Goal: Task Accomplishment & Management: Manage account settings

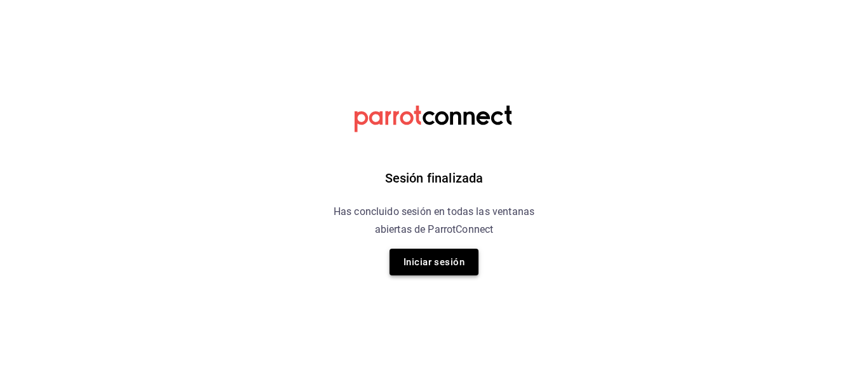
click at [446, 267] on button "Iniciar sesión" at bounding box center [434, 262] width 89 height 27
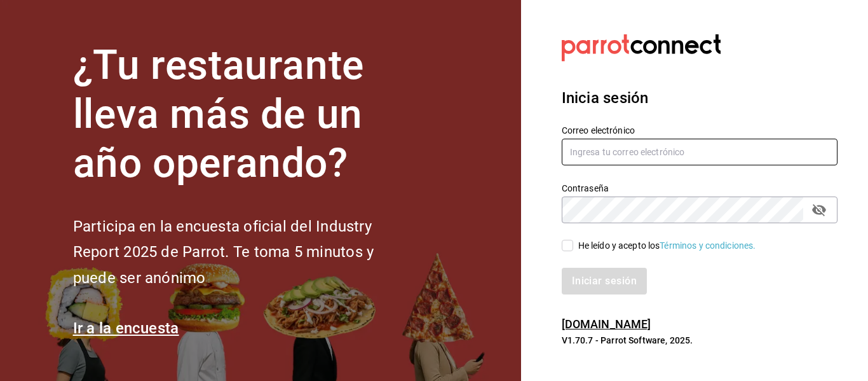
click at [627, 145] on input "text" at bounding box center [700, 152] width 276 height 27
type input "cafeteria@fikakaffe.mx"
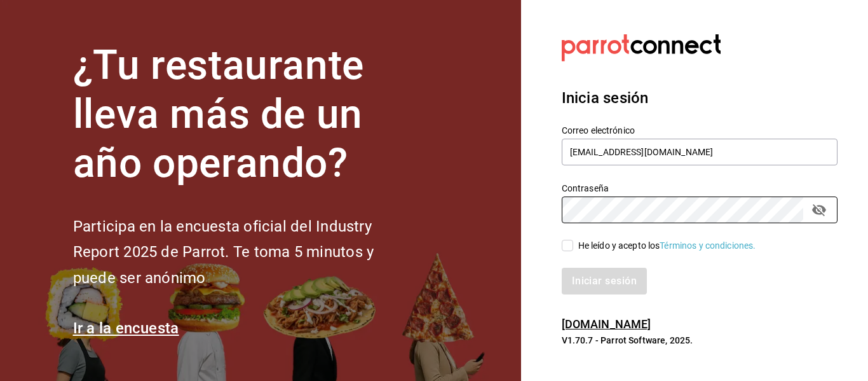
click at [566, 246] on input "He leído y acepto los Términos y condiciones." at bounding box center [567, 245] width 11 height 11
checkbox input "true"
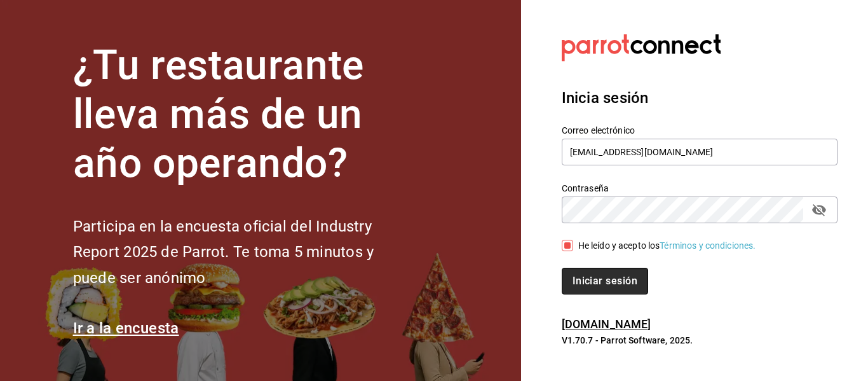
click at [589, 282] on button "Iniciar sesión" at bounding box center [605, 281] width 86 height 27
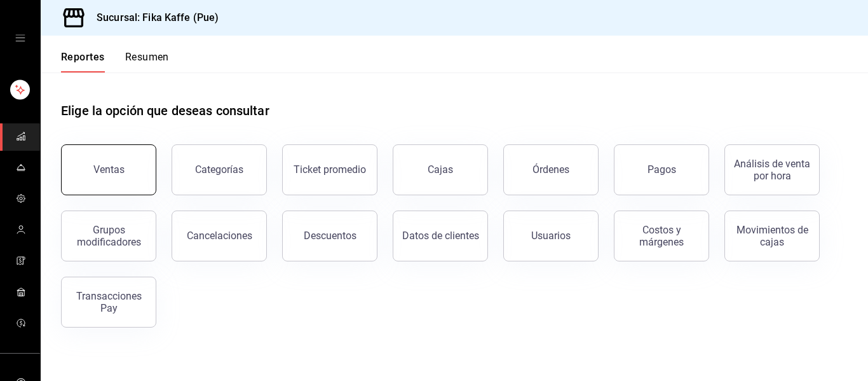
click at [112, 176] on button "Ventas" at bounding box center [108, 169] width 95 height 51
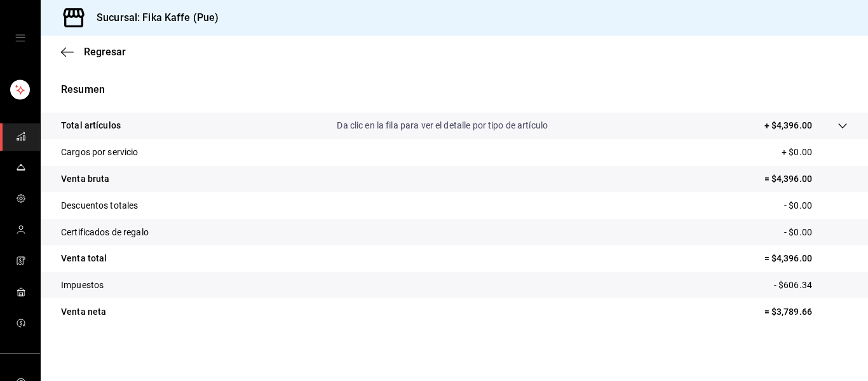
scroll to position [60, 0]
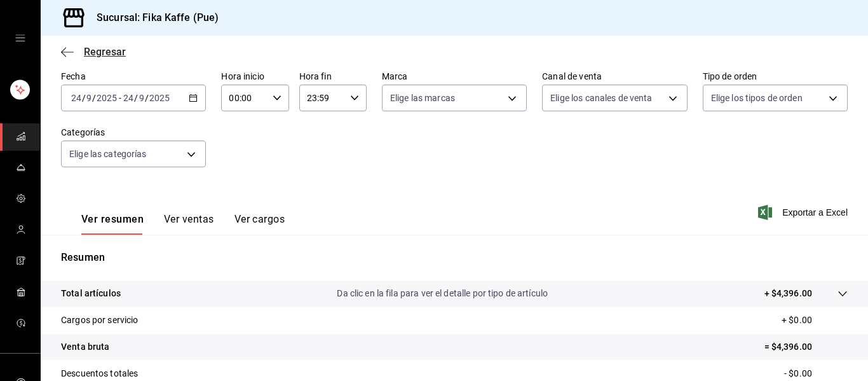
click at [70, 53] on icon "button" at bounding box center [67, 51] width 13 height 11
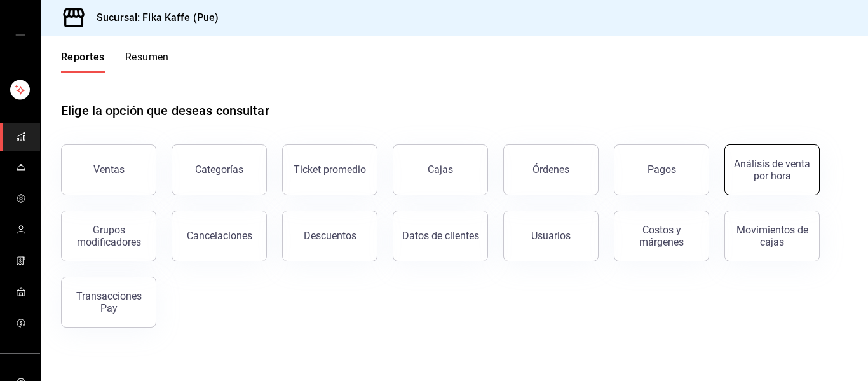
click at [750, 163] on div "Análisis de venta por hora" at bounding box center [772, 170] width 79 height 24
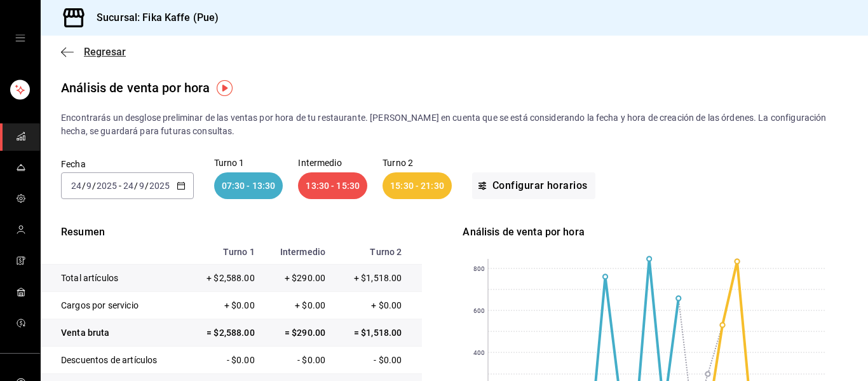
click at [66, 50] on icon "button" at bounding box center [67, 51] width 13 height 11
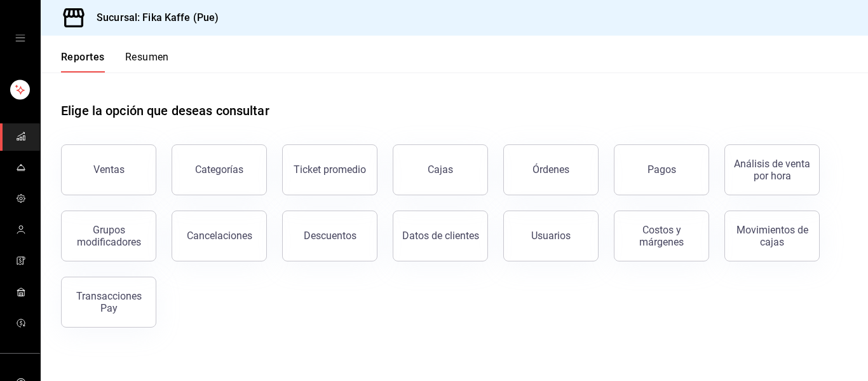
click at [154, 62] on button "Resumen" at bounding box center [147, 62] width 44 height 22
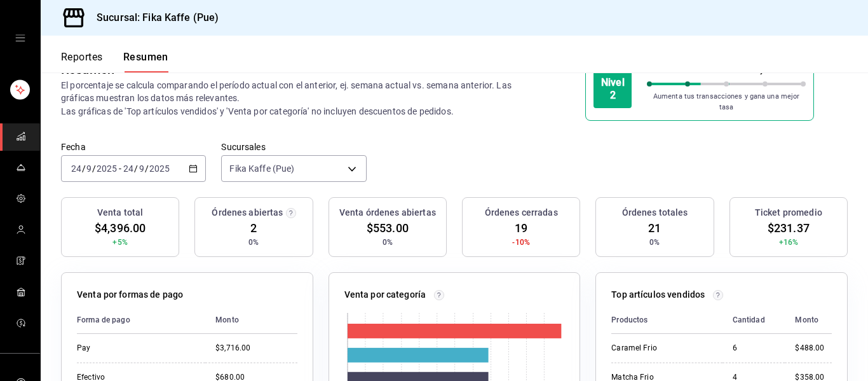
scroll to position [37, 0]
click at [784, 224] on span "$231.37" at bounding box center [789, 227] width 42 height 17
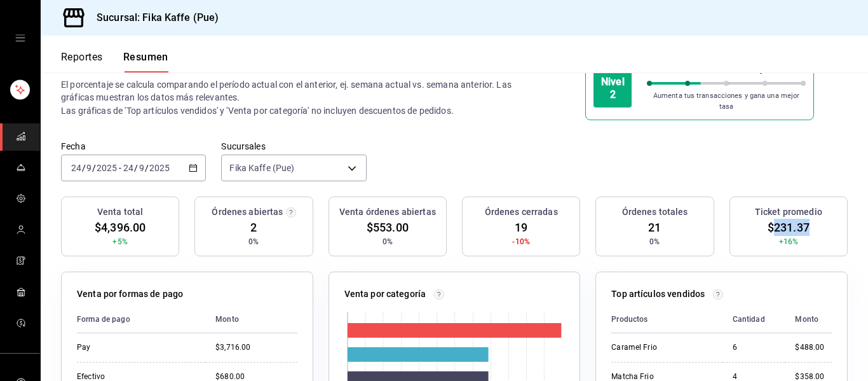
click at [784, 224] on span "$231.37" at bounding box center [789, 227] width 42 height 17
click at [755, 175] on div "Fecha 2025-09-24 24 / 9 / 2025 - 2025-09-24 24 / 9 / 2025 Sucursales Fika Kaffe…" at bounding box center [455, 168] width 828 height 56
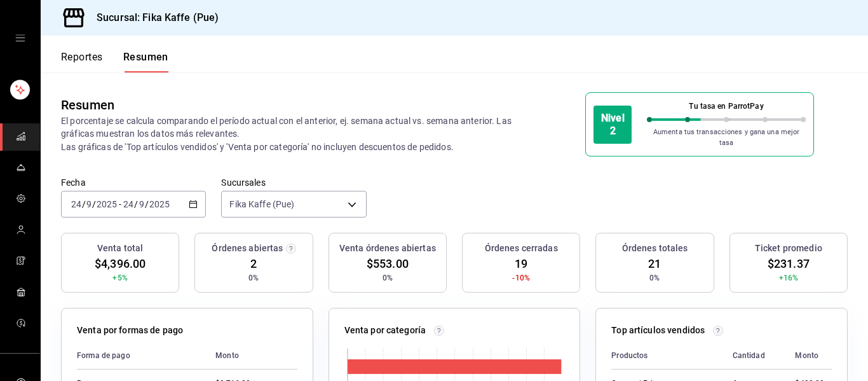
scroll to position [0, 0]
click at [144, 202] on input "9" at bounding box center [142, 205] width 6 height 10
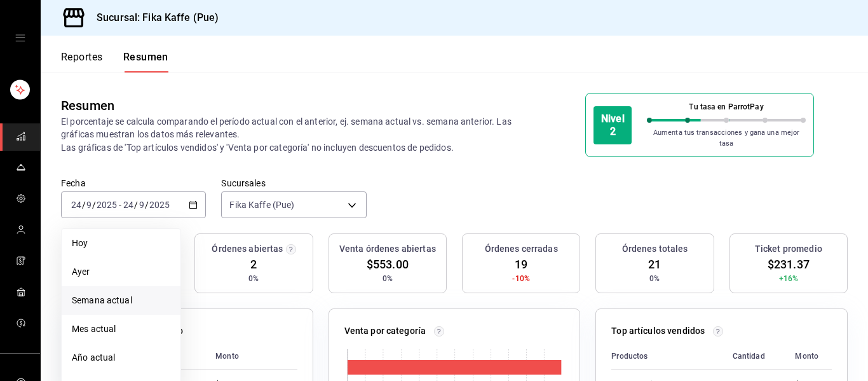
click at [96, 294] on span "Semana actual" at bounding box center [121, 300] width 99 height 13
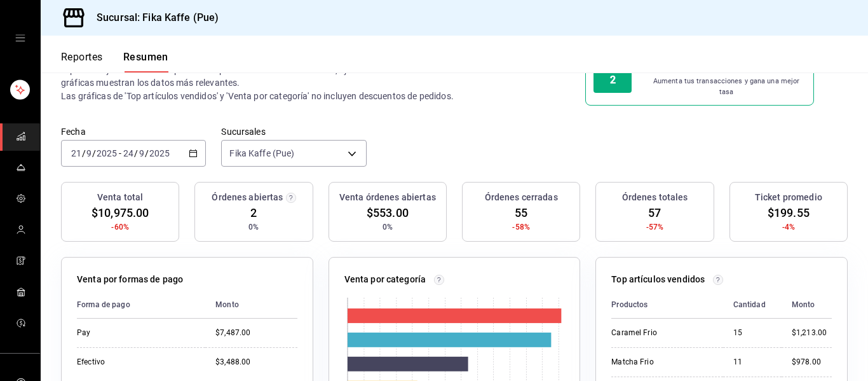
scroll to position [60, 0]
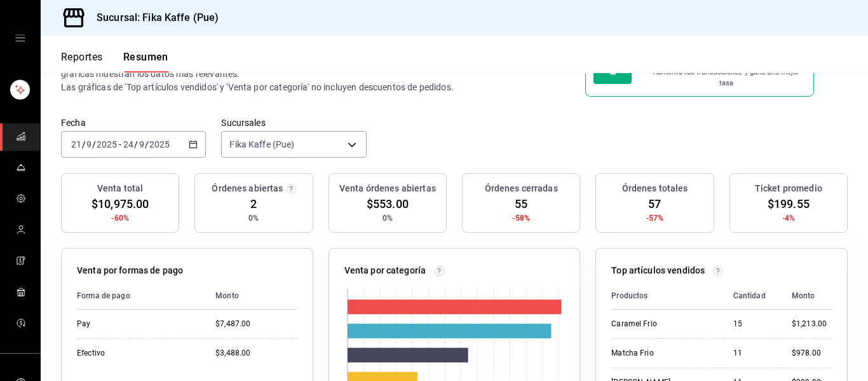
click at [394, 157] on div "Fecha 2025-09-21 21 / 9 / 2025 - 2025-09-24 24 / 9 / 2025 Sucursales Fika Kaffe…" at bounding box center [455, 145] width 828 height 56
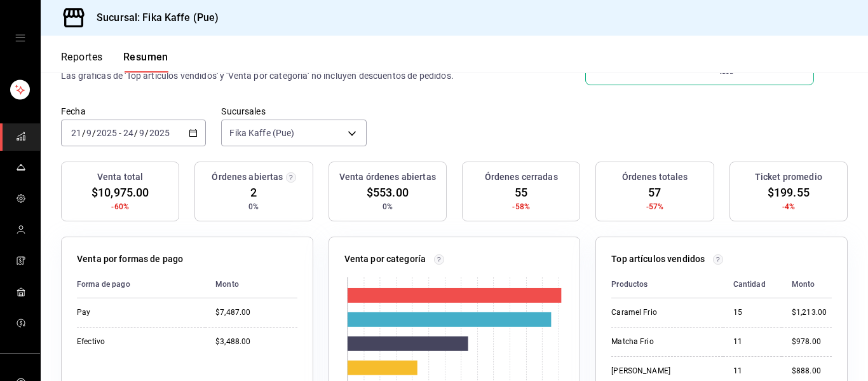
scroll to position [80, 0]
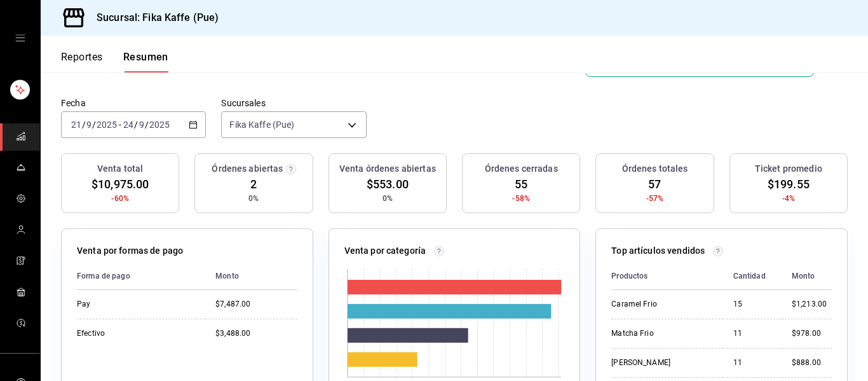
click at [792, 193] on span "-4%" at bounding box center [789, 198] width 13 height 11
click at [788, 193] on span "-4%" at bounding box center [789, 198] width 13 height 11
click at [776, 167] on h3 "Ticket promedio" at bounding box center [788, 168] width 67 height 13
click at [780, 175] on span "$199.55" at bounding box center [789, 183] width 42 height 17
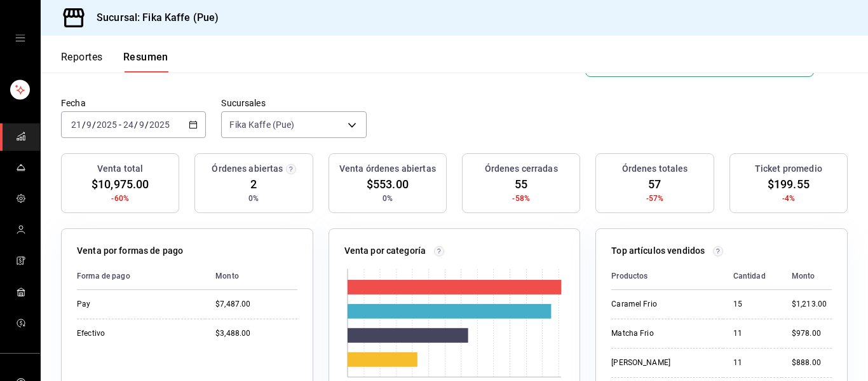
click at [808, 201] on div "Ticket promedio $199.55 -4%" at bounding box center [789, 183] width 118 height 60
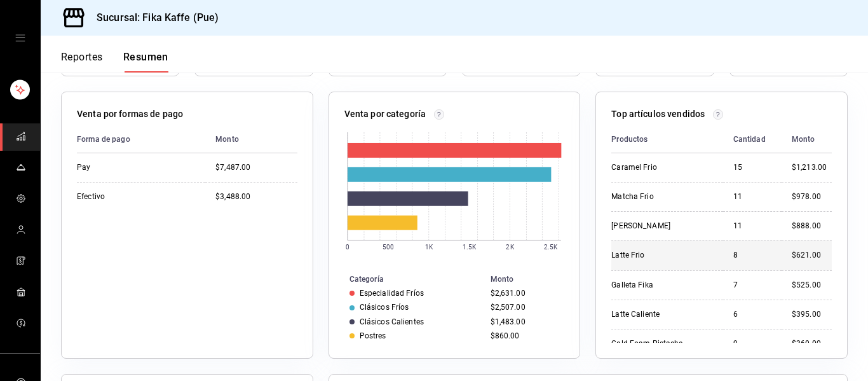
scroll to position [222, 0]
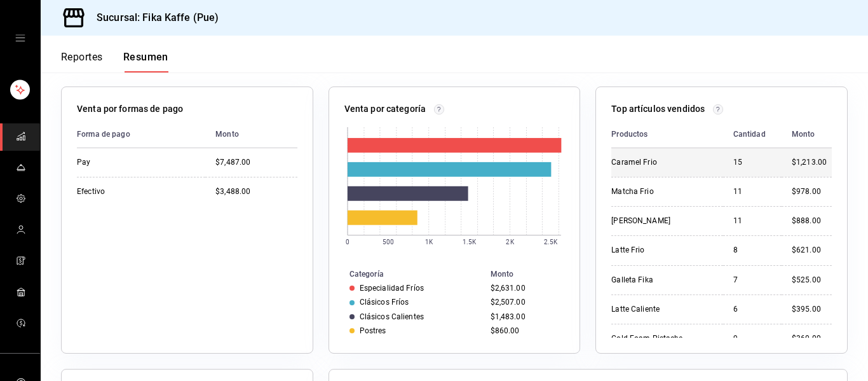
click at [688, 162] on td "Caramel Frio" at bounding box center [667, 162] width 111 height 29
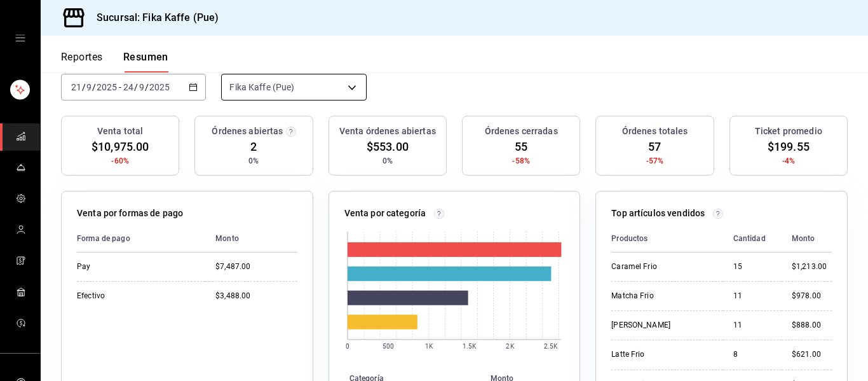
scroll to position [0, 0]
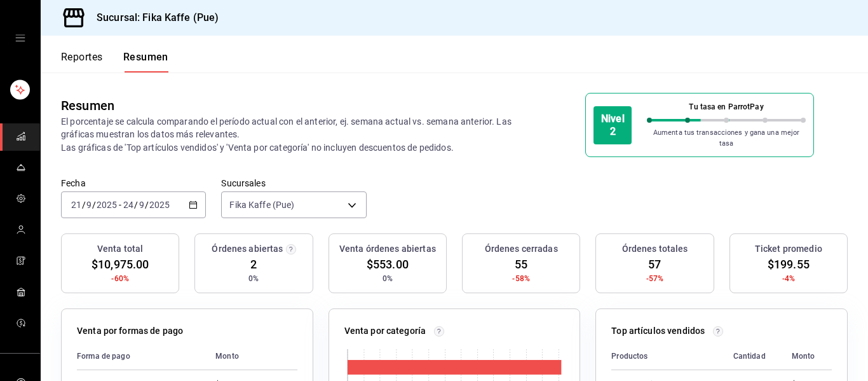
click at [127, 203] on div "2025-09-21 21 / 9 / 2025 - 2025-09-24 24 / 9 / 2025" at bounding box center [133, 204] width 145 height 27
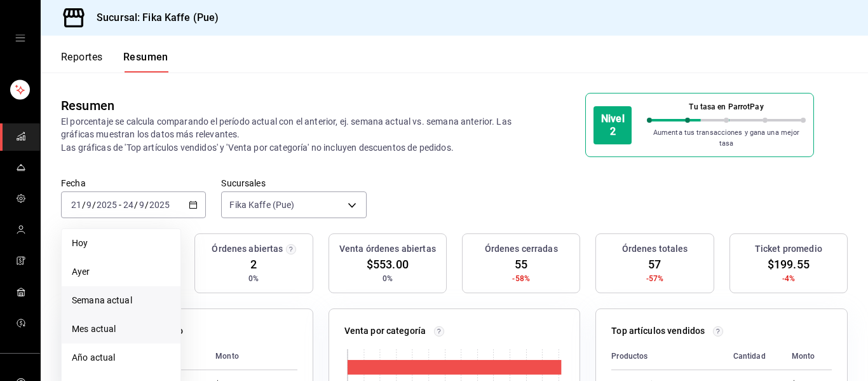
click at [119, 324] on span "Mes actual" at bounding box center [121, 328] width 99 height 13
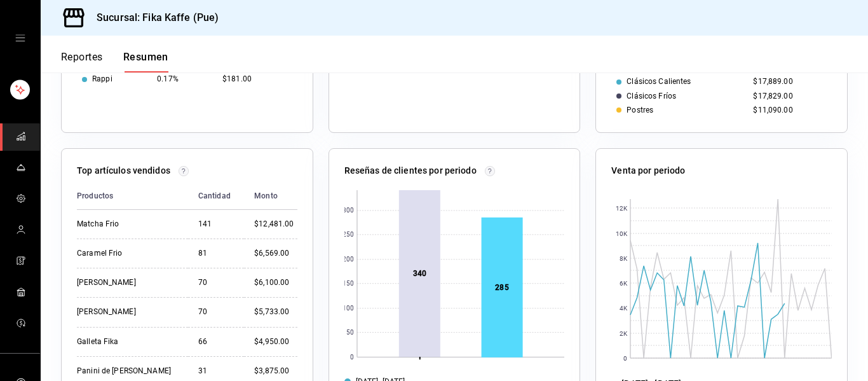
scroll to position [446, 0]
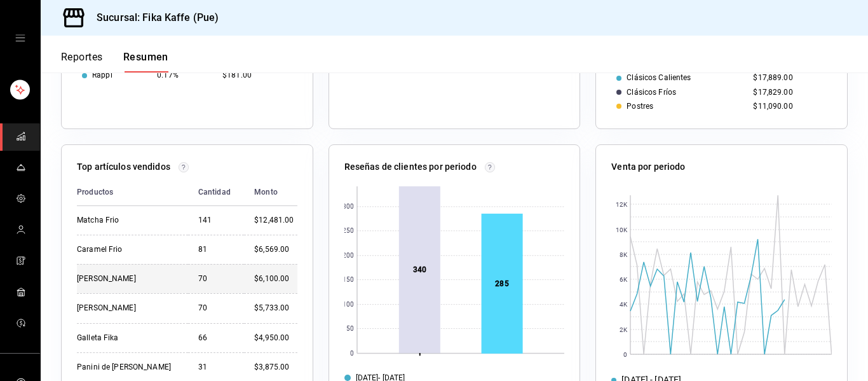
click at [202, 273] on div "70" at bounding box center [216, 278] width 36 height 11
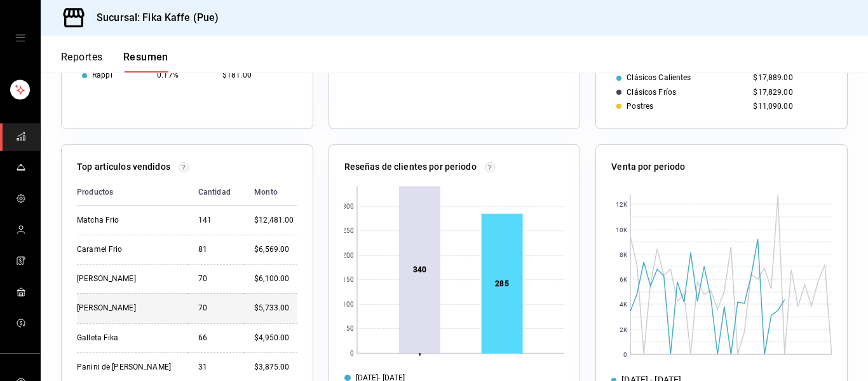
click at [202, 293] on td "70" at bounding box center [216, 307] width 56 height 29
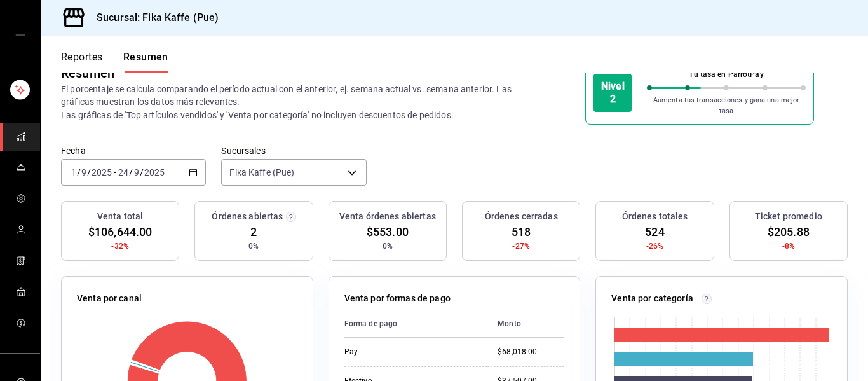
scroll to position [0, 0]
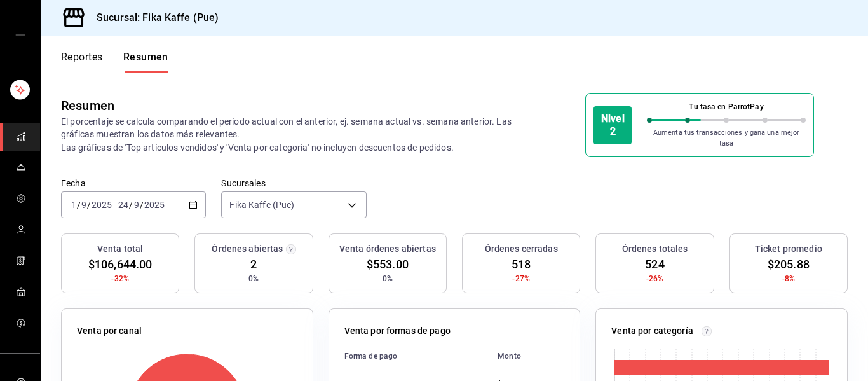
click at [94, 200] on input "2025" at bounding box center [102, 205] width 22 height 10
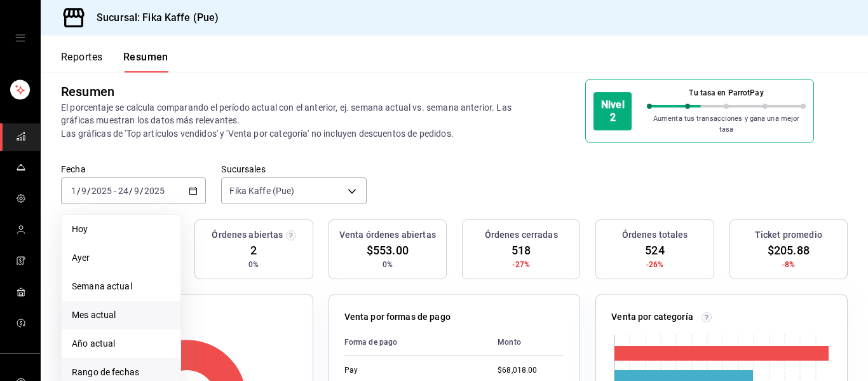
scroll to position [20, 0]
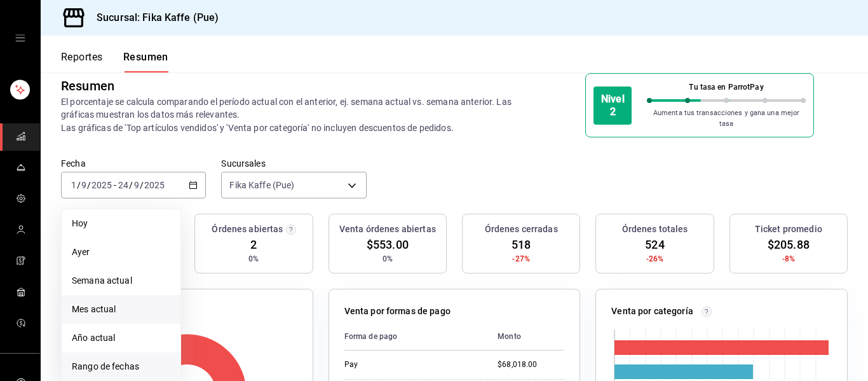
click at [109, 360] on span "Rango de fechas" at bounding box center [121, 366] width 99 height 13
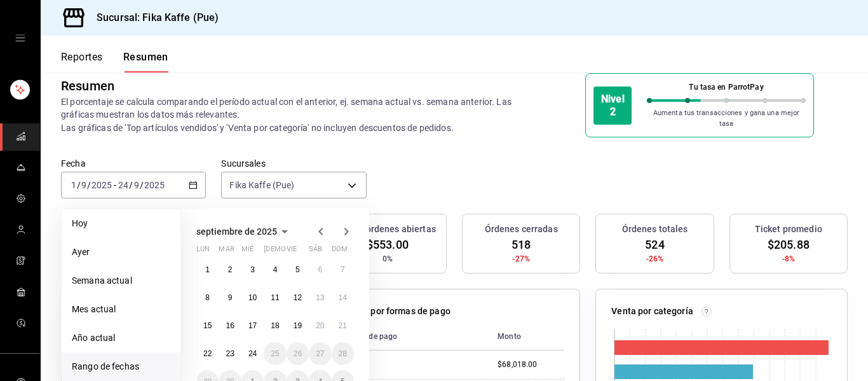
click at [320, 228] on icon "button" at bounding box center [320, 232] width 4 height 8
click at [305, 263] on button "1" at bounding box center [298, 269] width 22 height 23
click at [343, 378] on abbr "31" at bounding box center [343, 381] width 8 height 9
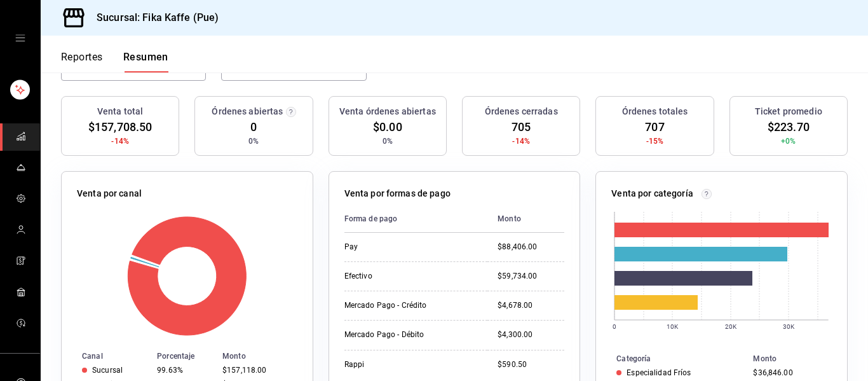
scroll to position [0, 0]
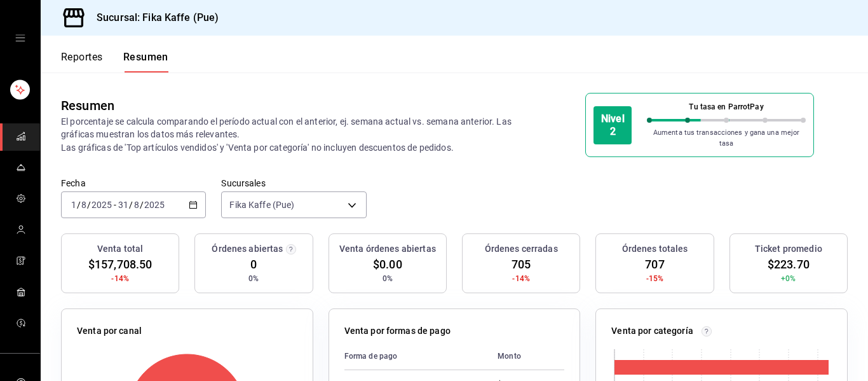
click at [78, 55] on button "Reportes" at bounding box center [82, 62] width 42 height 22
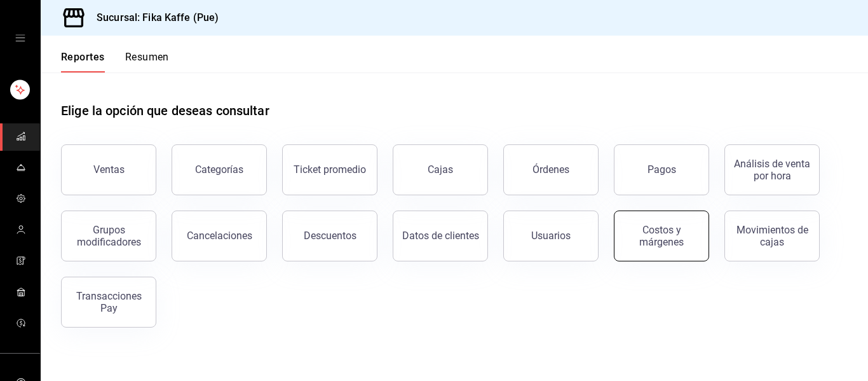
click at [667, 236] on div "Costos y márgenes" at bounding box center [661, 236] width 79 height 24
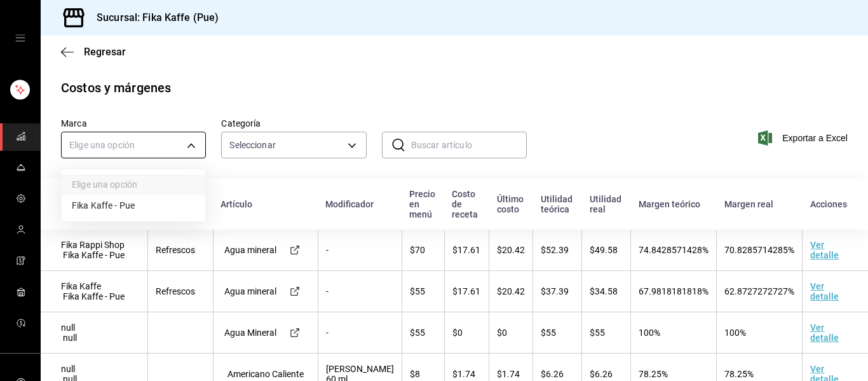
click at [154, 142] on body "Sucursal: Fika Kaffe (Pue) Regresar Costos y márgenes Marca Elige una opción Ca…" at bounding box center [434, 190] width 868 height 381
click at [125, 208] on li "Fika Kaffe - Pue" at bounding box center [134, 205] width 144 height 21
type input "34ad27b6-2ad7-4e09-8c47-bff0ca000e3b"
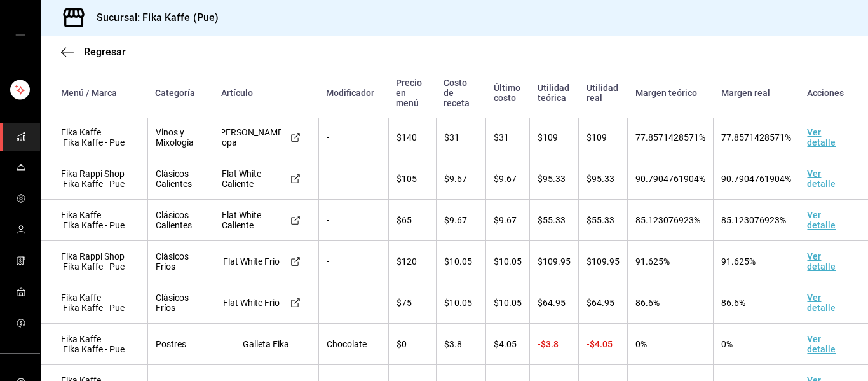
scroll to position [2195, 0]
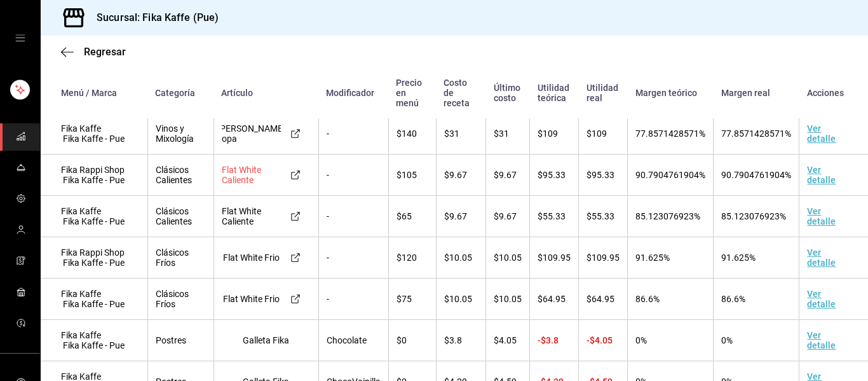
click at [294, 180] on icon at bounding box center [296, 175] width 10 height 10
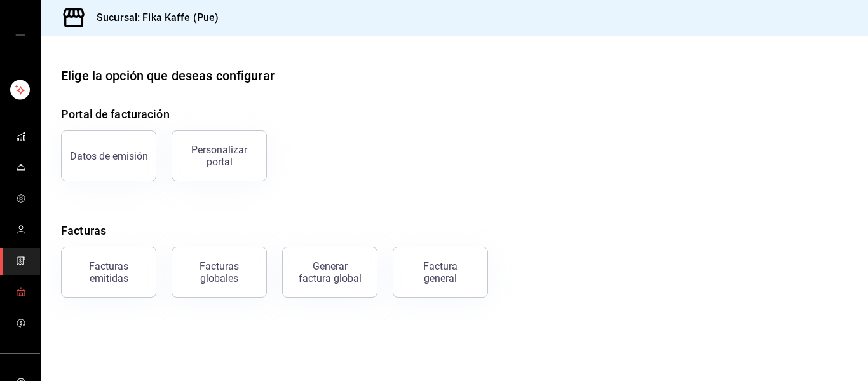
click at [13, 291] on link "mailbox folders" at bounding box center [20, 292] width 40 height 27
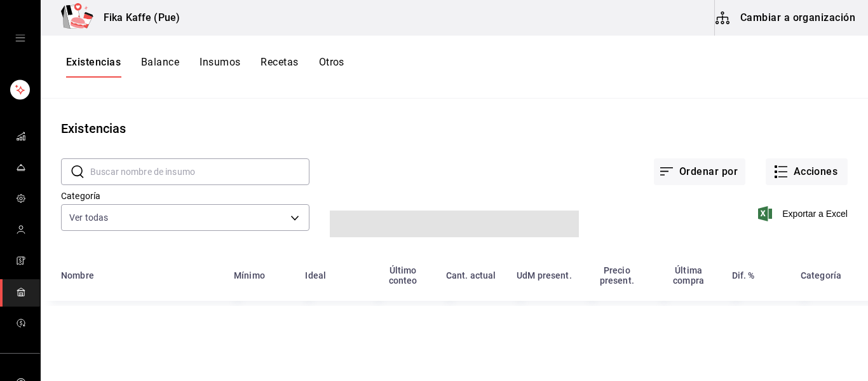
click at [743, 18] on button "Cambiar a organización" at bounding box center [786, 18] width 143 height 36
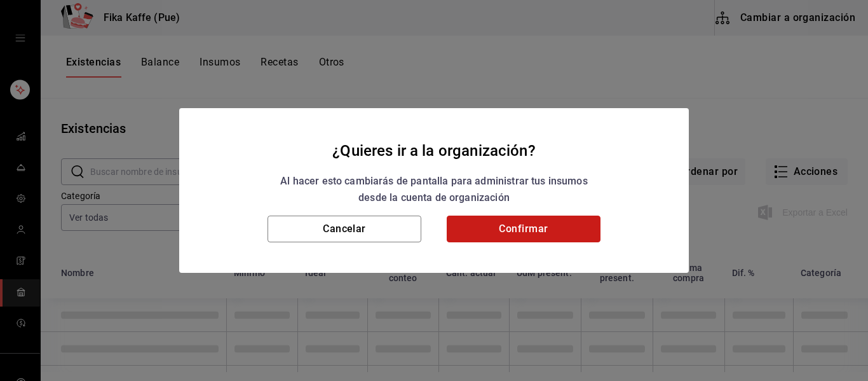
click at [533, 217] on button "Confirmar" at bounding box center [524, 229] width 154 height 27
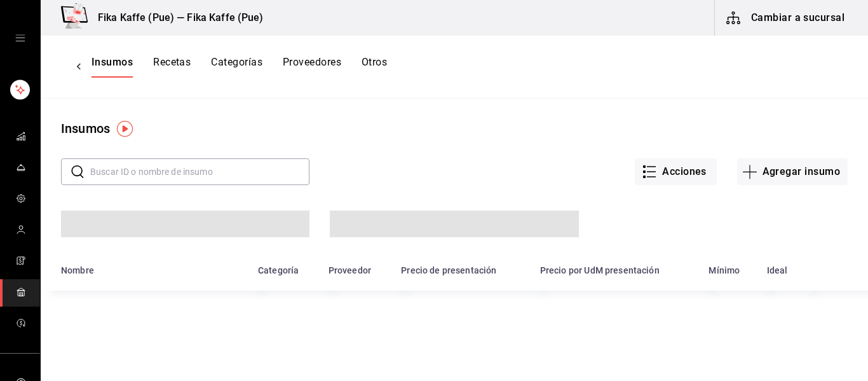
click at [155, 59] on button "Recetas" at bounding box center [172, 67] width 38 height 22
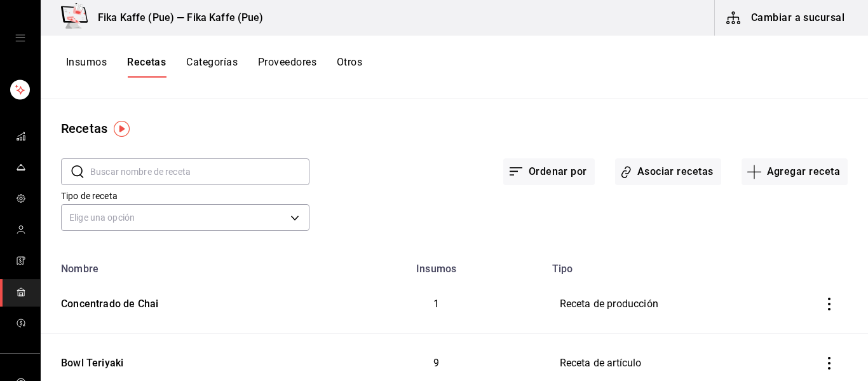
click at [249, 177] on input "text" at bounding box center [199, 171] width 219 height 25
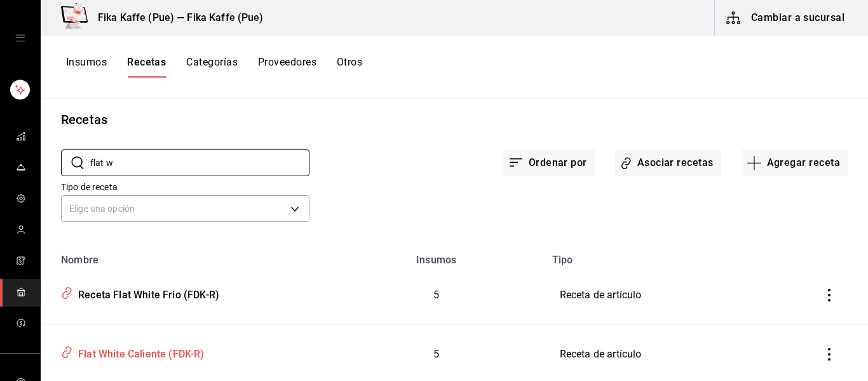
scroll to position [44, 0]
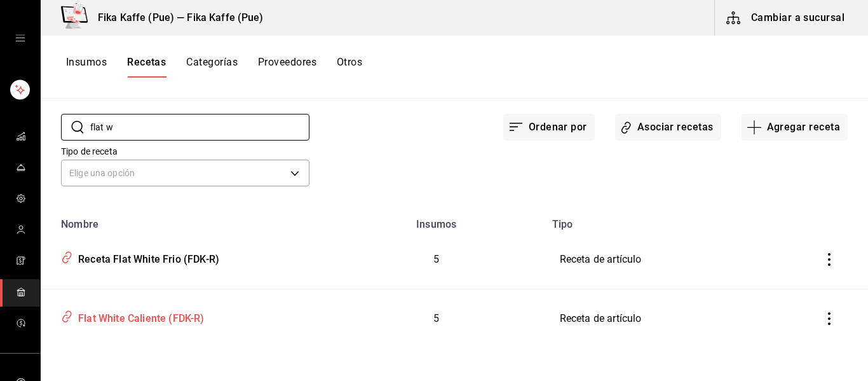
type input "flat w"
click at [157, 324] on div "Flat White Caliente (FDK-R)" at bounding box center [139, 316] width 132 height 20
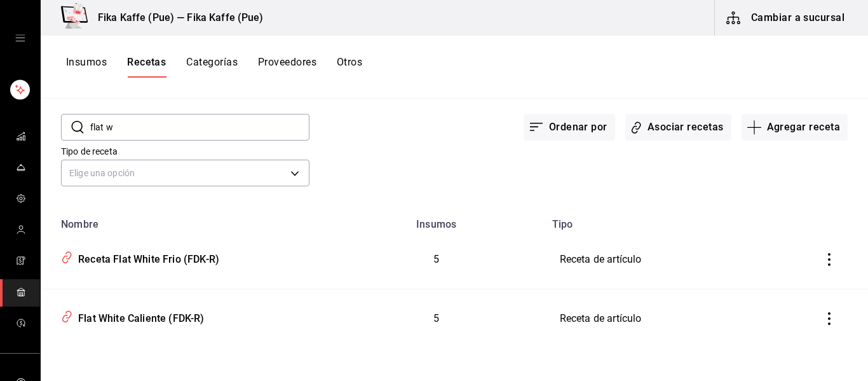
type input "Flat White Caliente (FDK-R)"
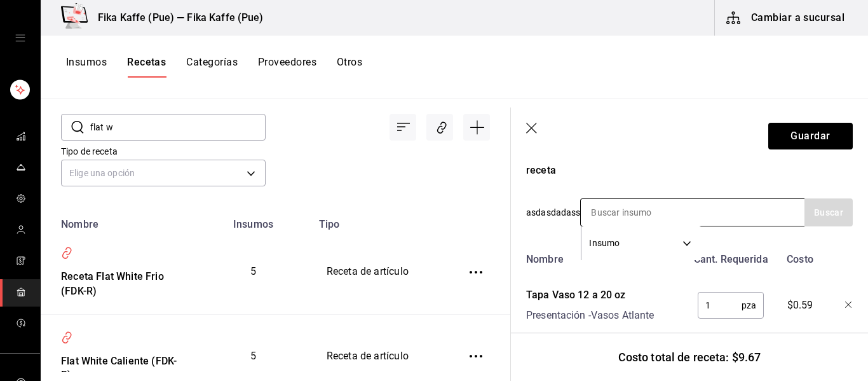
scroll to position [248, 0]
click at [624, 213] on input at bounding box center [644, 210] width 127 height 27
type input "mang"
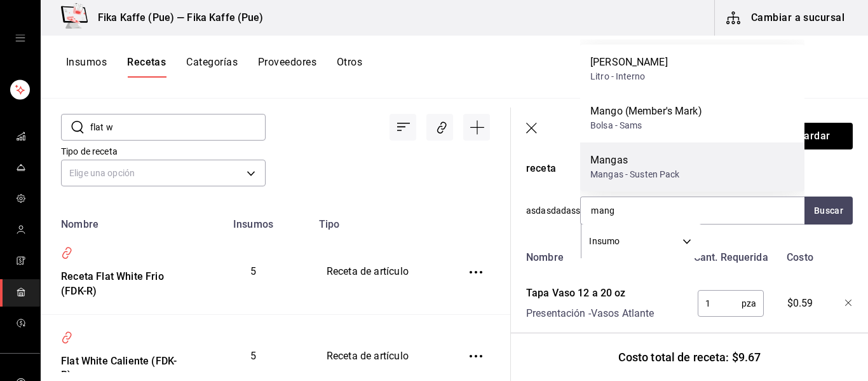
click at [637, 166] on div "Mangas" at bounding box center [636, 160] width 90 height 15
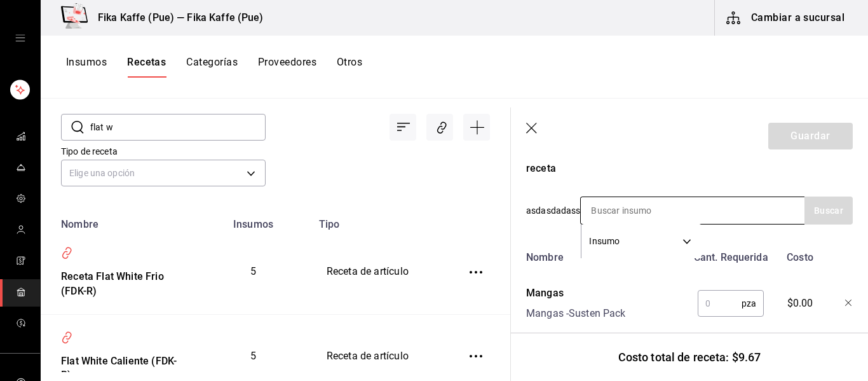
click at [633, 214] on input at bounding box center [644, 210] width 127 height 27
type input "serv"
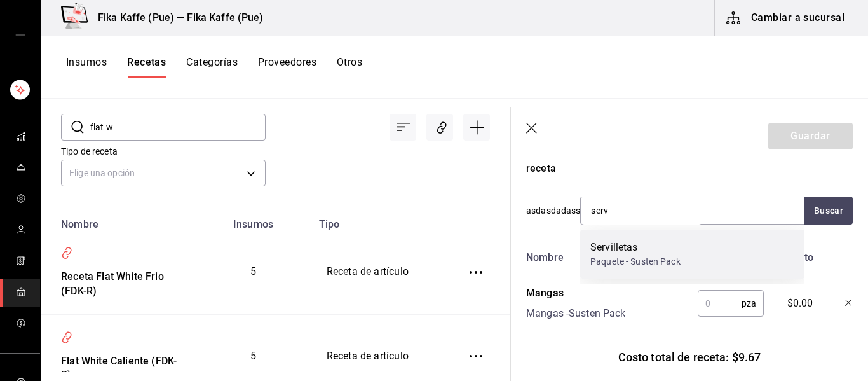
click at [630, 242] on div "Servilletas" at bounding box center [636, 247] width 90 height 15
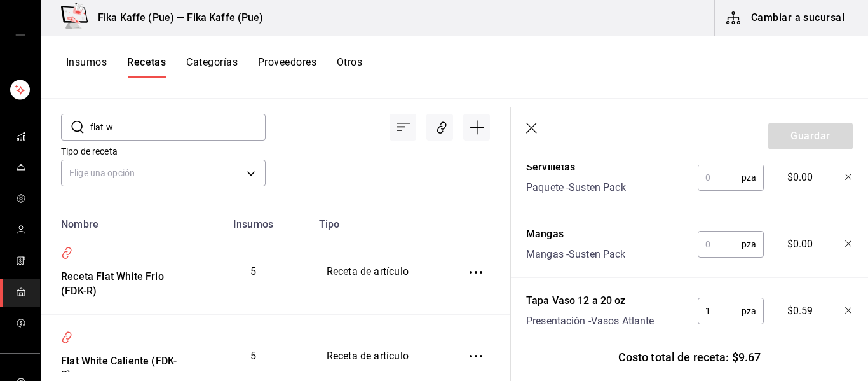
scroll to position [374, 0]
click at [713, 179] on input "text" at bounding box center [720, 176] width 44 height 25
type input "2"
click at [708, 237] on input "text" at bounding box center [720, 243] width 44 height 25
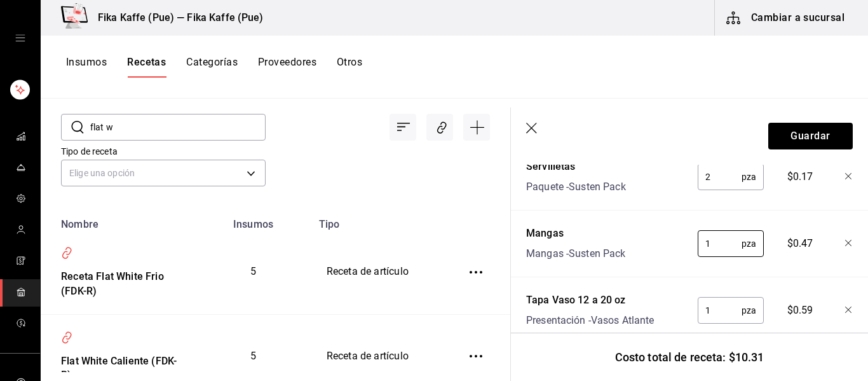
type input "1"
click at [624, 292] on div "Tapa Vaso 12 a 20 oz" at bounding box center [590, 299] width 128 height 15
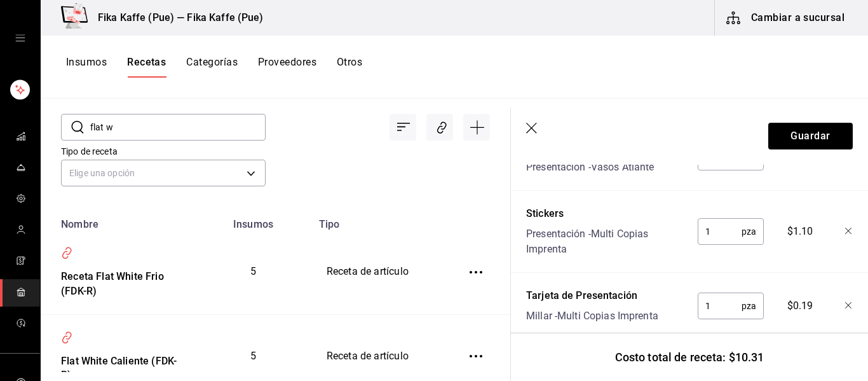
scroll to position [530, 0]
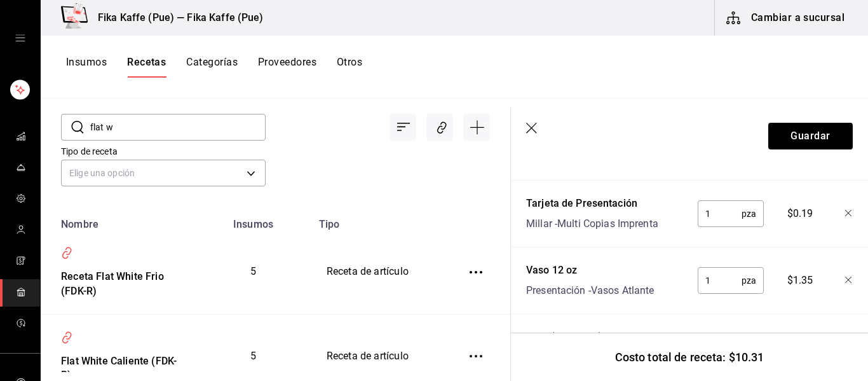
click at [845, 211] on icon "button" at bounding box center [849, 214] width 8 height 8
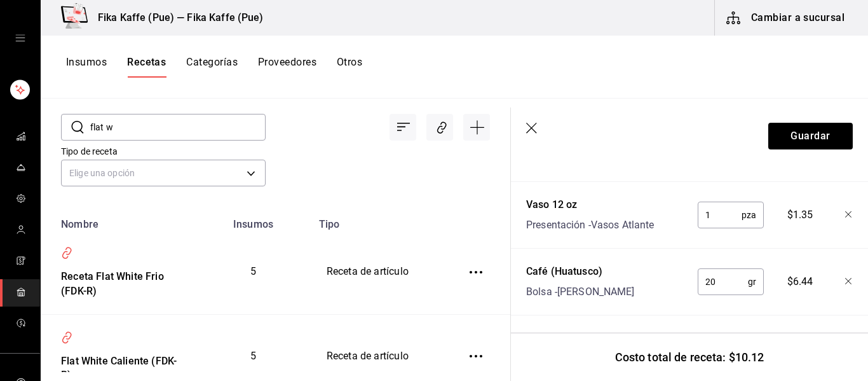
scroll to position [619, 0]
click at [732, 279] on input "20" at bounding box center [723, 280] width 50 height 25
type input "2"
type input "18"
click at [634, 272] on div "Café (Huatusco) Bolsa - Sereno Moreno" at bounding box center [604, 278] width 166 height 41
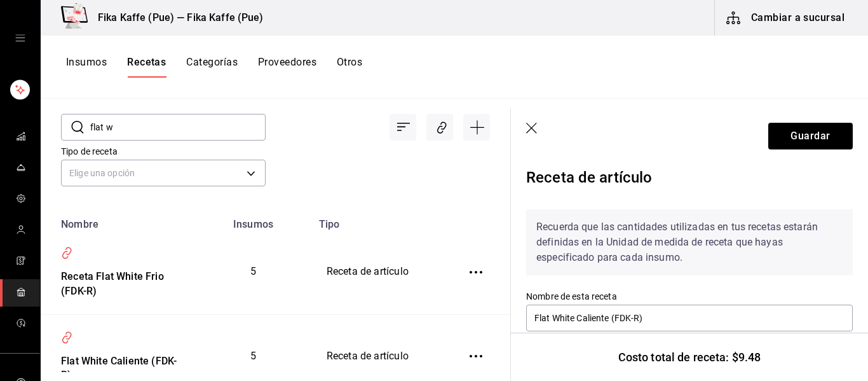
scroll to position [19, 0]
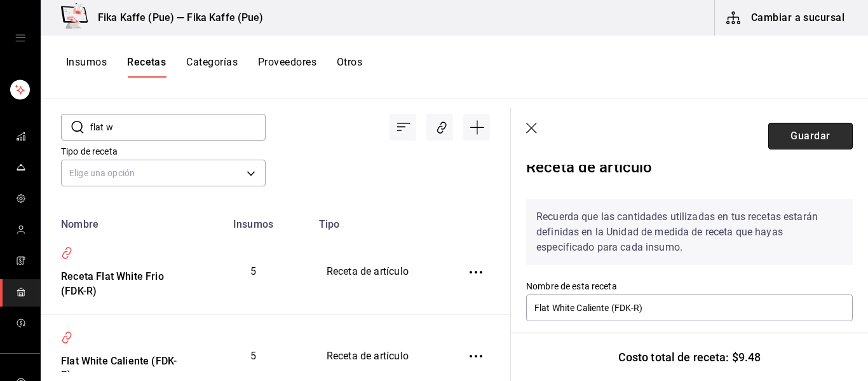
click at [800, 146] on button "Guardar" at bounding box center [811, 136] width 85 height 27
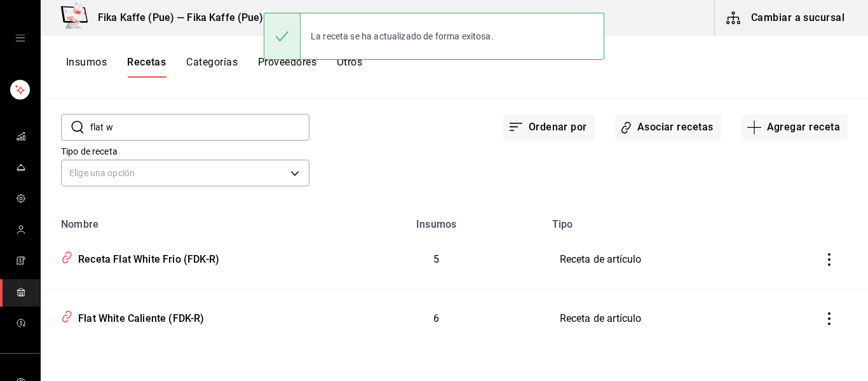
click at [208, 127] on input "flat w" at bounding box center [199, 126] width 219 height 25
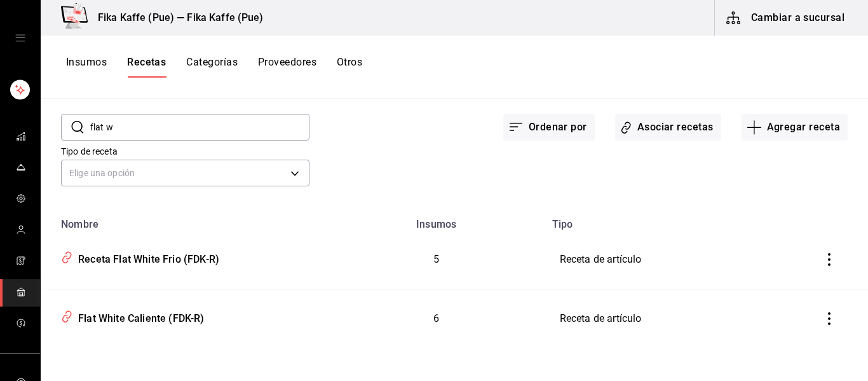
click at [208, 127] on input "flat w" at bounding box center [199, 126] width 219 height 25
type input "leche"
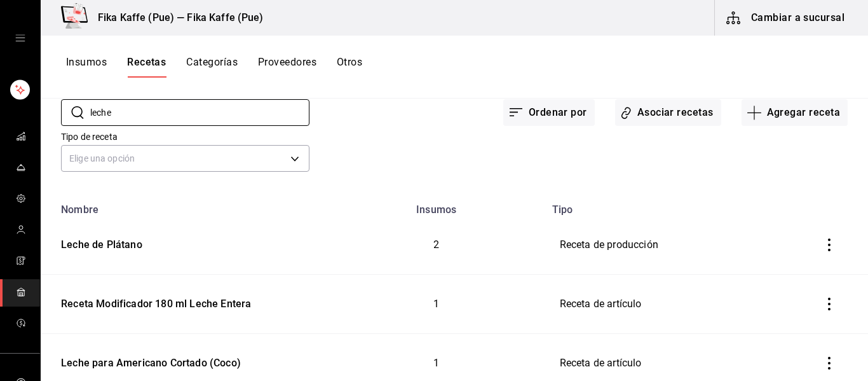
scroll to position [106, 0]
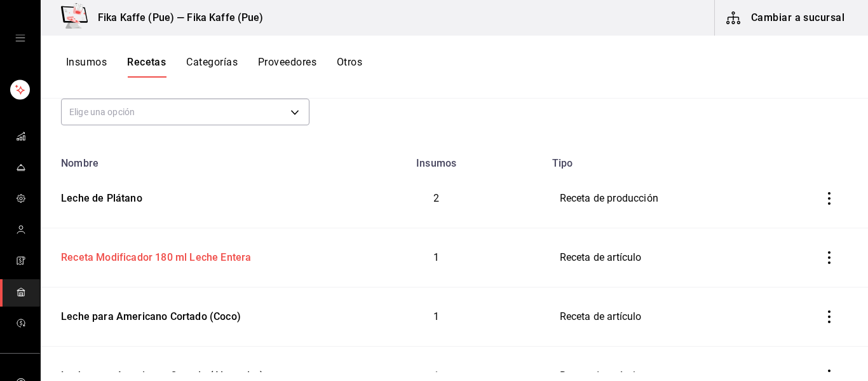
click at [178, 256] on div "Receta Modificador 180 ml Leche Entera" at bounding box center [154, 255] width 196 height 20
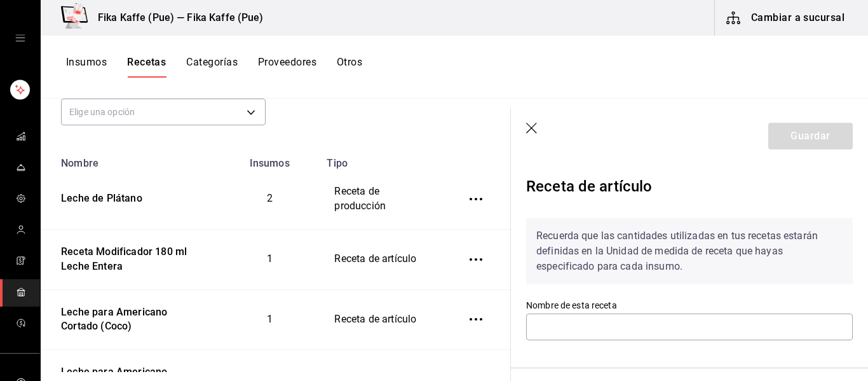
type input "Receta Modificador 180 ml Leche Entera"
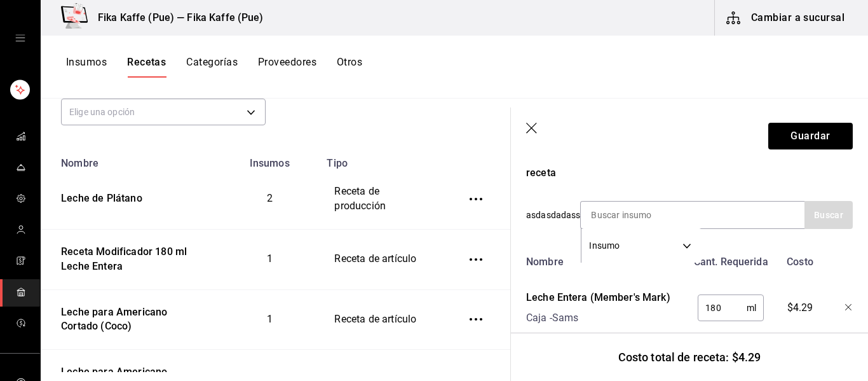
scroll to position [270, 0]
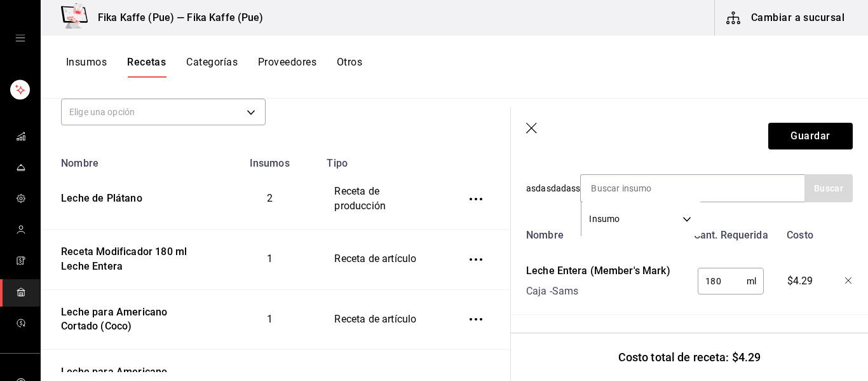
click at [531, 132] on icon "button" at bounding box center [532, 129] width 13 height 13
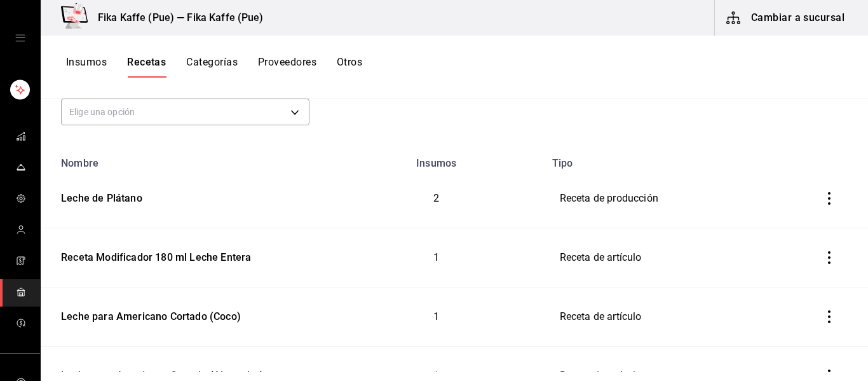
click at [195, 67] on button "Categorías" at bounding box center [211, 67] width 51 height 22
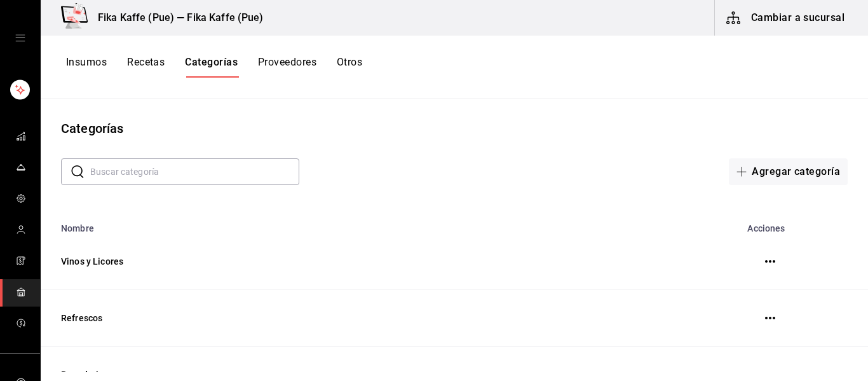
click at [148, 67] on button "Recetas" at bounding box center [146, 67] width 38 height 22
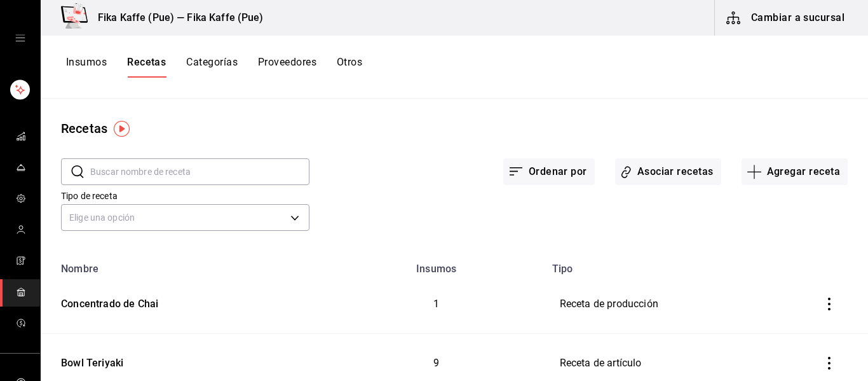
click at [140, 165] on input "text" at bounding box center [199, 171] width 219 height 25
type input "modificador"
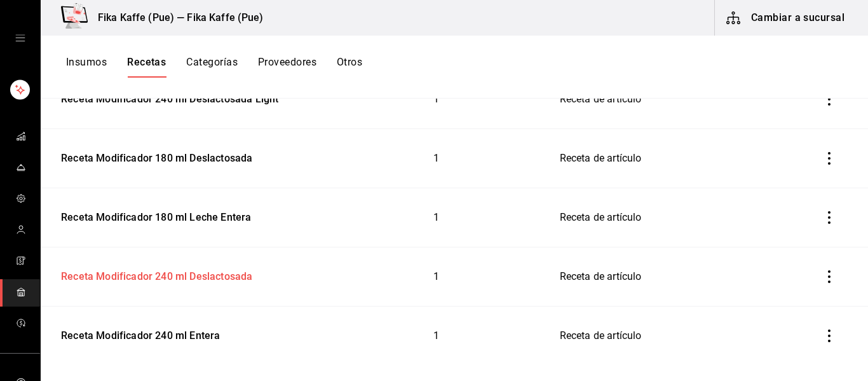
scroll to position [973, 0]
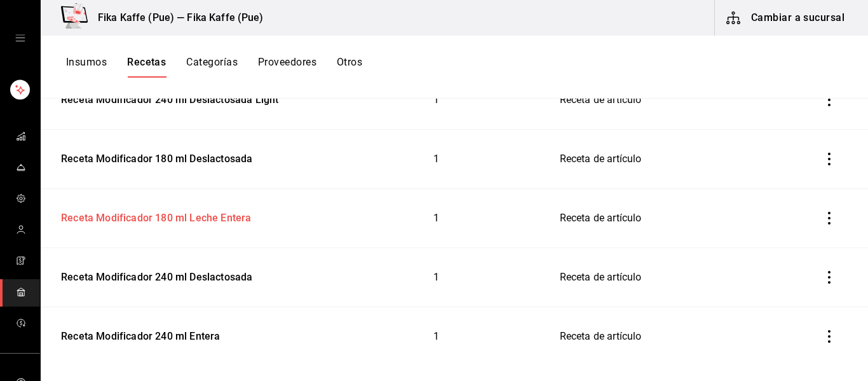
click at [182, 226] on td "Receta Modificador 180 ml Leche Entera" at bounding box center [185, 218] width 288 height 59
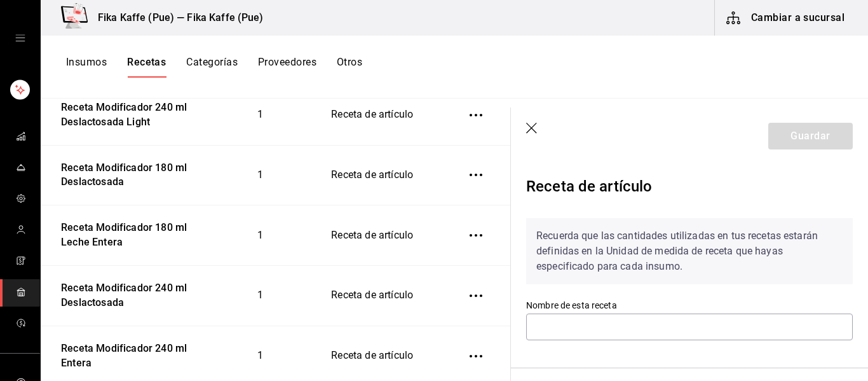
type input "Receta Modificador 180 ml Leche Entera"
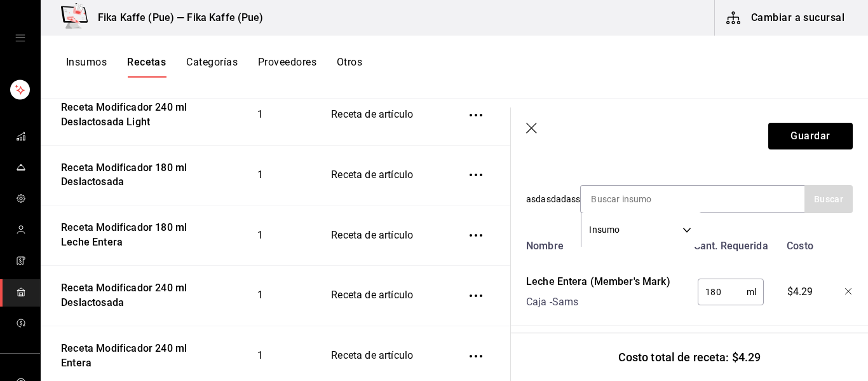
scroll to position [270, 0]
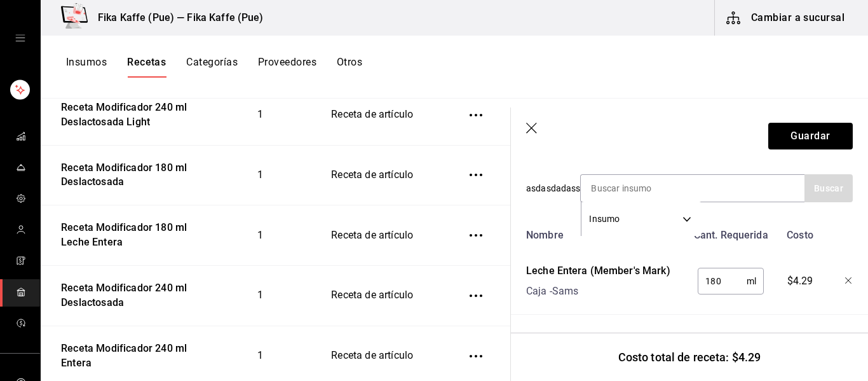
click at [532, 130] on icon "button" at bounding box center [532, 129] width 13 height 13
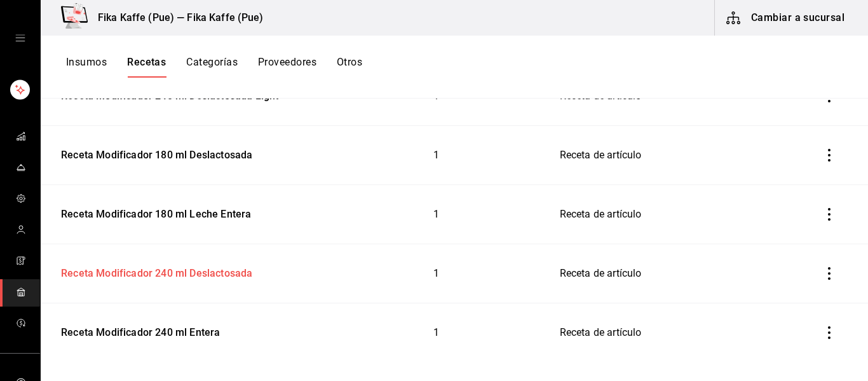
scroll to position [915, 0]
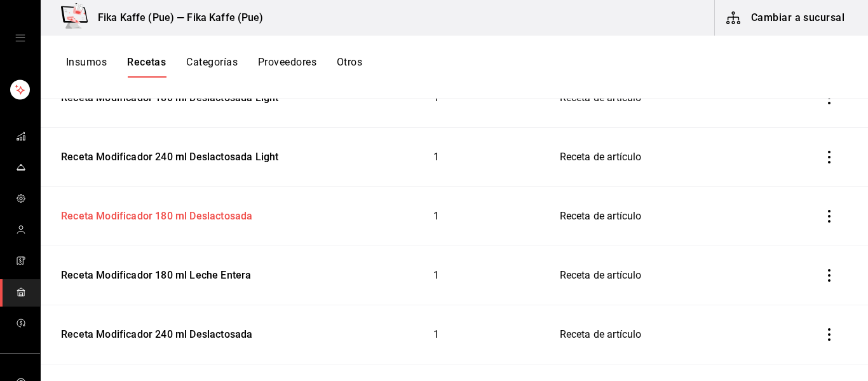
click at [226, 219] on div "Receta Modificador 180 ml Deslactosada" at bounding box center [154, 214] width 197 height 20
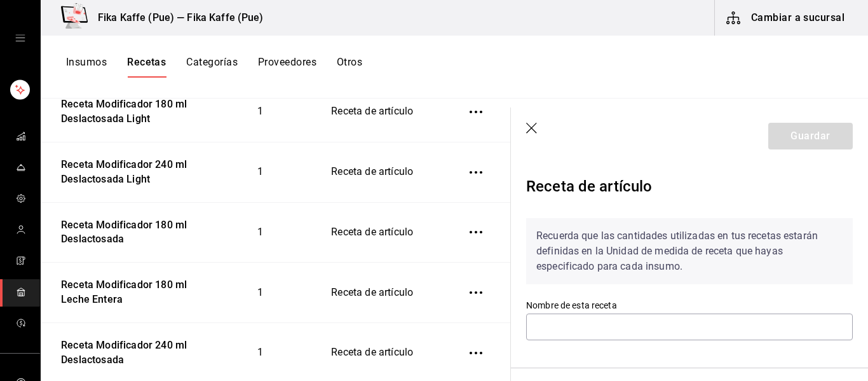
type input "Receta Modificador 180 ml Deslactosada"
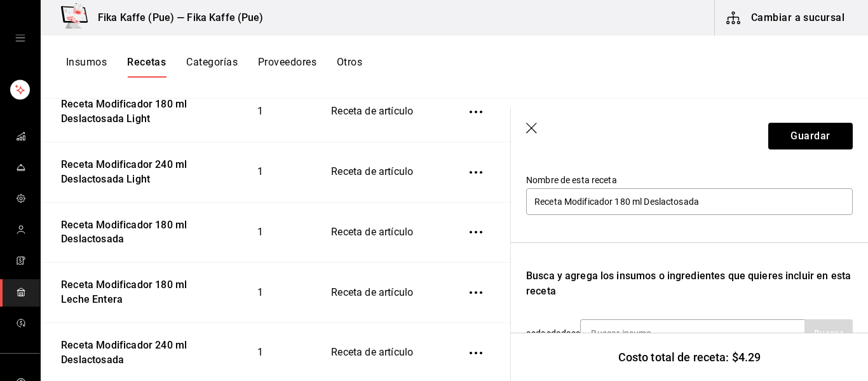
scroll to position [285, 0]
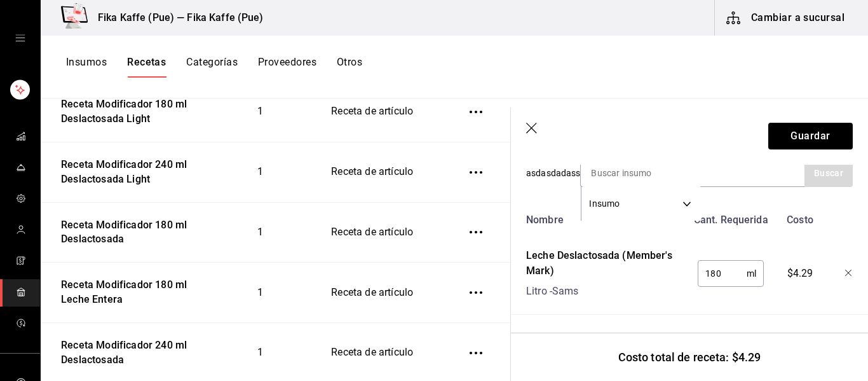
click at [529, 128] on icon "button" at bounding box center [532, 129] width 13 height 13
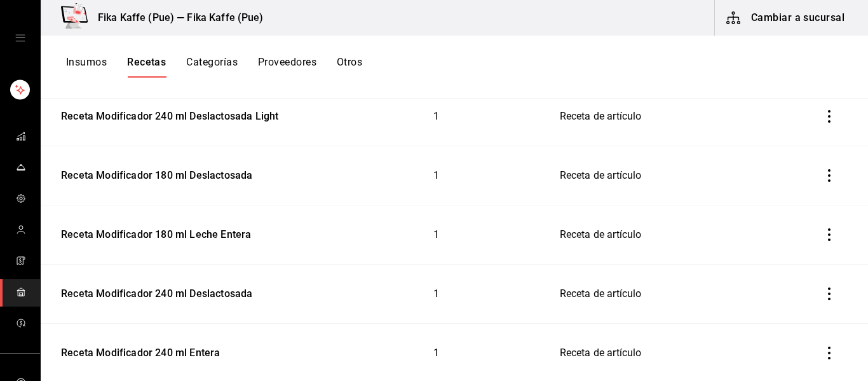
scroll to position [992, 0]
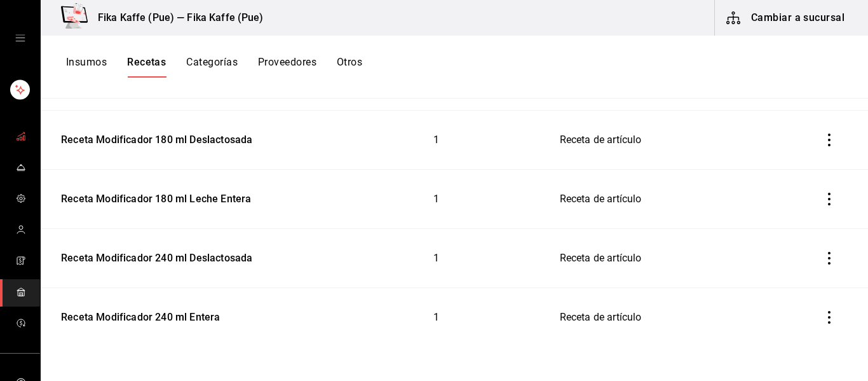
click at [16, 142] on span "mailbox folders" at bounding box center [21, 136] width 10 height 17
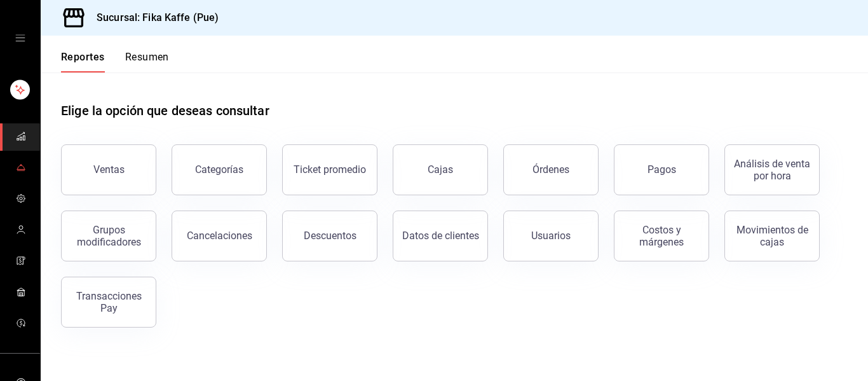
click at [16, 168] on icon "mailbox folders" at bounding box center [21, 167] width 10 height 10
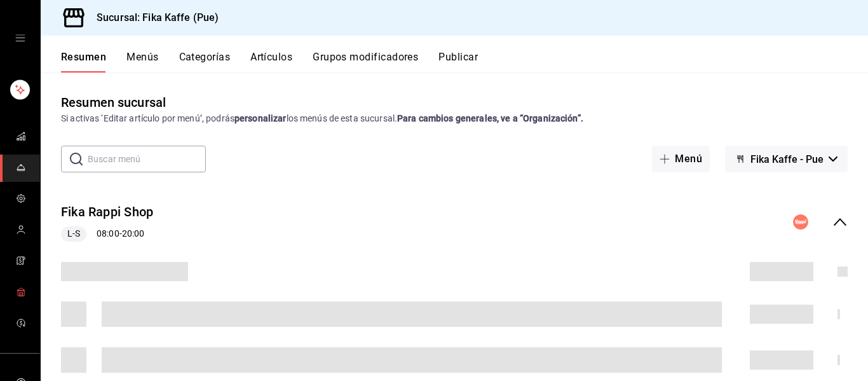
click at [15, 291] on link "mailbox folders" at bounding box center [20, 292] width 40 height 27
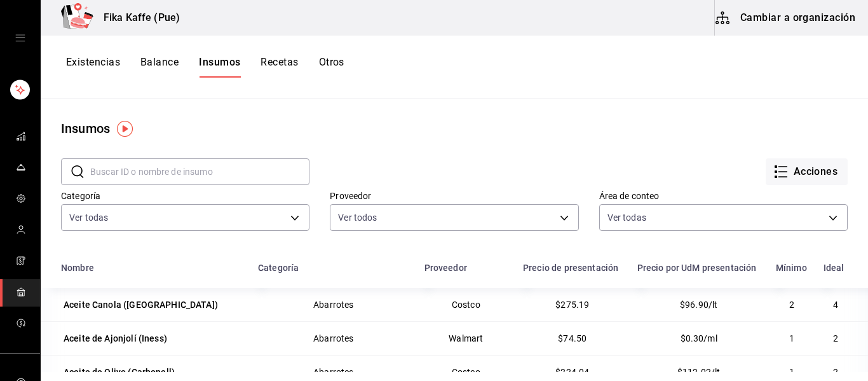
click at [149, 58] on button "Balance" at bounding box center [159, 67] width 38 height 22
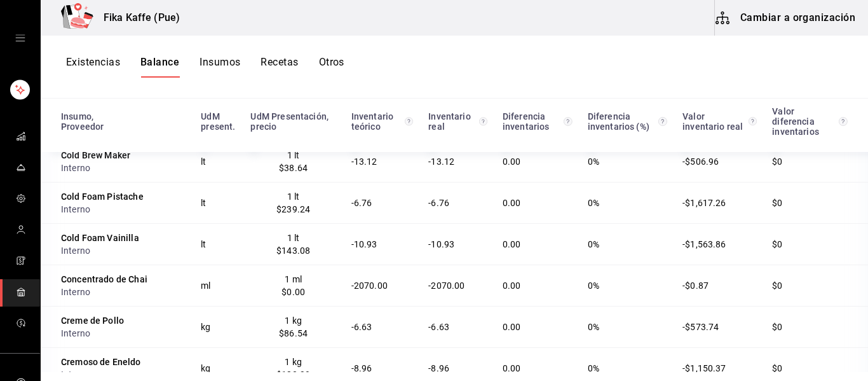
scroll to position [904, 0]
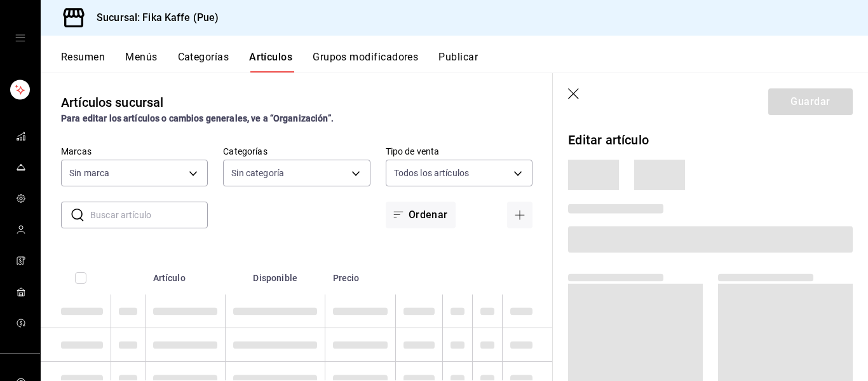
type input "34ad27b6-2ad7-4e09-8c47-bff0ca000e3b"
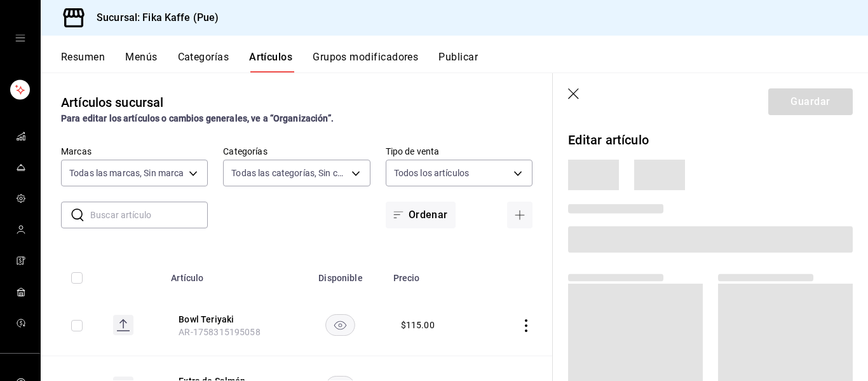
type input "1994366c-f11a-4cbd-94a1-eb9715e73b61,3590a760-77bb-4674-8d3f-47f28e8156f8,11cd4…"
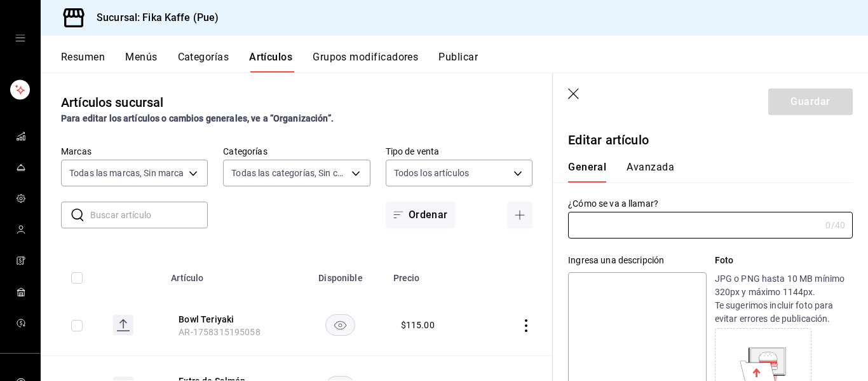
type input "Flat White Caliente"
type textarea "Café con leche sedosa y poca espuma"
type textarea "x"
type input "AR-1746816081281"
type textarea "x"
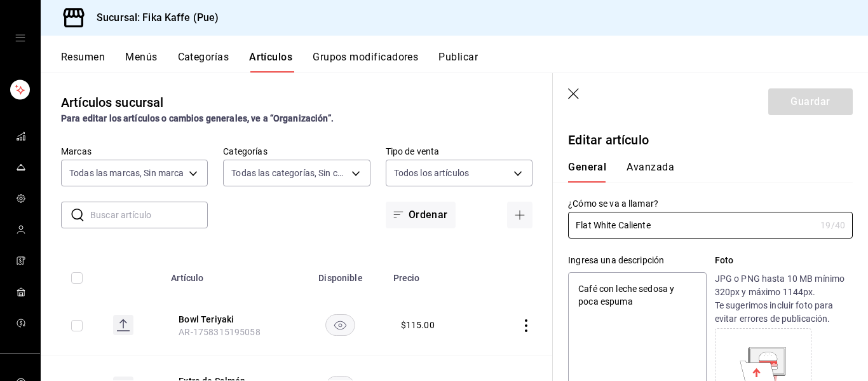
type input "$65.00"
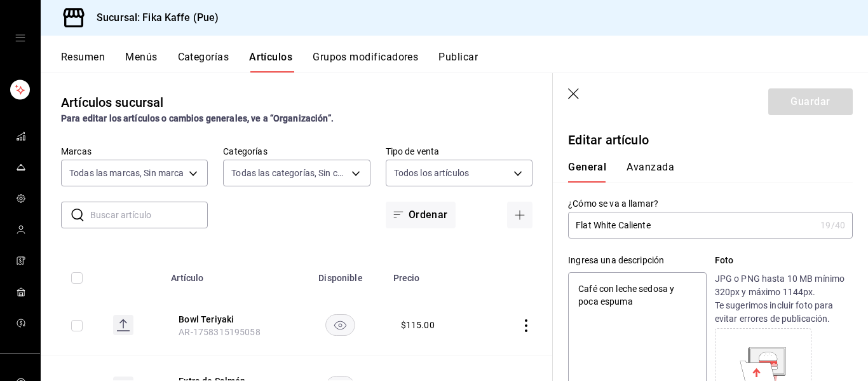
click at [650, 161] on button "Avanzada" at bounding box center [651, 172] width 48 height 22
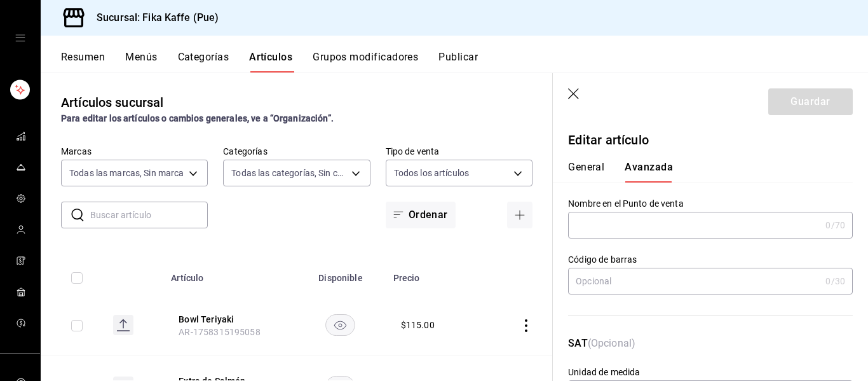
click at [566, 93] on header "Guardar" at bounding box center [710, 99] width 315 height 52
click at [571, 89] on icon "button" at bounding box center [574, 94] width 13 height 13
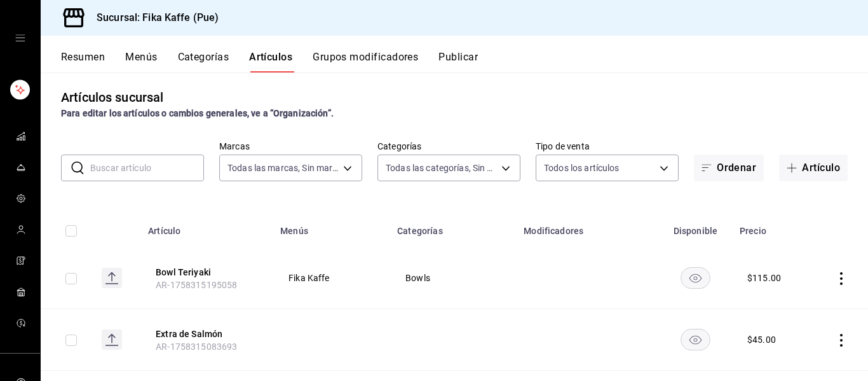
scroll to position [6, 0]
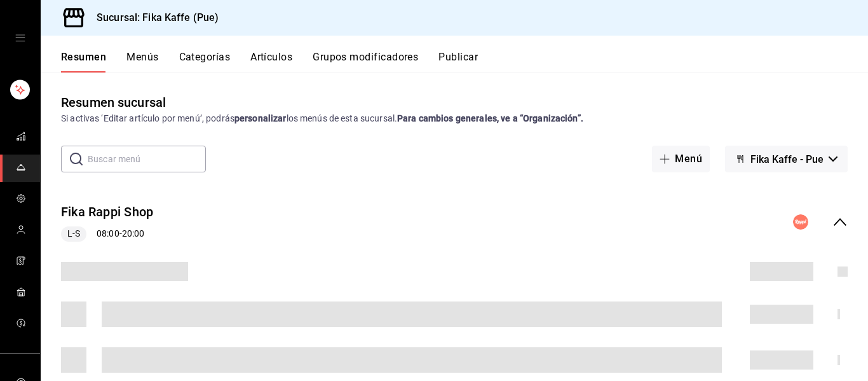
click at [343, 50] on div "Resumen Menús Categorías Artículos Grupos modificadores Publicar" at bounding box center [455, 54] width 828 height 37
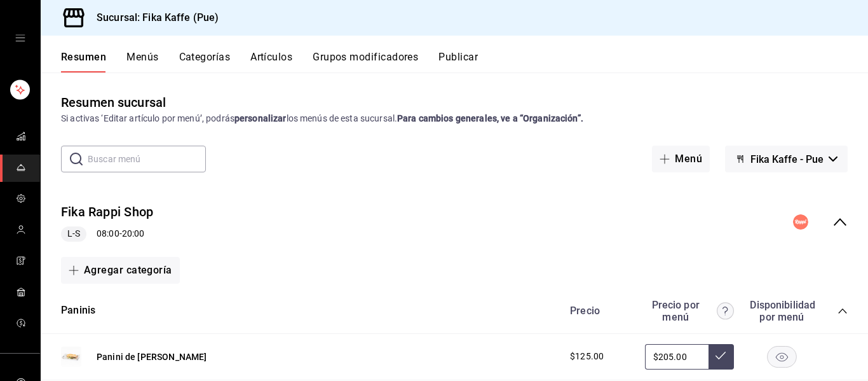
click at [346, 61] on button "Grupos modificadores" at bounding box center [366, 62] width 106 height 22
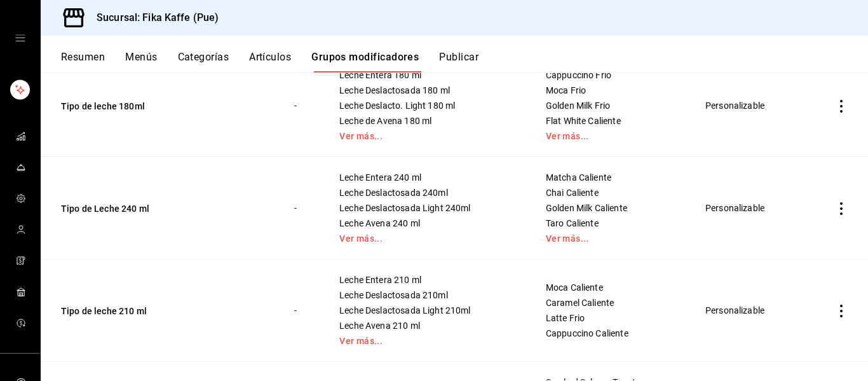
scroll to position [374, 0]
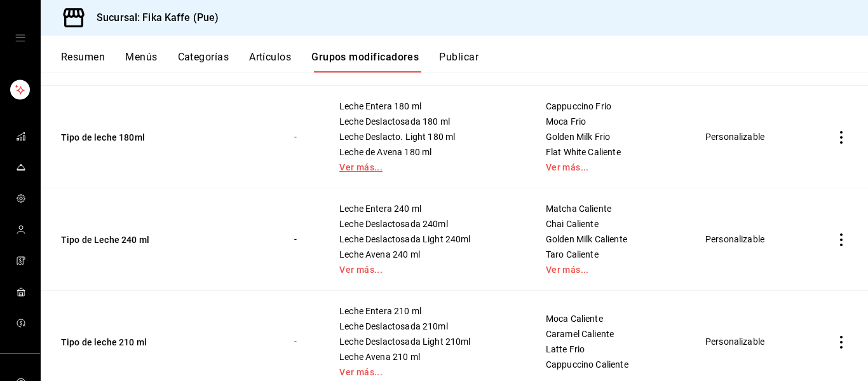
click at [359, 167] on link "Ver más..." at bounding box center [426, 167] width 175 height 9
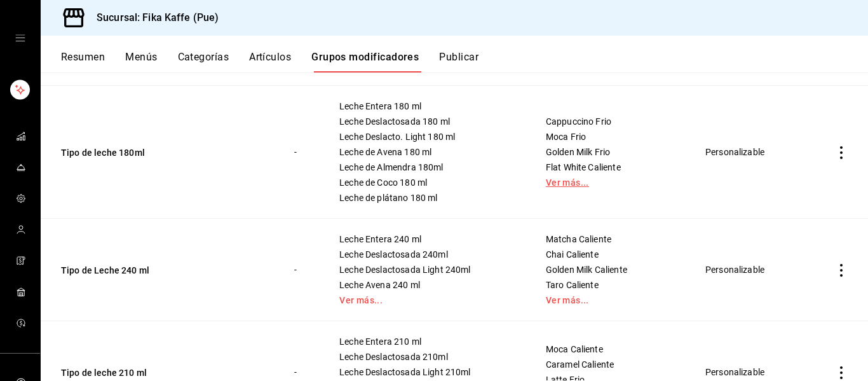
click at [570, 183] on link "Ver más..." at bounding box center [610, 182] width 128 height 9
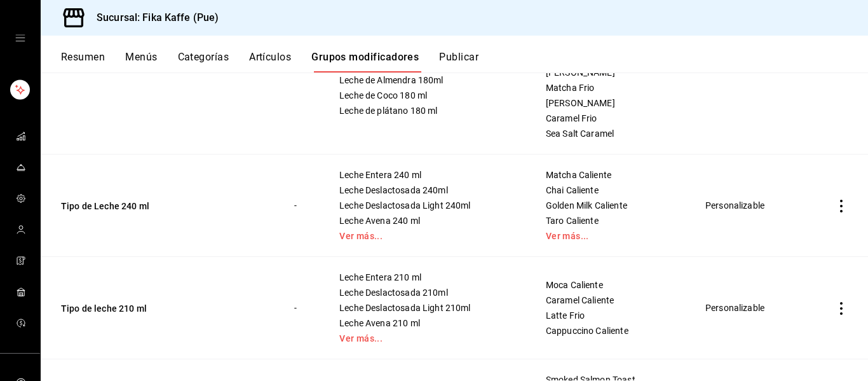
scroll to position [485, 0]
click at [569, 231] on link "Ver más..." at bounding box center [610, 235] width 128 height 9
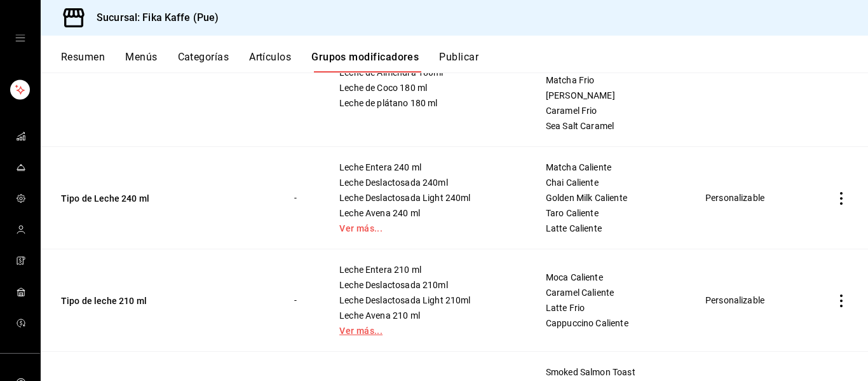
scroll to position [552, 0]
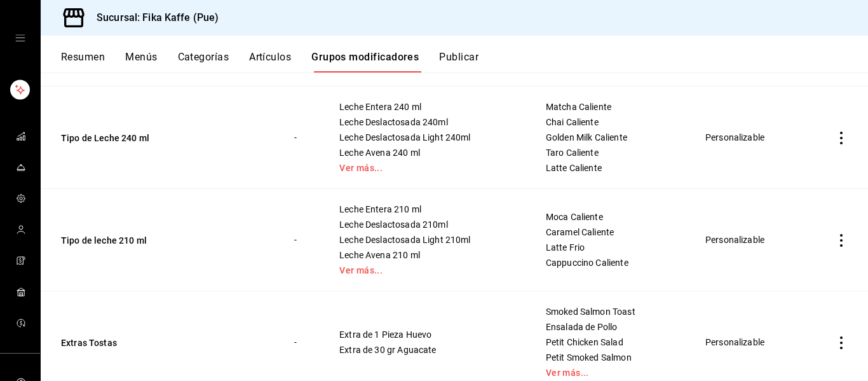
click at [352, 275] on td "Leche Entera 210 ml Leche Deslactosada 210ml Leche Deslactosada Light [GEOGRAPH…" at bounding box center [427, 240] width 207 height 102
click at [353, 275] on td "Leche Entera 210 ml Leche Deslactosada 210ml Leche Deslactosada Light [GEOGRAPH…" at bounding box center [427, 240] width 207 height 102
click at [355, 270] on link "Ver más..." at bounding box center [426, 270] width 175 height 9
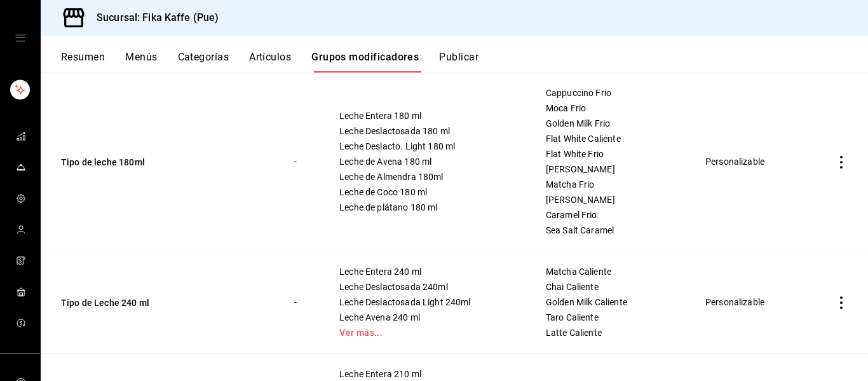
scroll to position [368, 0]
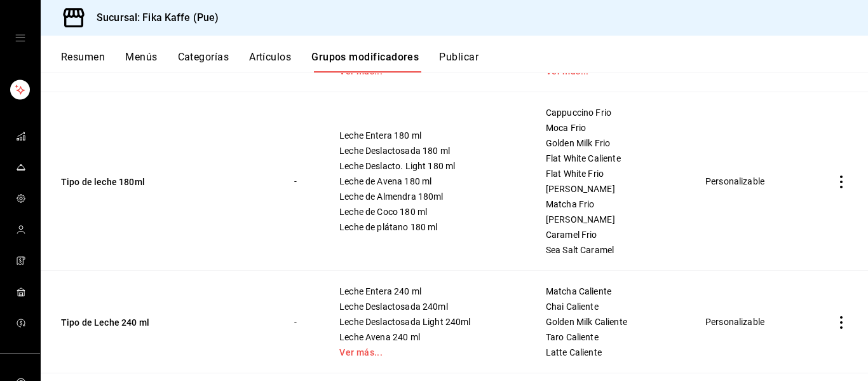
click at [843, 181] on icon "actions" at bounding box center [841, 181] width 13 height 13
click at [815, 207] on span "Editar" at bounding box center [803, 211] width 33 height 13
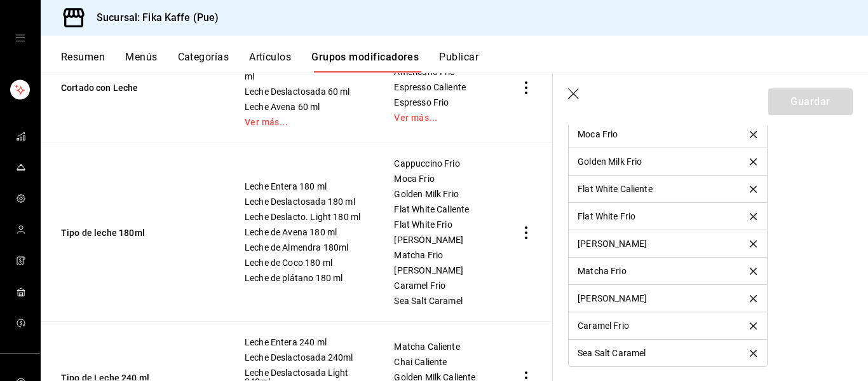
scroll to position [1182, 0]
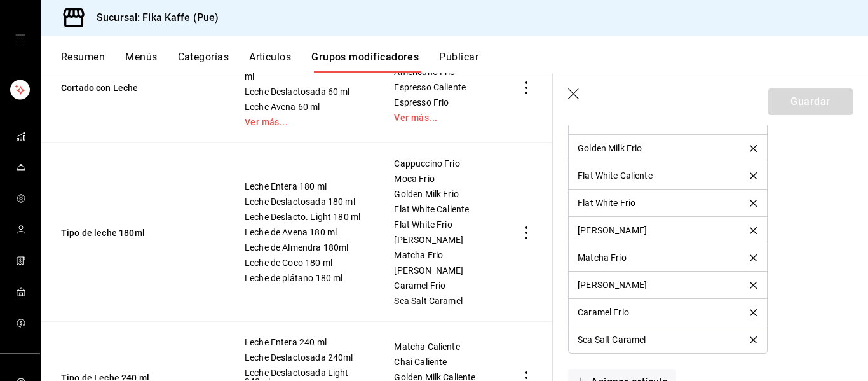
click at [753, 228] on icon "delete" at bounding box center [753, 230] width 7 height 7
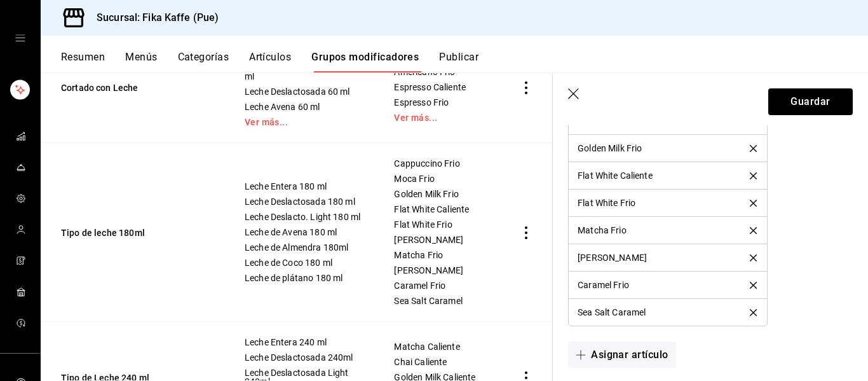
click at [753, 228] on icon "delete" at bounding box center [753, 230] width 7 height 7
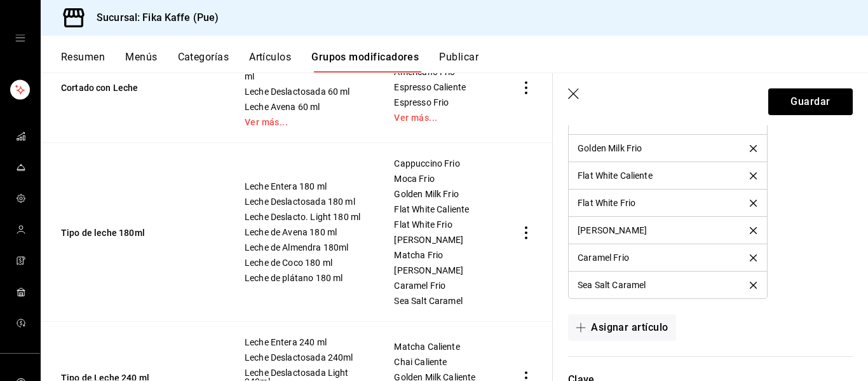
click at [753, 228] on icon "delete" at bounding box center [753, 230] width 7 height 7
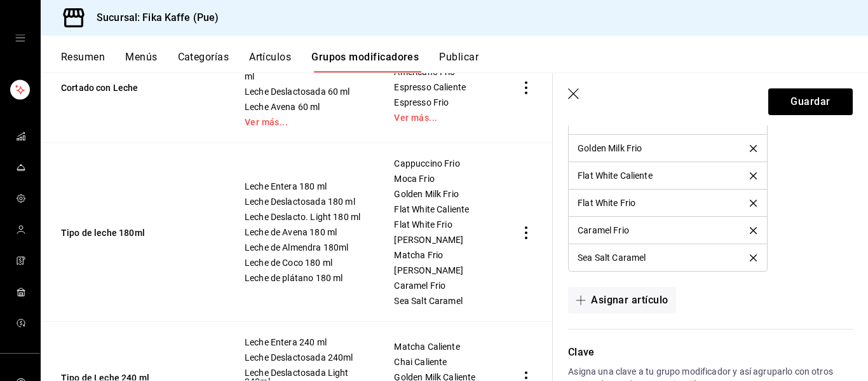
click at [753, 228] on icon "delete" at bounding box center [753, 230] width 7 height 7
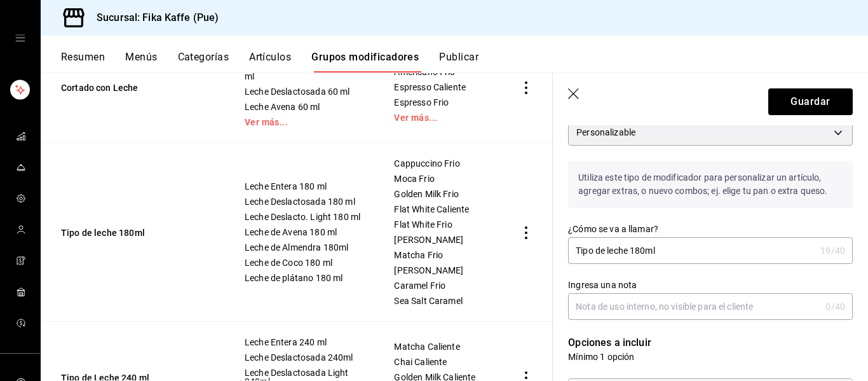
scroll to position [0, 0]
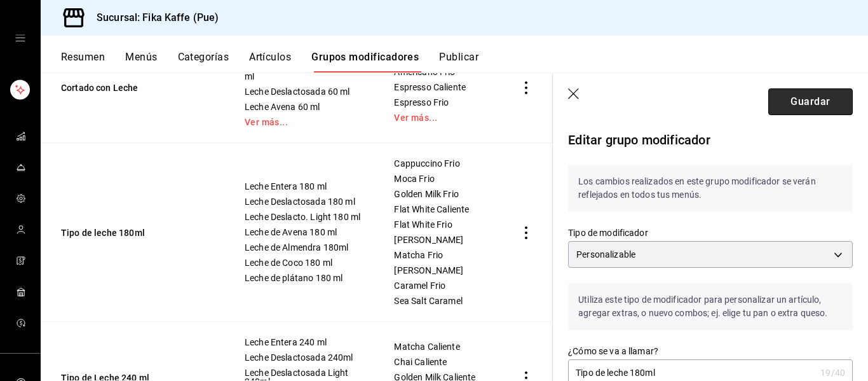
click at [824, 97] on button "Guardar" at bounding box center [811, 101] width 85 height 27
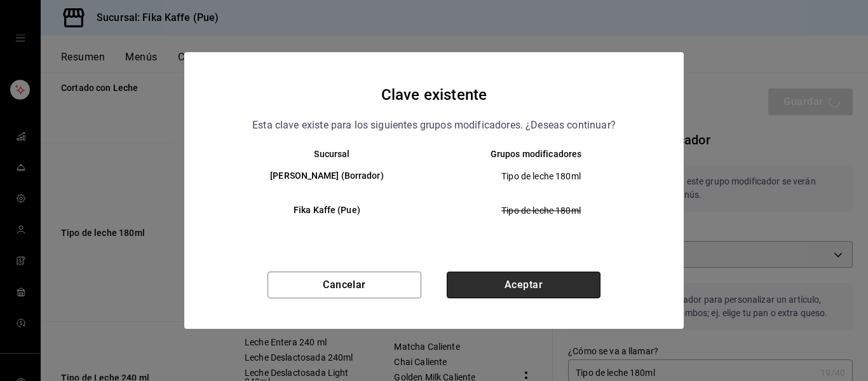
click at [493, 286] on button "Aceptar" at bounding box center [524, 284] width 154 height 27
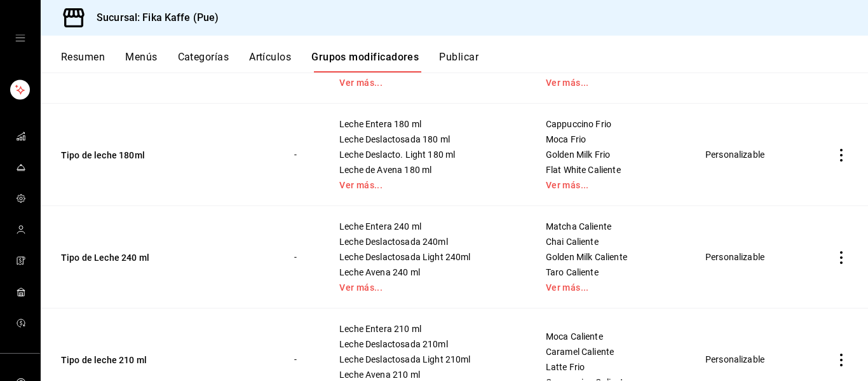
scroll to position [360, 0]
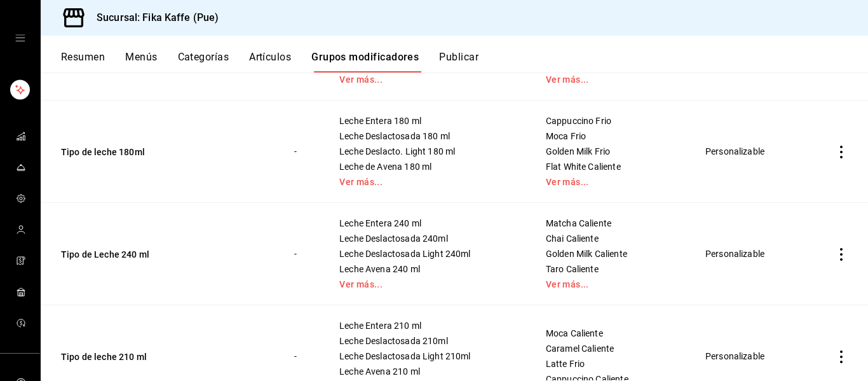
click at [845, 249] on icon "actions" at bounding box center [841, 254] width 13 height 13
click at [799, 284] on span "Editar" at bounding box center [803, 283] width 33 height 13
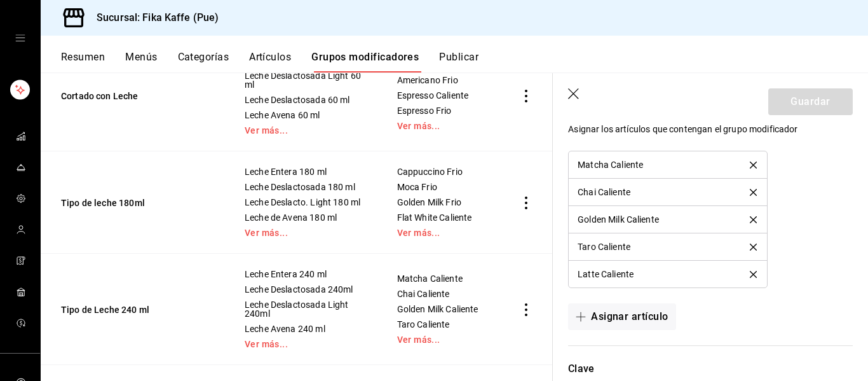
scroll to position [1118, 0]
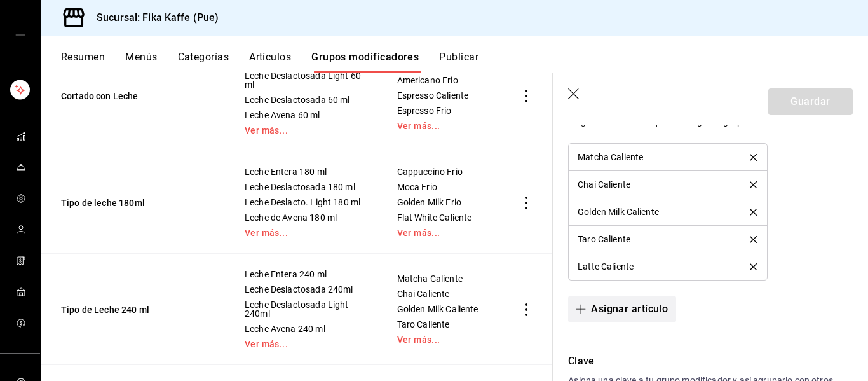
click at [586, 310] on span "button" at bounding box center [583, 309] width 15 height 10
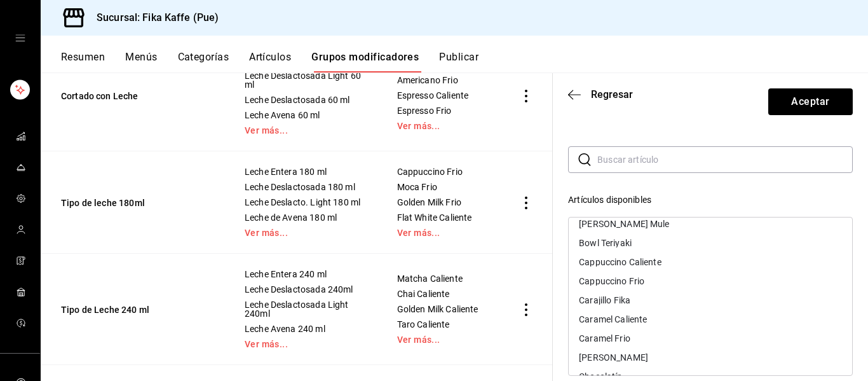
scroll to position [104, 0]
click at [631, 264] on div "Cappuccino Caliente" at bounding box center [620, 261] width 83 height 9
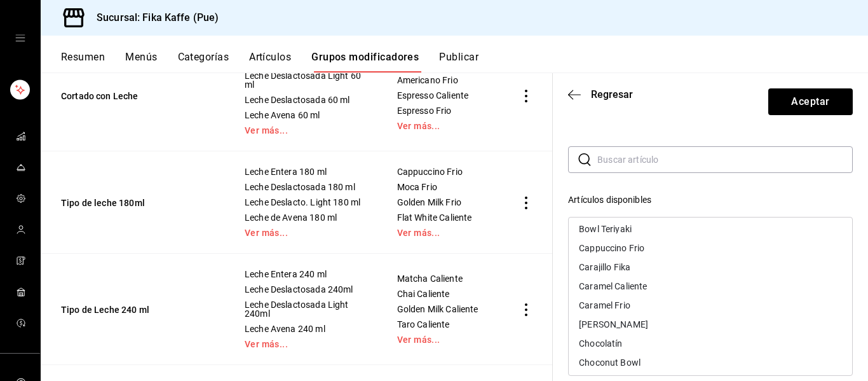
scroll to position [124, 0]
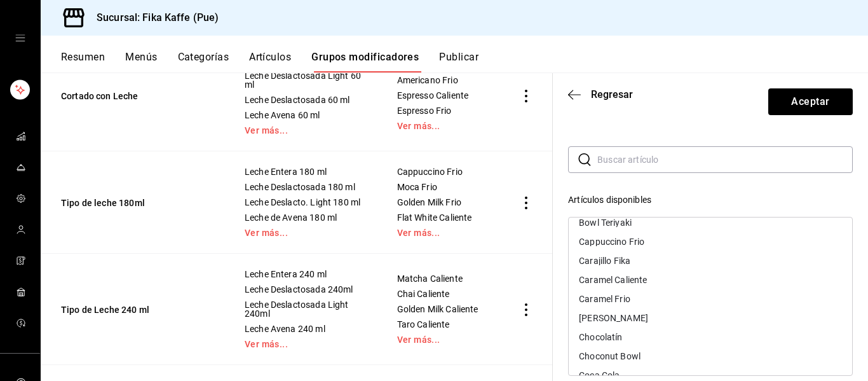
click at [614, 303] on div "Caramel Frio" at bounding box center [711, 298] width 284 height 19
click at [616, 301] on div "[PERSON_NAME]" at bounding box center [711, 298] width 284 height 19
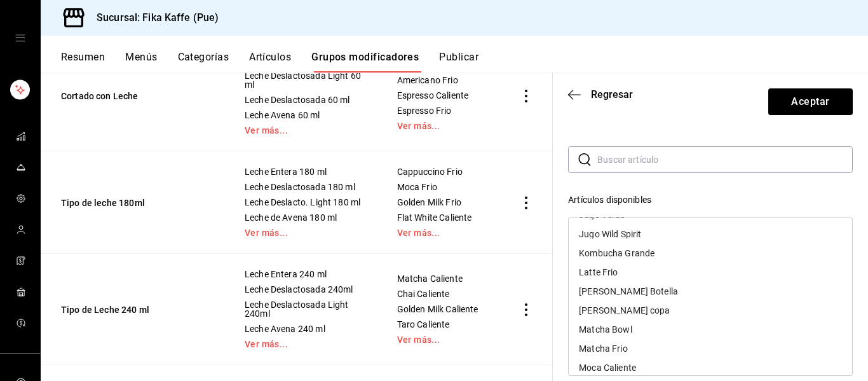
scroll to position [877, 0]
click at [617, 272] on div "Latte Frio" at bounding box center [598, 270] width 39 height 9
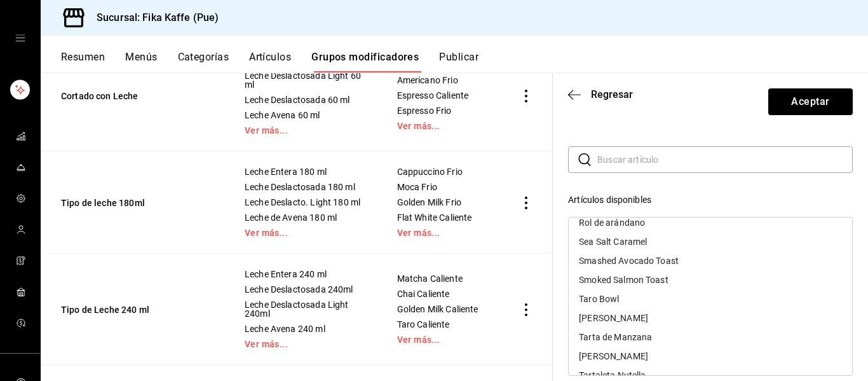
scroll to position [1322, 0]
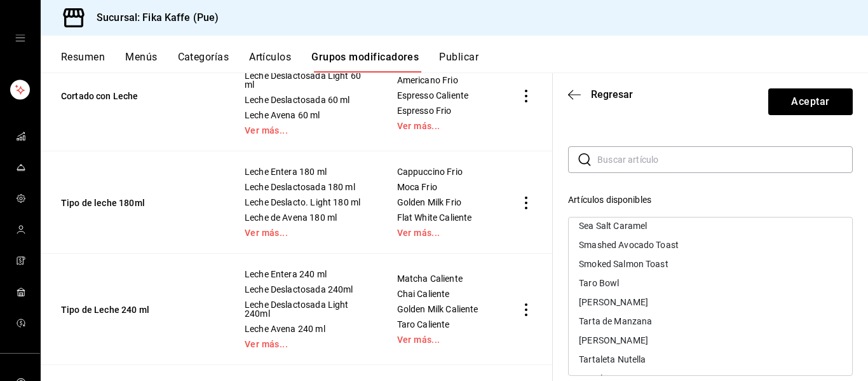
click at [610, 300] on div "[PERSON_NAME]" at bounding box center [613, 302] width 69 height 9
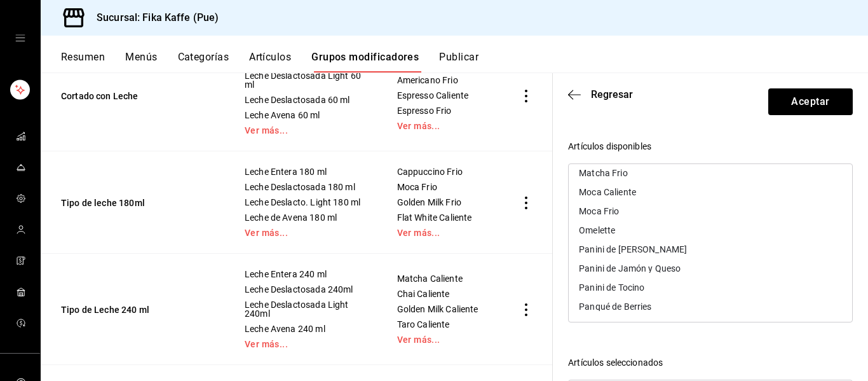
scroll to position [941, 0]
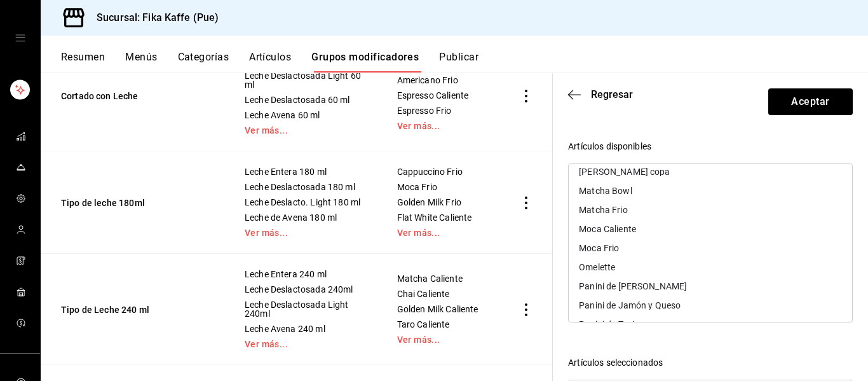
click at [613, 213] on div "Matcha Frio" at bounding box center [603, 209] width 48 height 9
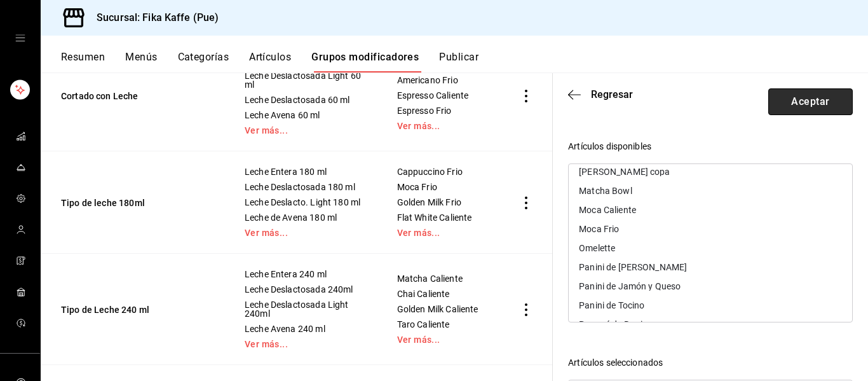
click at [790, 106] on button "Aceptar" at bounding box center [811, 101] width 85 height 27
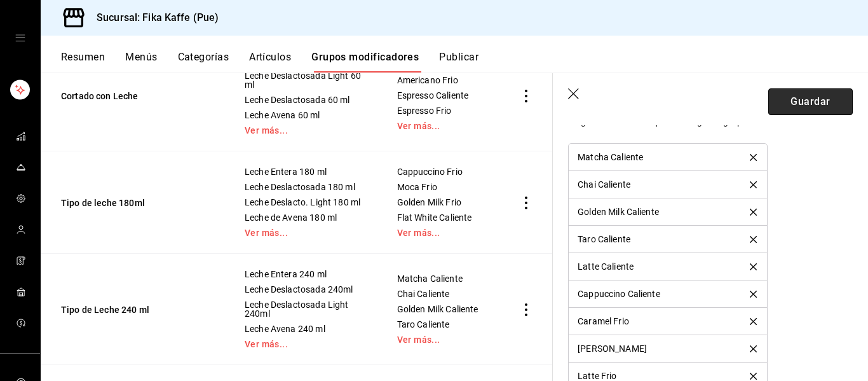
click at [816, 99] on button "Guardar" at bounding box center [811, 101] width 85 height 27
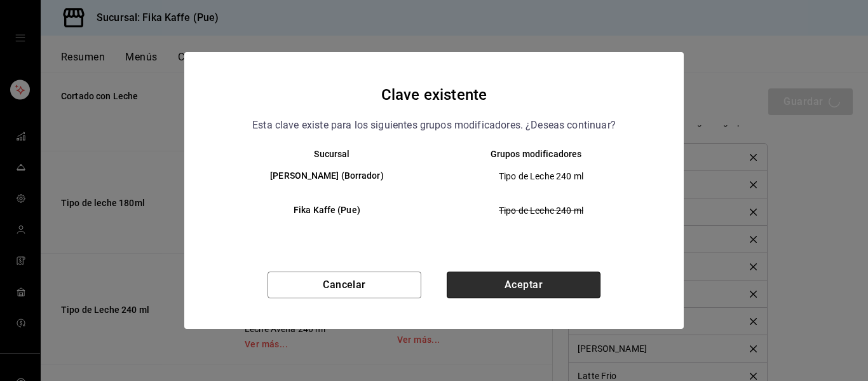
click at [507, 296] on button "Aceptar" at bounding box center [524, 284] width 154 height 27
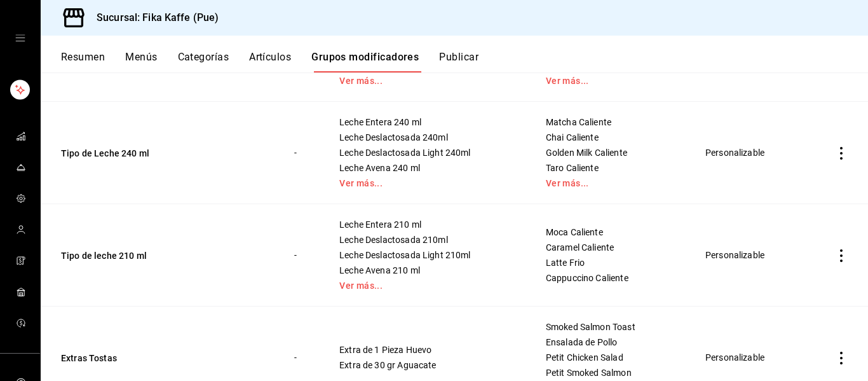
scroll to position [465, 0]
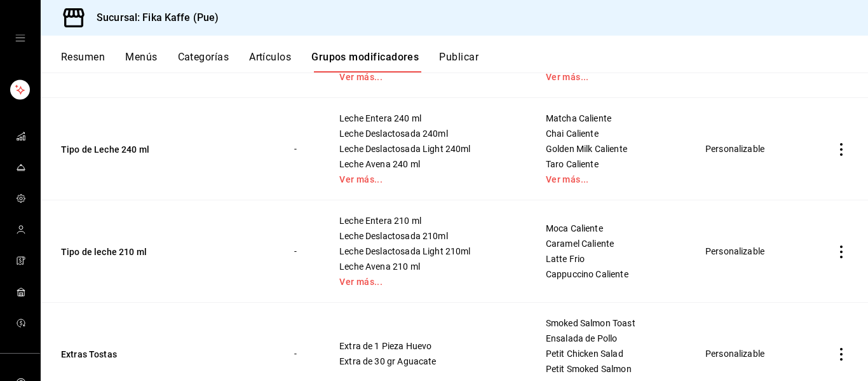
click at [581, 260] on span "Latte Frio" at bounding box center [610, 258] width 128 height 9
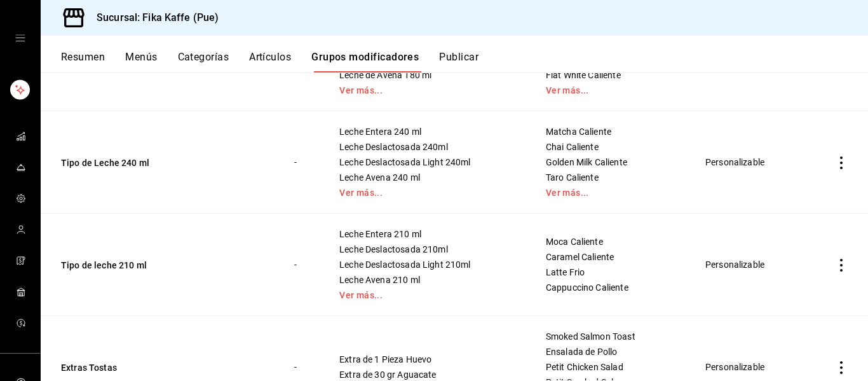
scroll to position [439, 0]
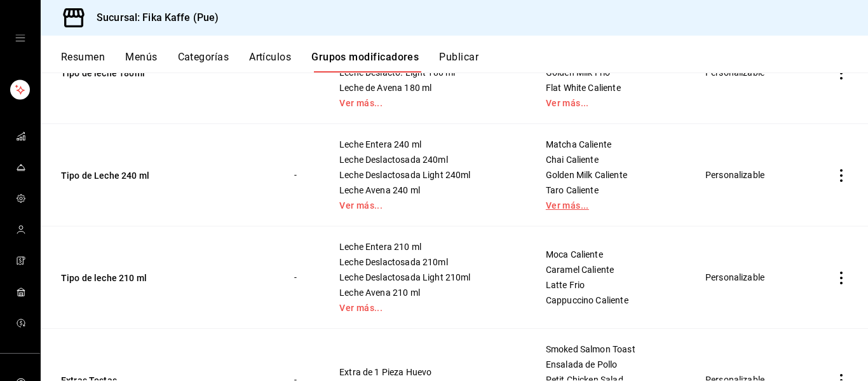
click at [565, 207] on link "Ver más..." at bounding box center [610, 205] width 128 height 9
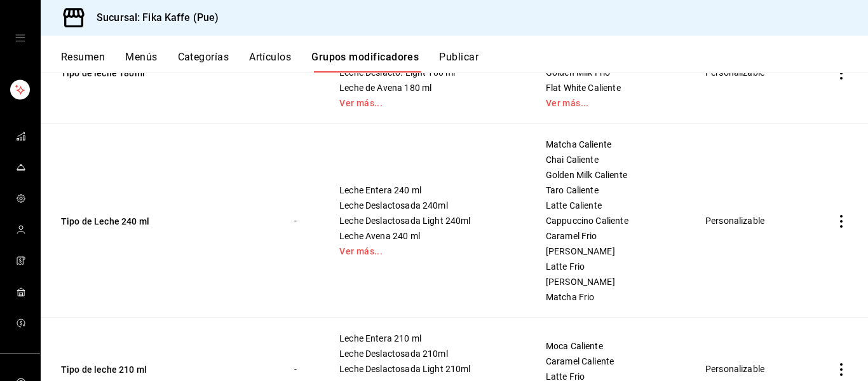
click at [843, 215] on icon "actions" at bounding box center [841, 221] width 13 height 13
click at [807, 247] on span "Editar" at bounding box center [803, 250] width 33 height 13
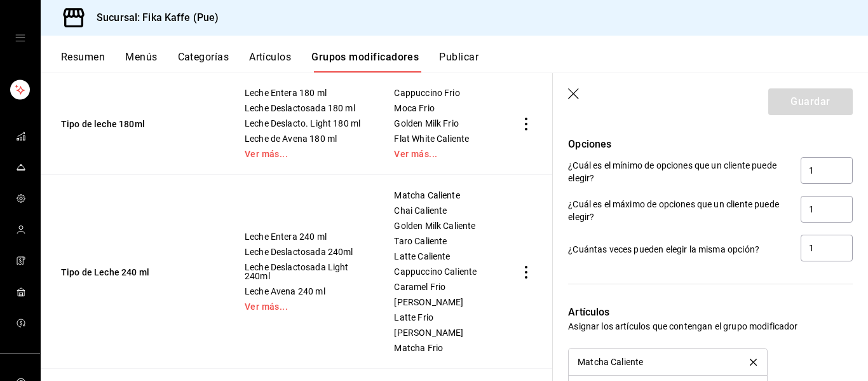
scroll to position [1266, 0]
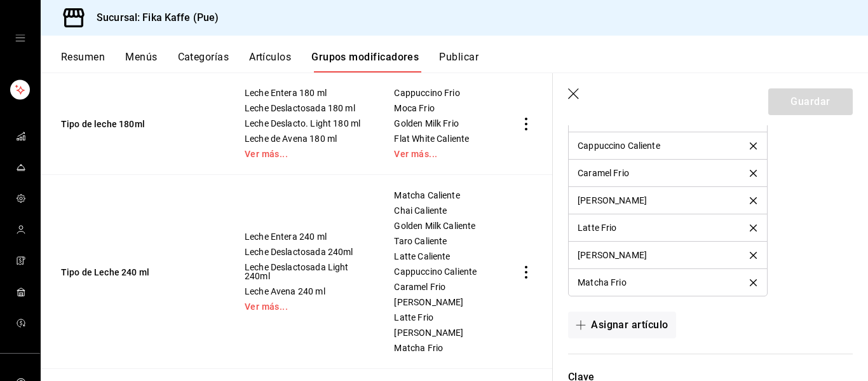
click at [756, 224] on icon "delete" at bounding box center [753, 227] width 7 height 7
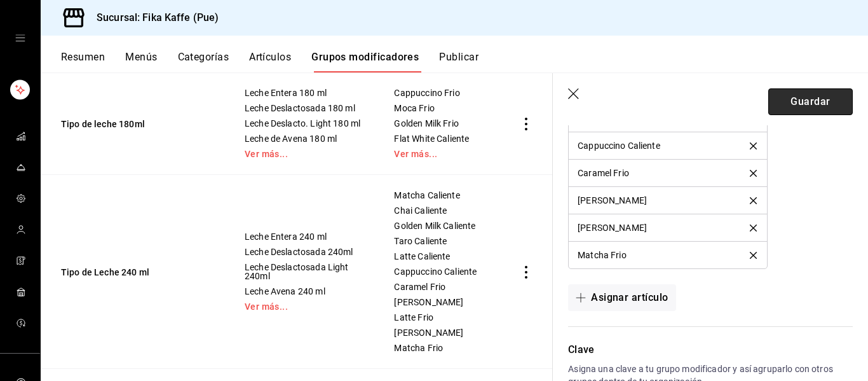
click at [804, 104] on button "Guardar" at bounding box center [811, 101] width 85 height 27
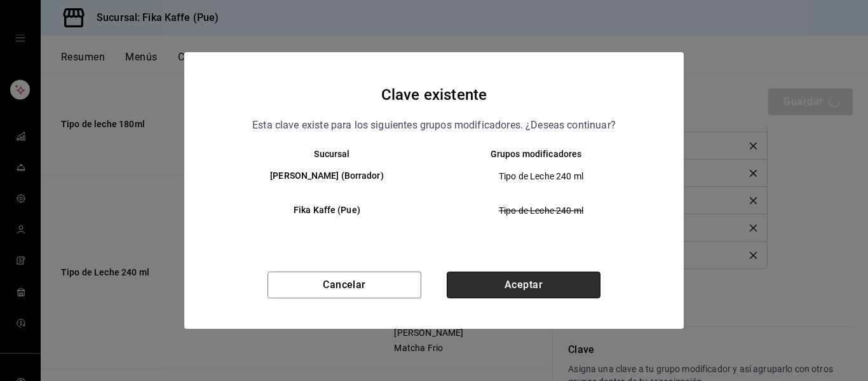
click at [539, 286] on button "Aceptar" at bounding box center [524, 284] width 154 height 27
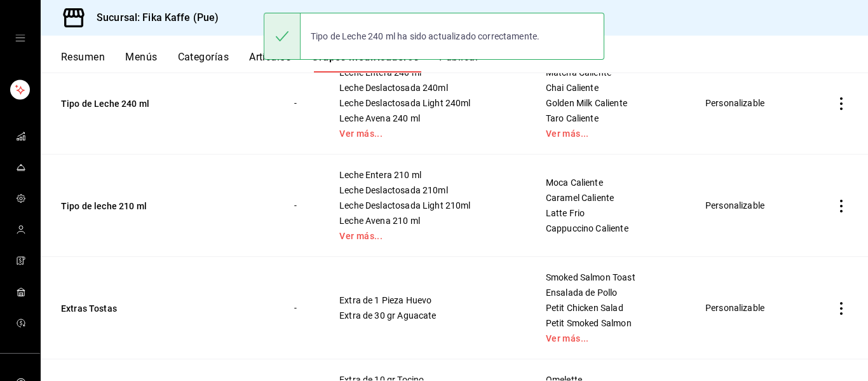
scroll to position [518, 0]
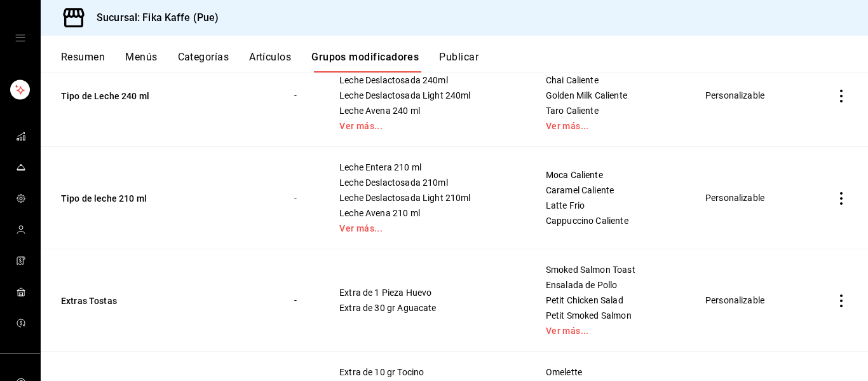
click at [838, 198] on icon "actions" at bounding box center [841, 198] width 13 height 13
click at [583, 216] on div at bounding box center [434, 190] width 868 height 381
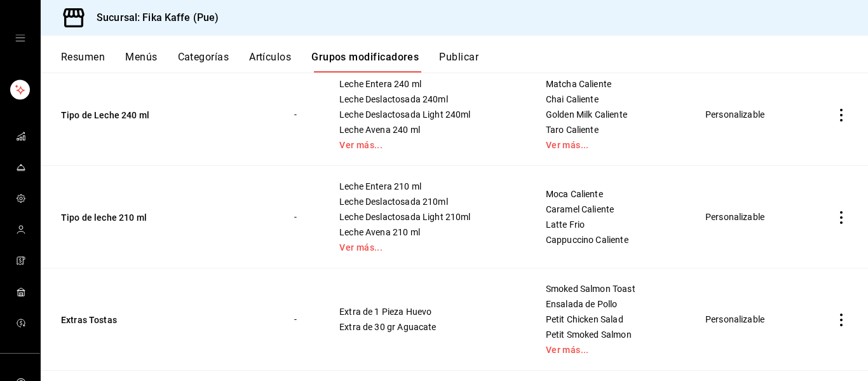
scroll to position [498, 0]
click at [843, 222] on icon "actions" at bounding box center [841, 218] width 13 height 13
click at [791, 250] on span "Editar" at bounding box center [803, 247] width 33 height 13
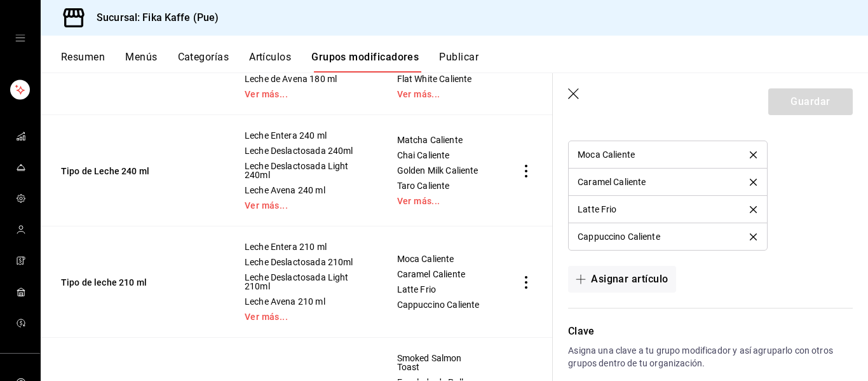
scroll to position [1119, 0]
click at [753, 240] on icon "delete" at bounding box center [753, 238] width 7 height 7
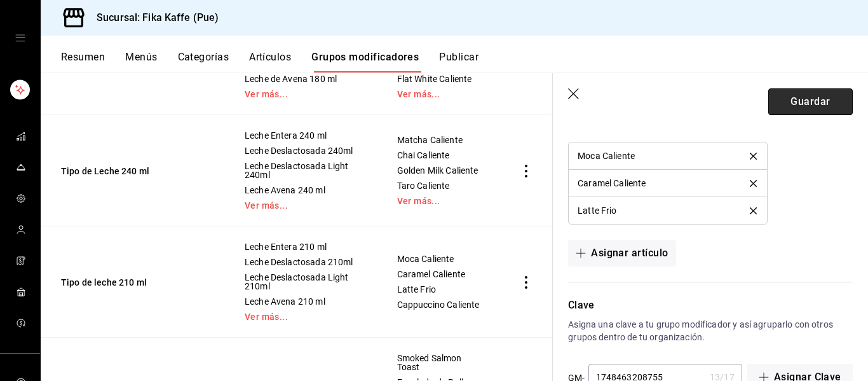
click at [804, 95] on button "Guardar" at bounding box center [811, 101] width 85 height 27
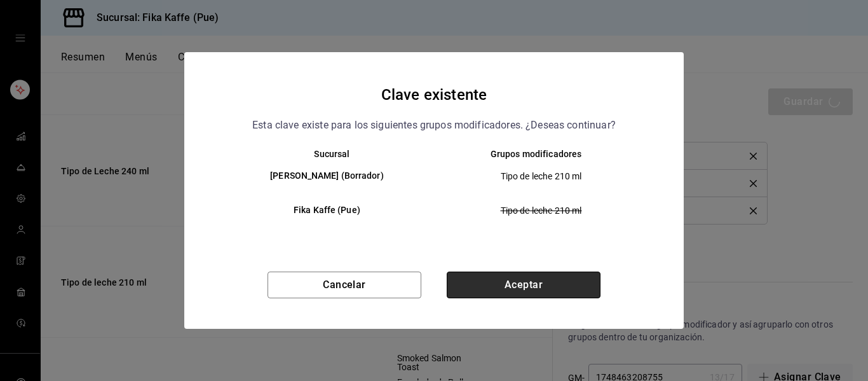
click at [479, 280] on button "Aceptar" at bounding box center [524, 284] width 154 height 27
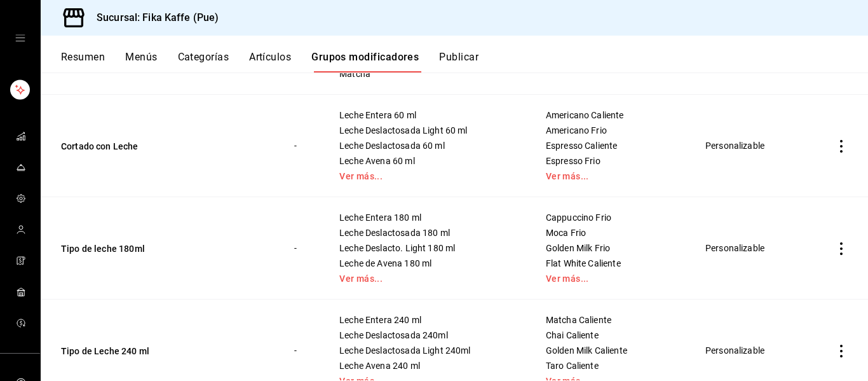
scroll to position [257, 0]
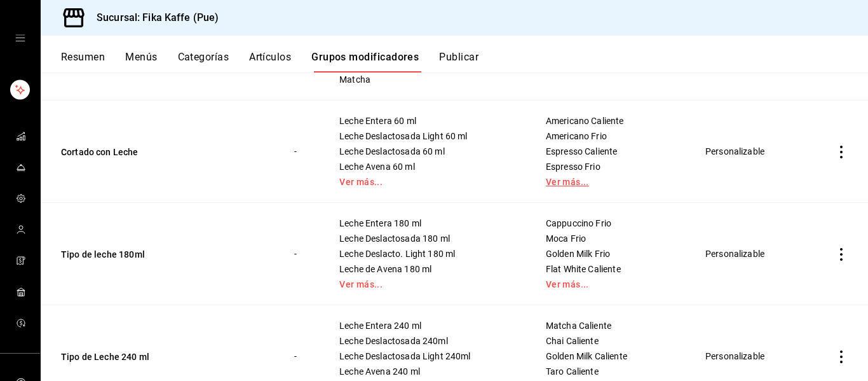
click at [577, 181] on link "Ver más..." at bounding box center [610, 181] width 128 height 9
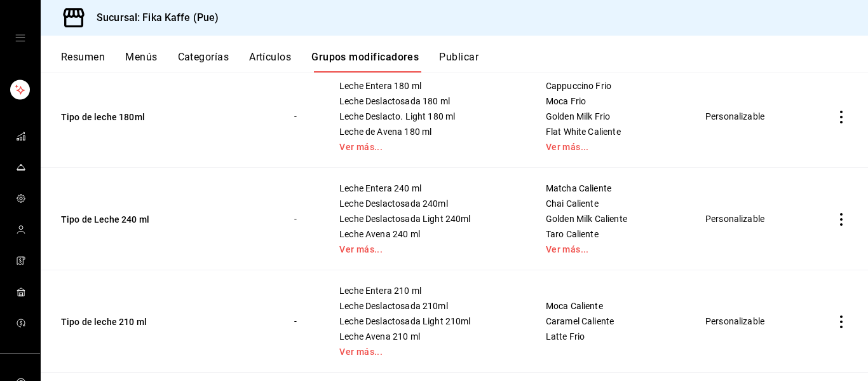
scroll to position [379, 0]
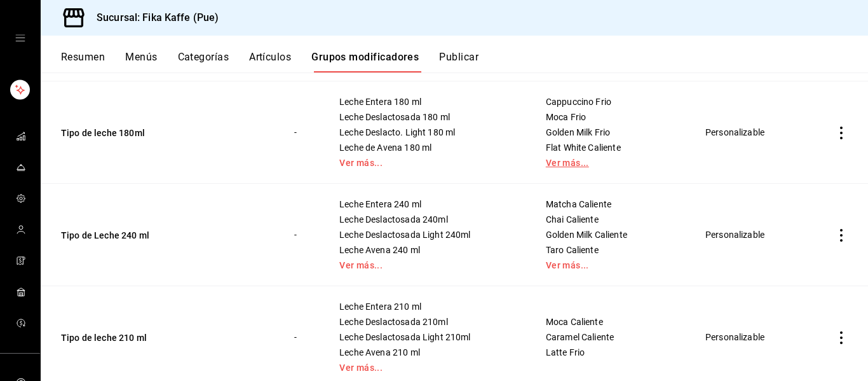
click at [563, 158] on link "Ver más..." at bounding box center [610, 162] width 128 height 9
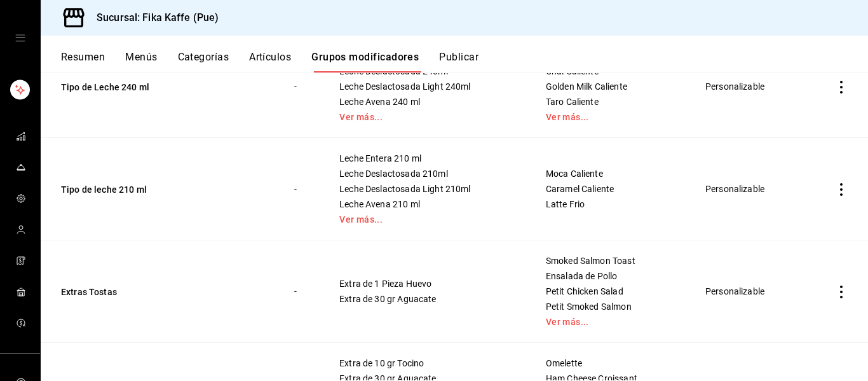
scroll to position [284, 0]
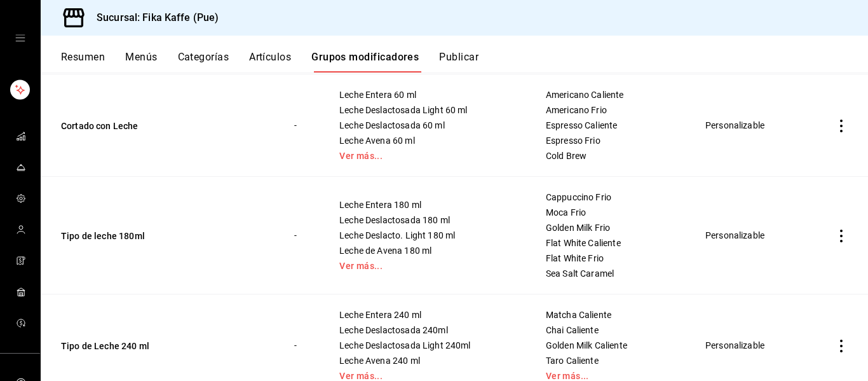
click at [217, 57] on button "Categorías" at bounding box center [203, 62] width 51 height 22
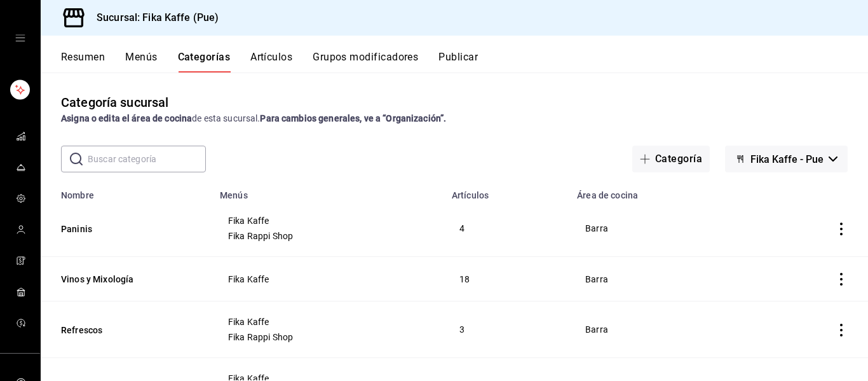
click at [277, 59] on button "Artículos" at bounding box center [271, 62] width 42 height 22
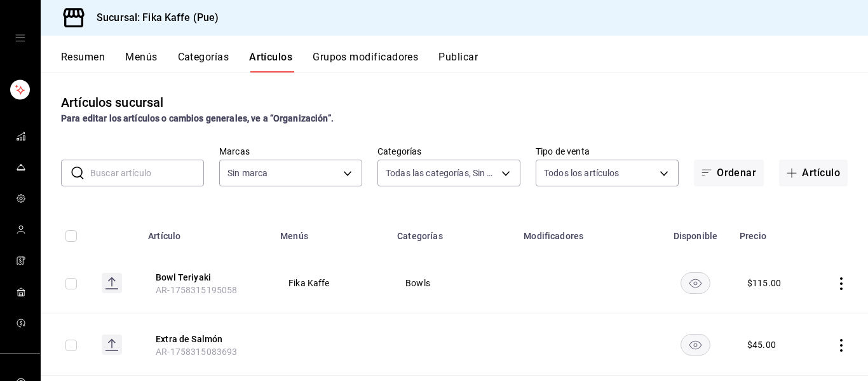
type input "1994366c-f11a-4cbd-94a1-eb9715e73b61,3590a760-77bb-4674-8d3f-47f28e8156f8,11cd4…"
type input "34ad27b6-2ad7-4e09-8c47-bff0ca000e3b"
click at [140, 61] on button "Menús" at bounding box center [141, 62] width 32 height 22
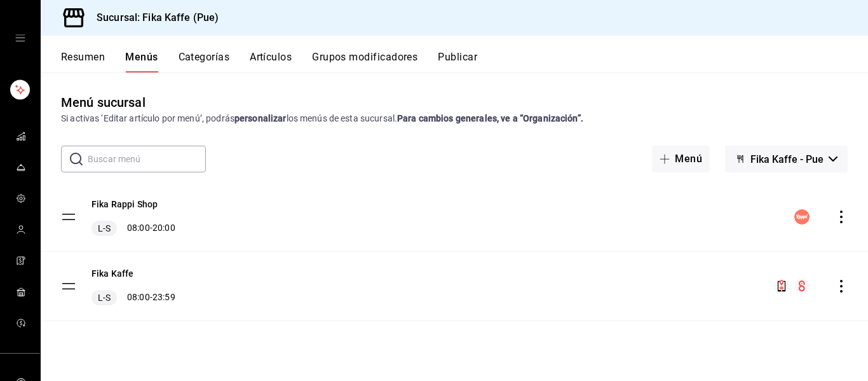
click at [389, 58] on button "Grupos modificadores" at bounding box center [365, 62] width 106 height 22
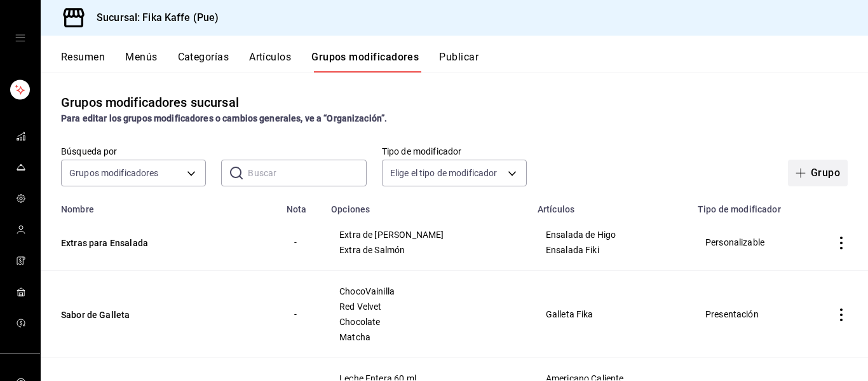
click at [824, 174] on button "Grupo" at bounding box center [818, 173] width 60 height 27
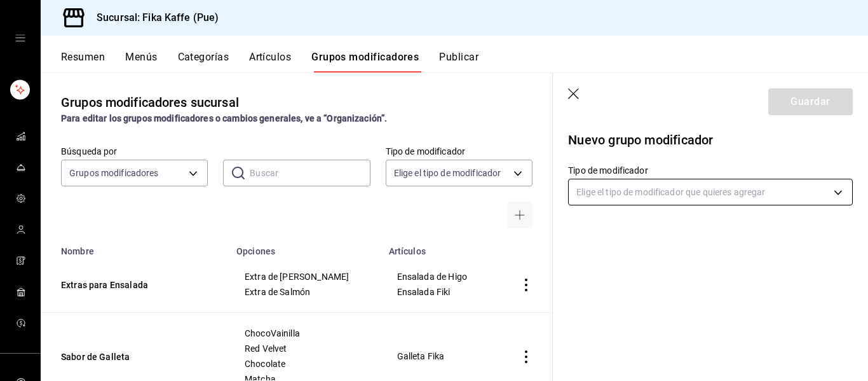
click at [685, 189] on body "Sucursal: Fika Kaffe (Pue) Resumen Menús Categorías Artículos Grupos modificado…" at bounding box center [434, 190] width 868 height 381
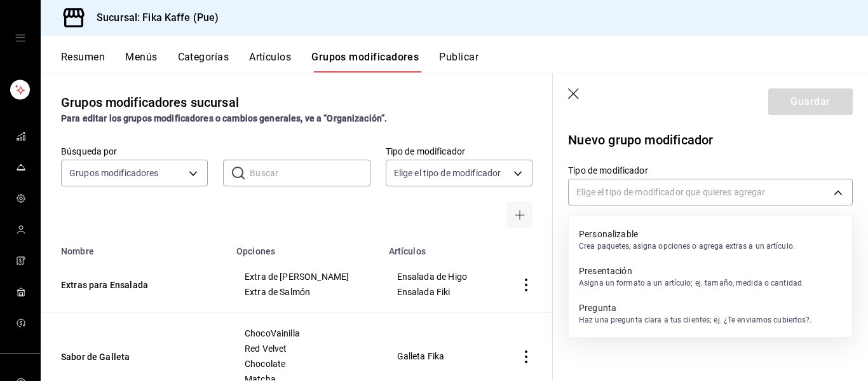
click at [384, 207] on div at bounding box center [434, 190] width 868 height 381
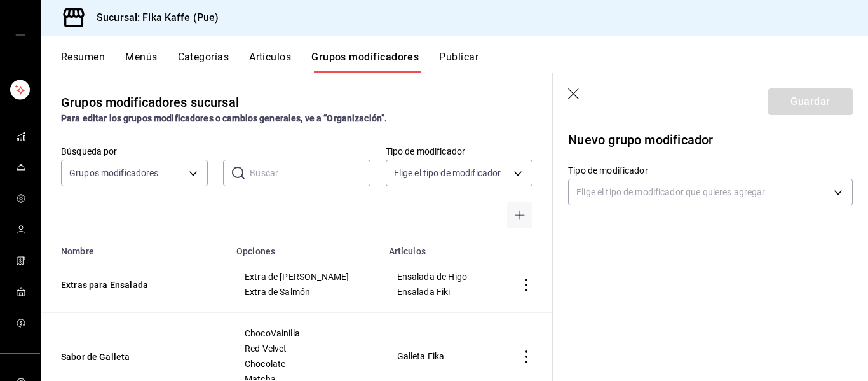
click at [458, 209] on div at bounding box center [459, 215] width 147 height 27
click at [578, 96] on icon "button" at bounding box center [574, 94] width 13 height 13
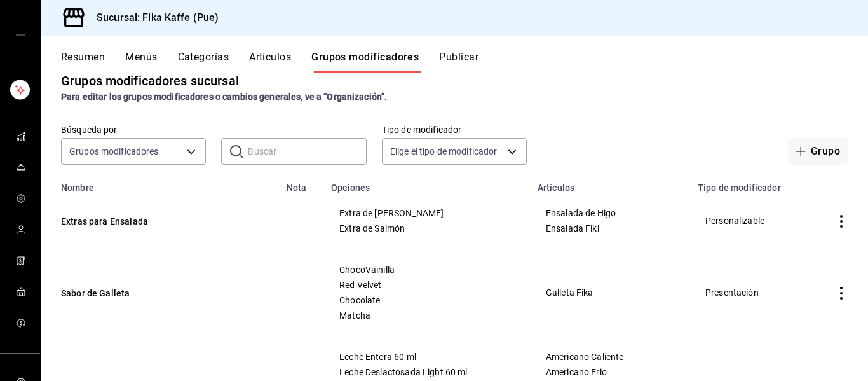
scroll to position [20, 0]
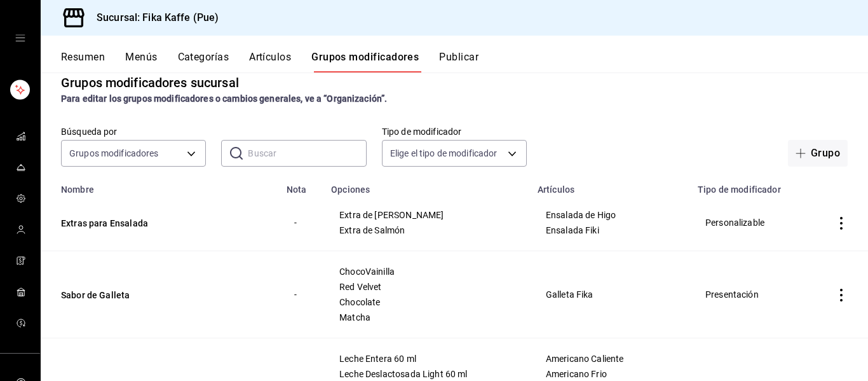
click at [814, 151] on button "Grupo" at bounding box center [818, 153] width 60 height 27
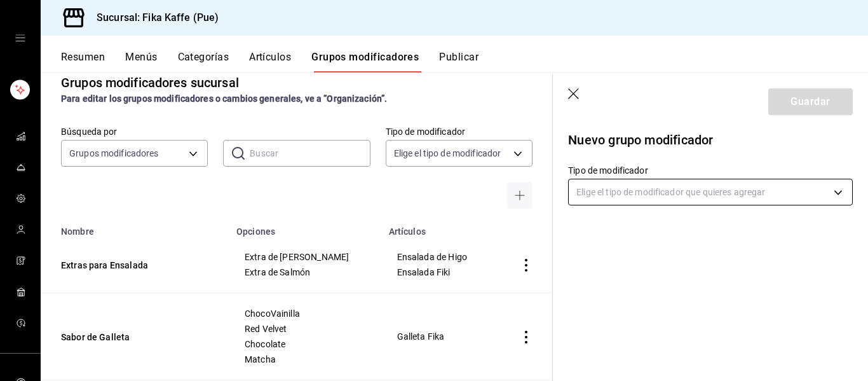
click at [648, 191] on body "Sucursal: Fika Kaffe (Pue) Resumen Menús Categorías Artículos Grupos modificado…" at bounding box center [434, 190] width 868 height 381
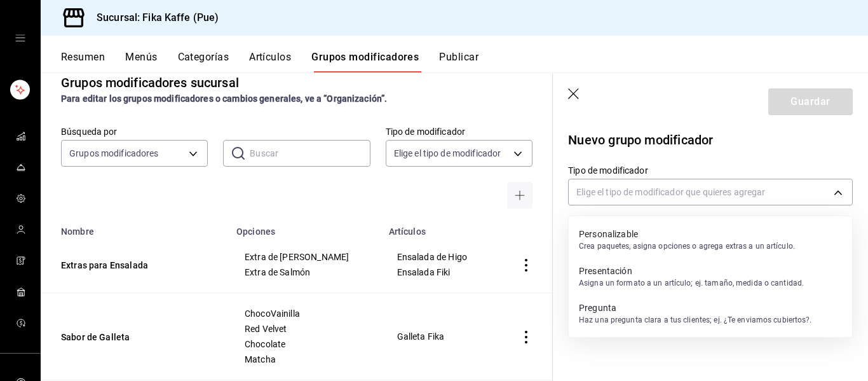
click at [613, 249] on p "Crea paquetes, asigna opciones o agrega extras a un artículo." at bounding box center [687, 245] width 216 height 11
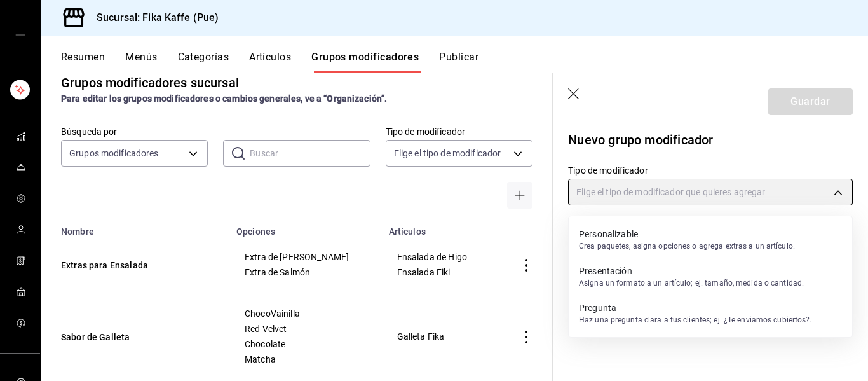
type input "CUSTOMIZABLE"
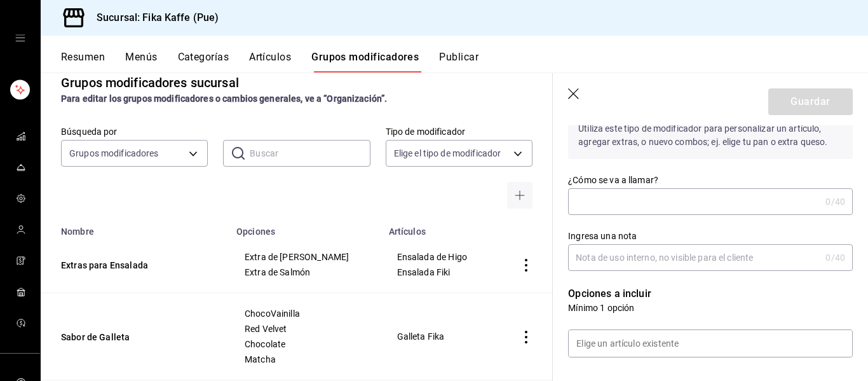
scroll to position [109, 0]
click at [654, 196] on input "¿Cómo se va a llamar?" at bounding box center [694, 200] width 252 height 25
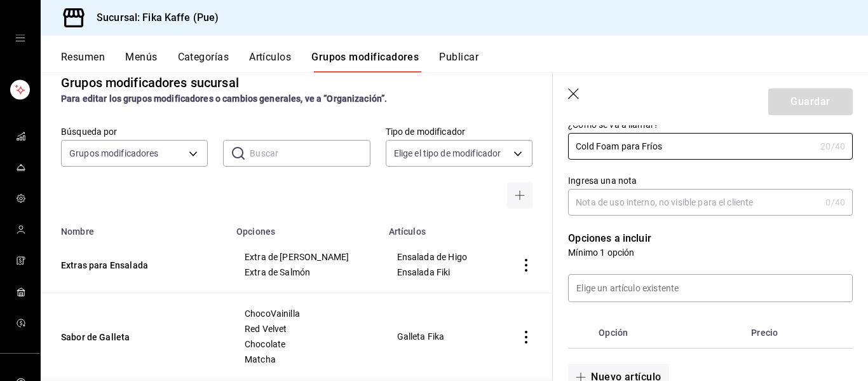
scroll to position [196, 0]
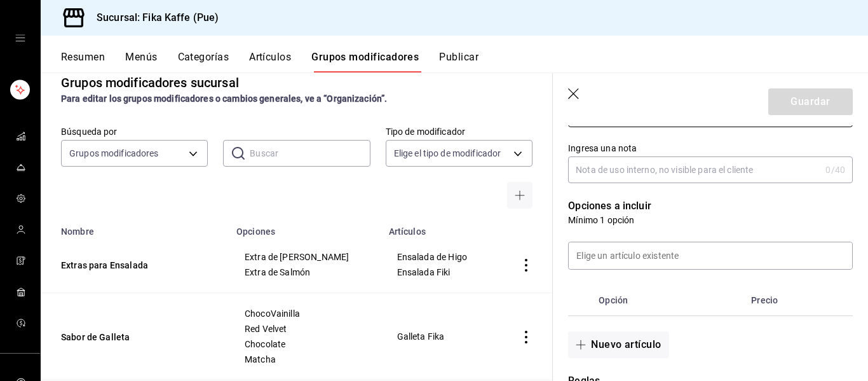
type input "Cold Foam para Fríos"
click at [654, 168] on input "Ingresa una nota" at bounding box center [694, 169] width 252 height 25
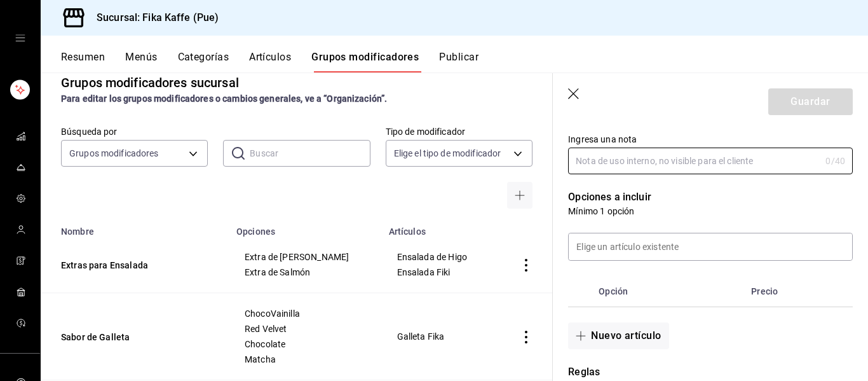
scroll to position [275, 0]
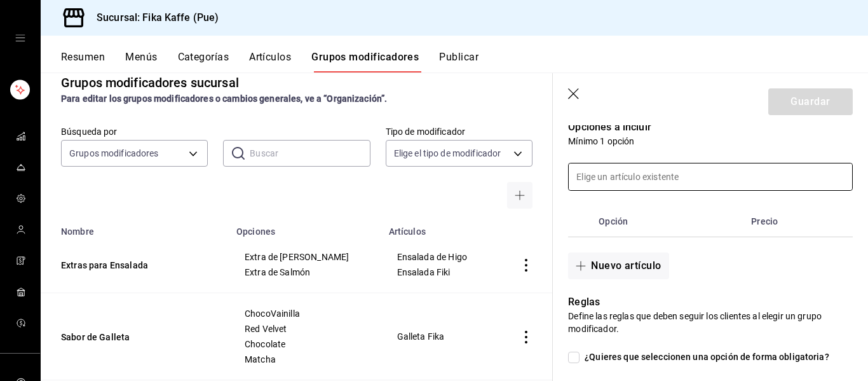
click at [644, 168] on input at bounding box center [711, 176] width 284 height 27
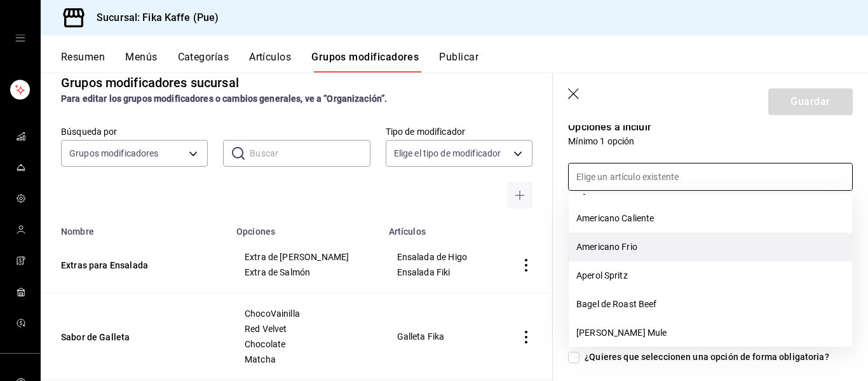
scroll to position [30, 0]
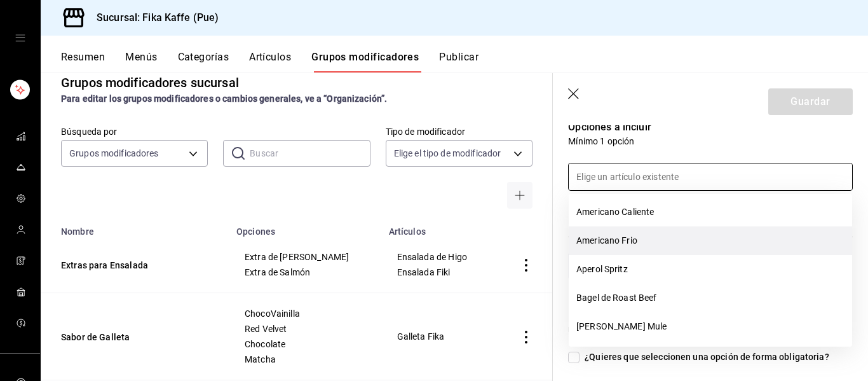
click at [634, 241] on li "Americano Frio" at bounding box center [711, 240] width 284 height 29
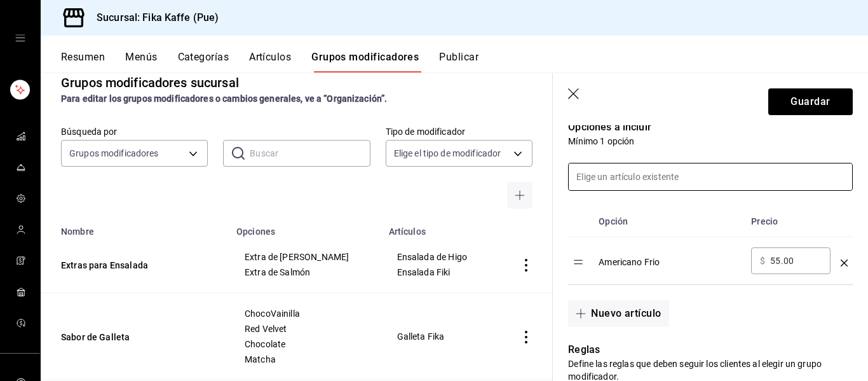
click at [659, 170] on input at bounding box center [711, 176] width 284 height 27
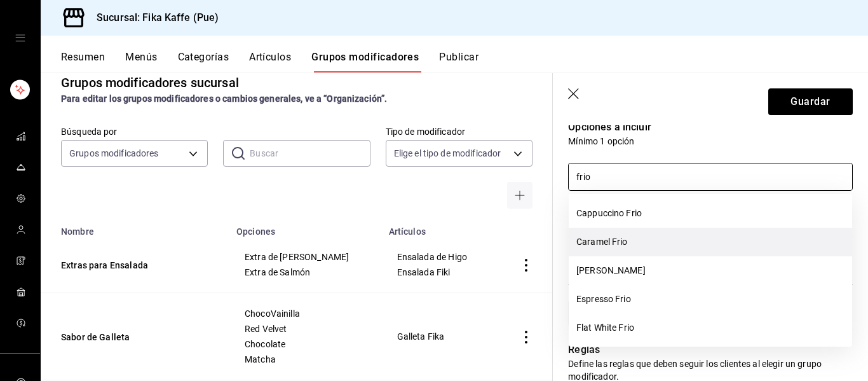
click at [641, 242] on li "Caramel Frio" at bounding box center [711, 242] width 284 height 29
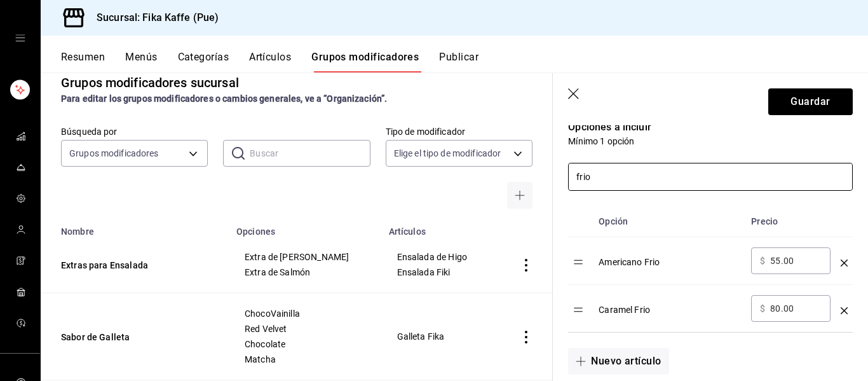
click at [641, 183] on input "frio" at bounding box center [711, 176] width 284 height 27
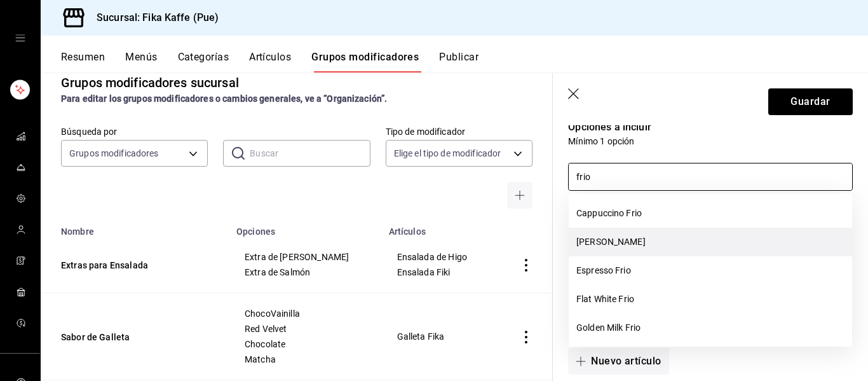
click at [616, 237] on li "[PERSON_NAME]" at bounding box center [711, 242] width 284 height 29
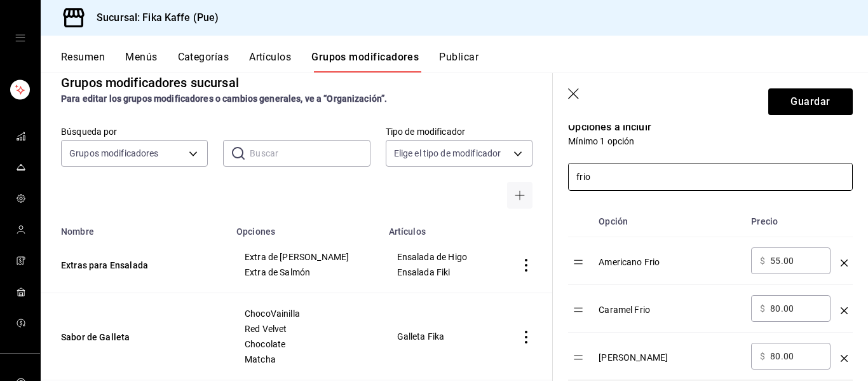
click at [644, 174] on input "frio" at bounding box center [711, 176] width 284 height 27
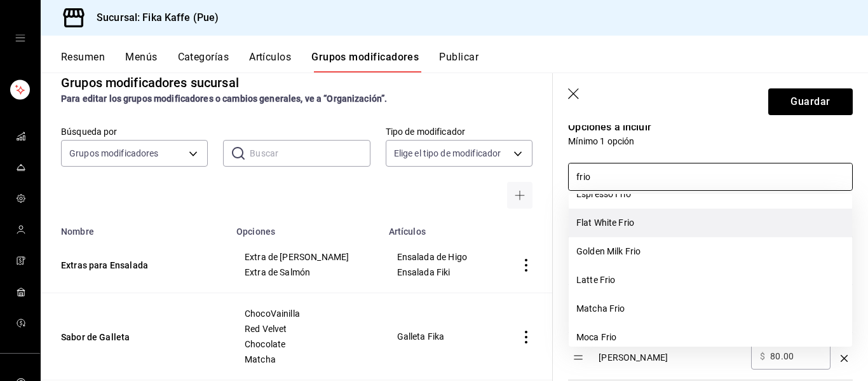
scroll to position [48, 0]
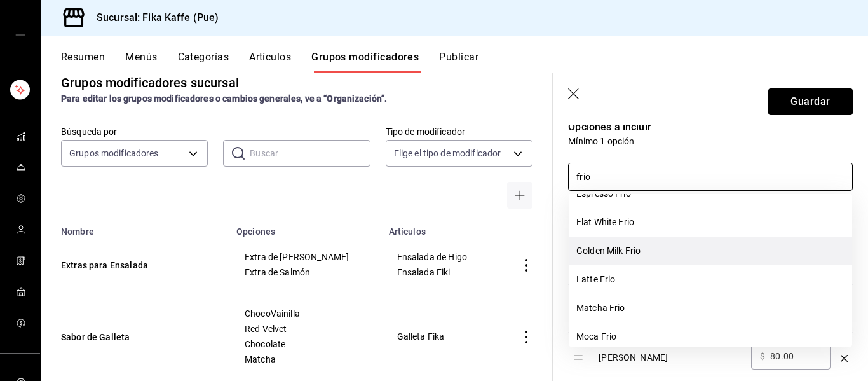
click at [637, 248] on li "Golden Milk Frio" at bounding box center [711, 250] width 284 height 29
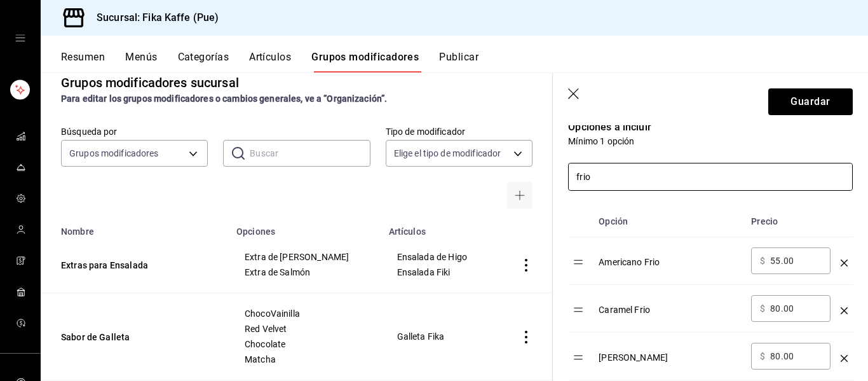
click at [628, 175] on input "frio" at bounding box center [711, 176] width 284 height 27
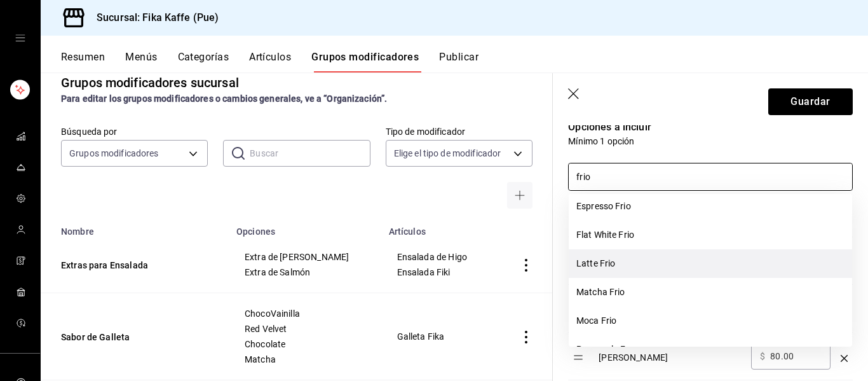
scroll to position [49, 0]
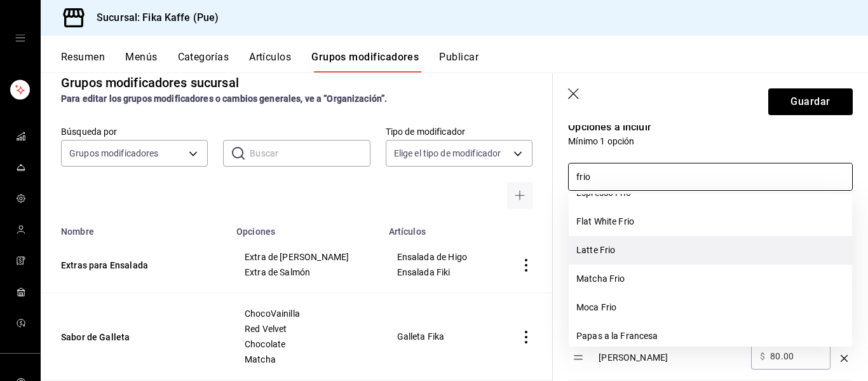
click at [642, 252] on li "Latte Frio" at bounding box center [711, 250] width 284 height 29
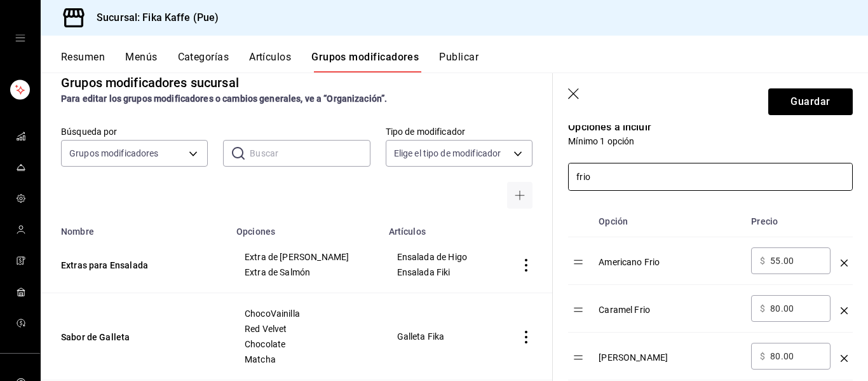
click at [642, 179] on input "frio" at bounding box center [711, 176] width 284 height 27
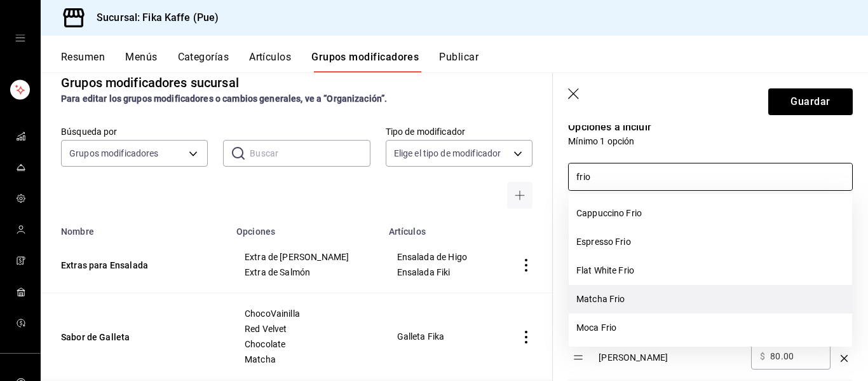
click at [633, 295] on li "Matcha Frio" at bounding box center [711, 299] width 284 height 29
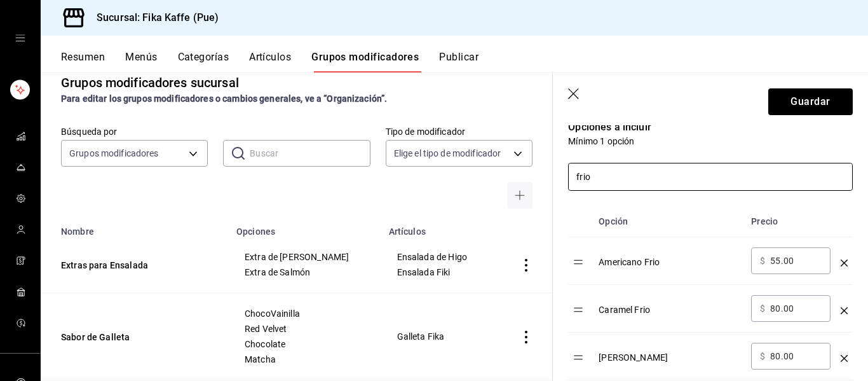
click at [642, 167] on input "frio" at bounding box center [711, 176] width 284 height 27
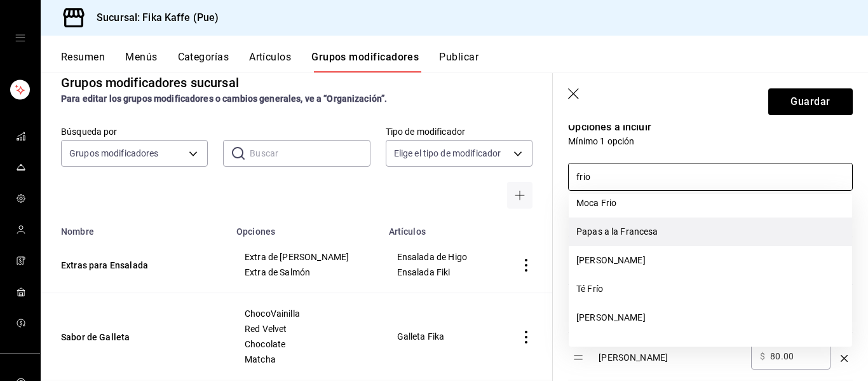
scroll to position [97, 0]
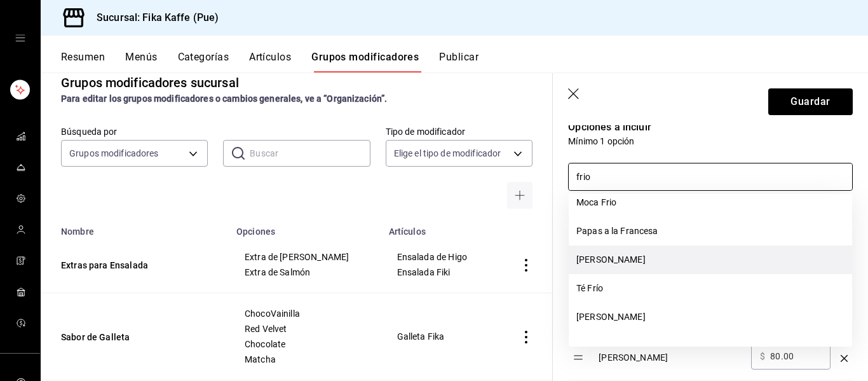
click at [620, 264] on li "[PERSON_NAME]" at bounding box center [711, 259] width 284 height 29
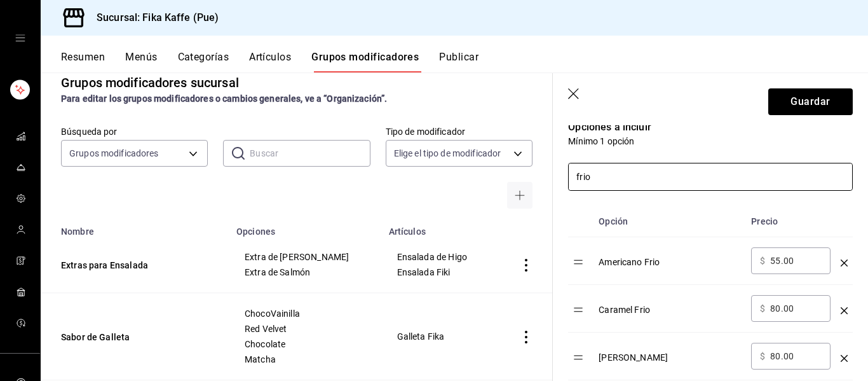
click at [624, 179] on input "frio" at bounding box center [711, 176] width 284 height 27
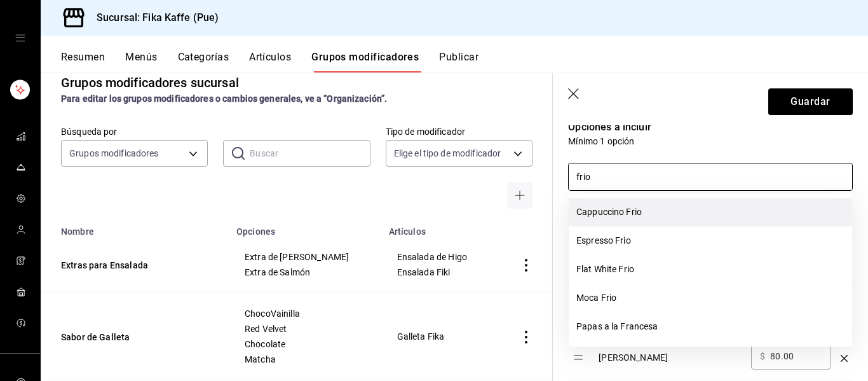
scroll to position [0, 0]
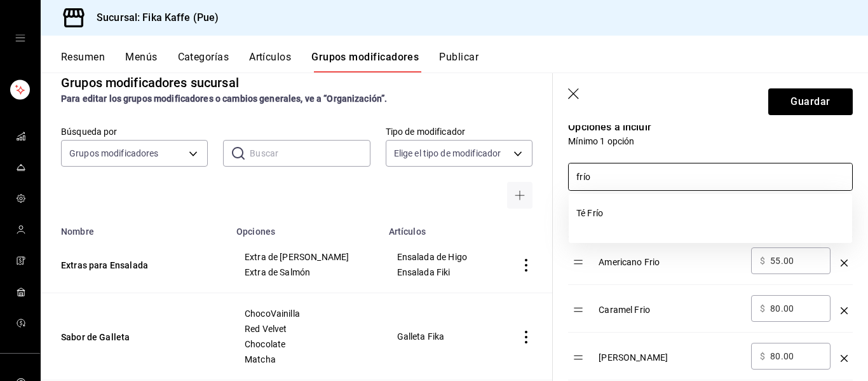
click at [652, 177] on input "frío" at bounding box center [711, 176] width 284 height 27
type input "f"
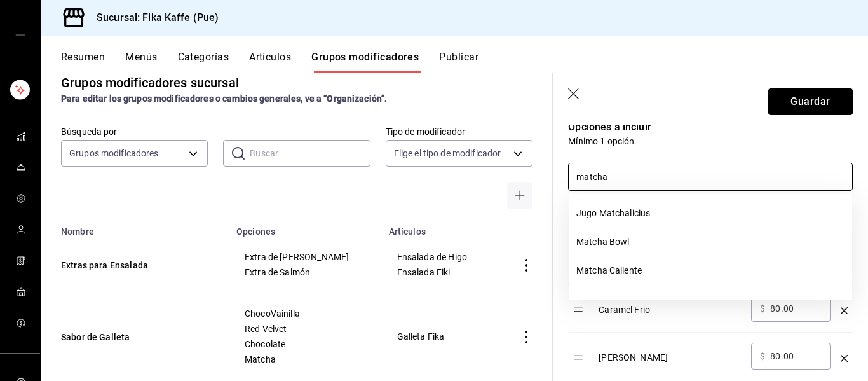
click at [722, 127] on p "Opciones a incluir" at bounding box center [710, 127] width 285 height 15
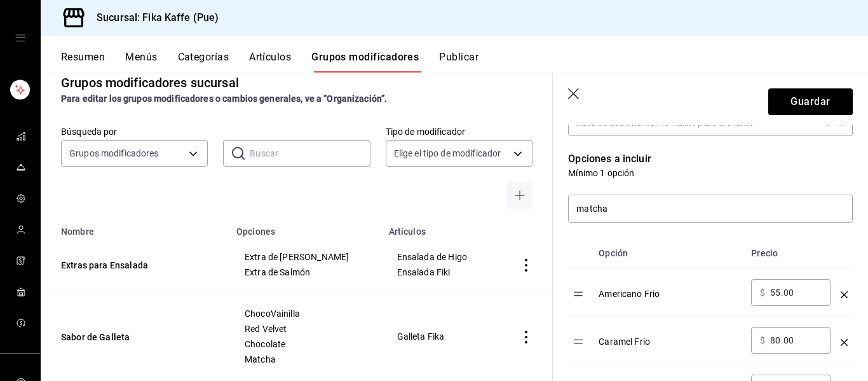
scroll to position [238, 0]
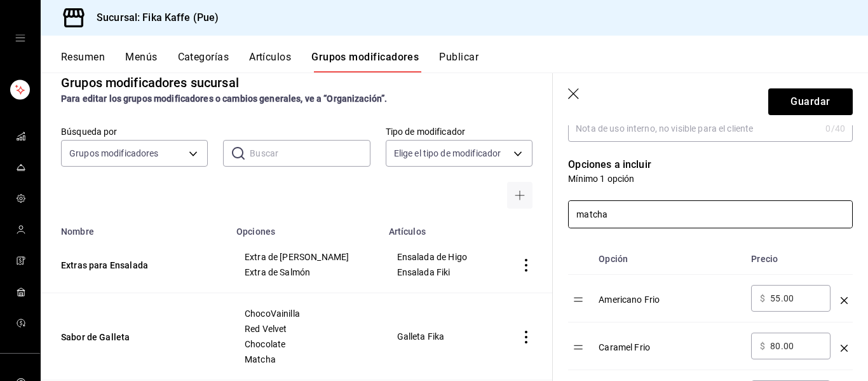
click at [666, 216] on input "matcha" at bounding box center [711, 214] width 284 height 27
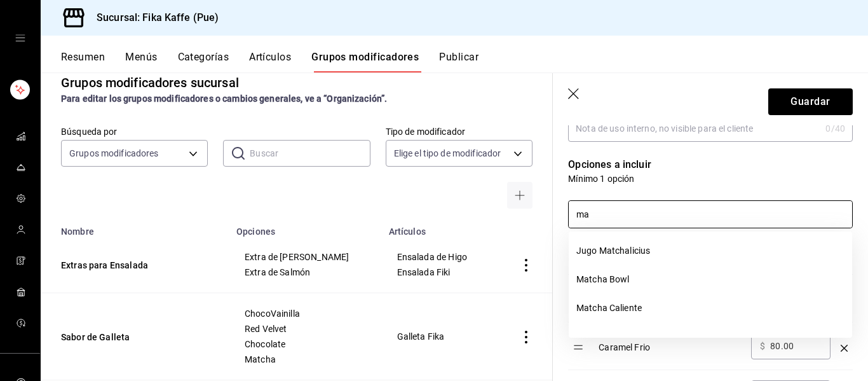
type input "m"
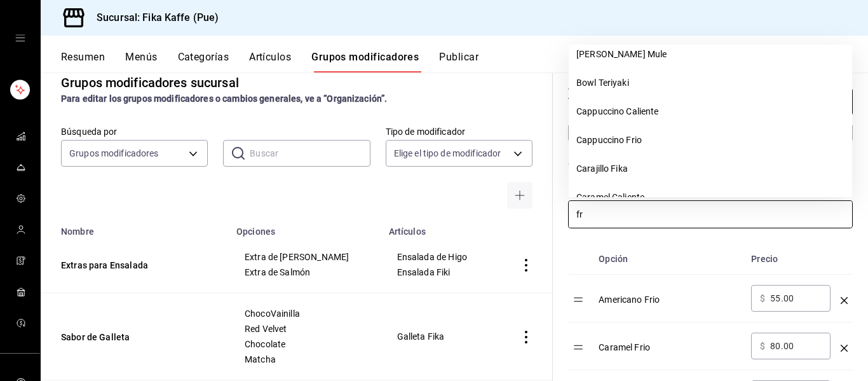
scroll to position [128, 0]
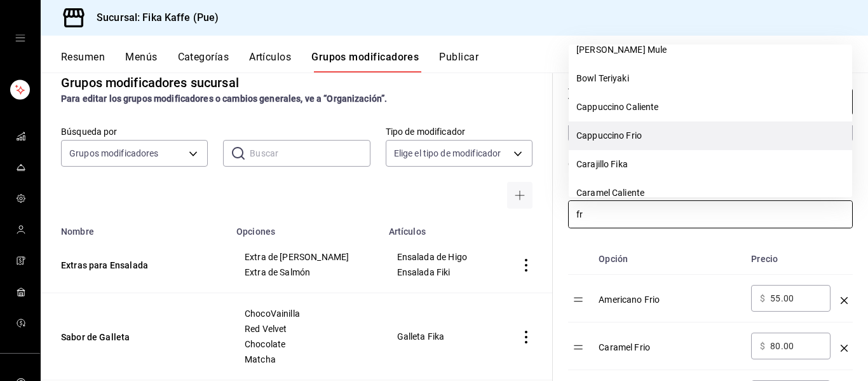
click at [640, 137] on li "Cappuccino Frio" at bounding box center [711, 135] width 284 height 29
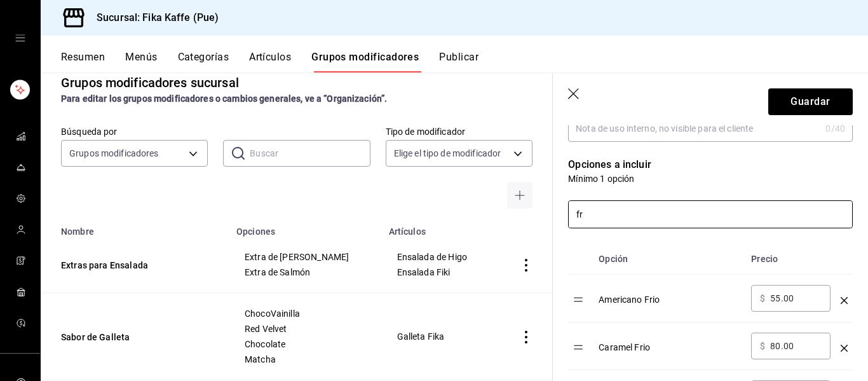
click at [614, 219] on input "fr" at bounding box center [711, 214] width 284 height 27
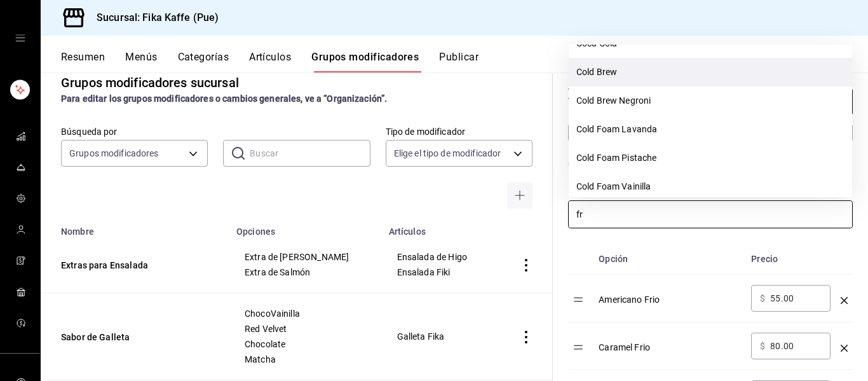
scroll to position [365, 0]
click at [631, 79] on li "Cold Brew" at bounding box center [711, 71] width 284 height 29
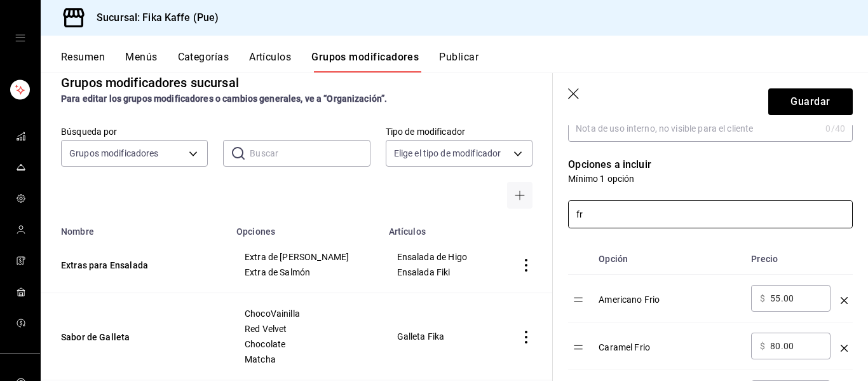
click at [608, 214] on input "fr" at bounding box center [711, 214] width 284 height 27
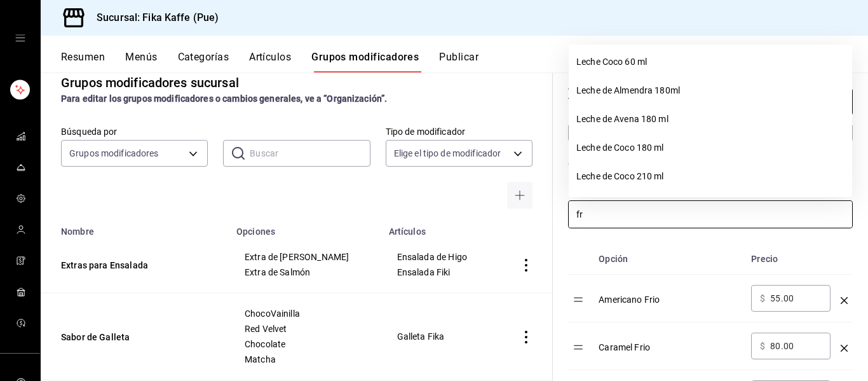
scroll to position [1826, 0]
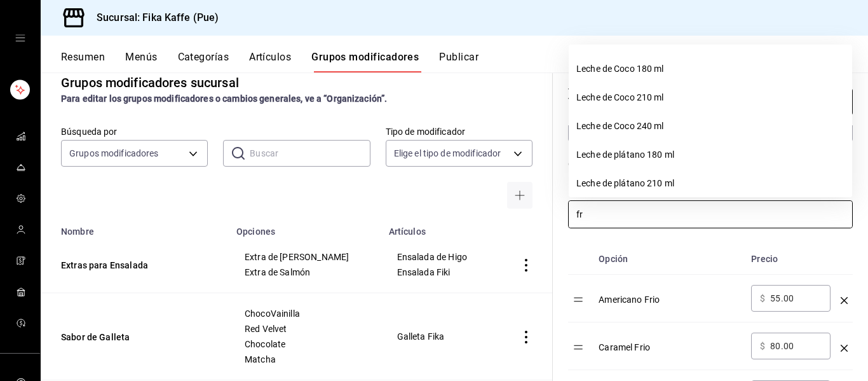
click at [651, 245] on th "Opción" at bounding box center [670, 258] width 153 height 31
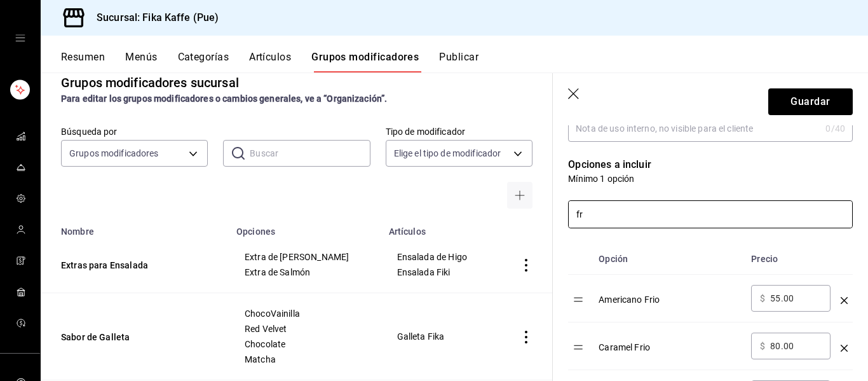
click at [647, 210] on input "fr" at bounding box center [711, 214] width 284 height 27
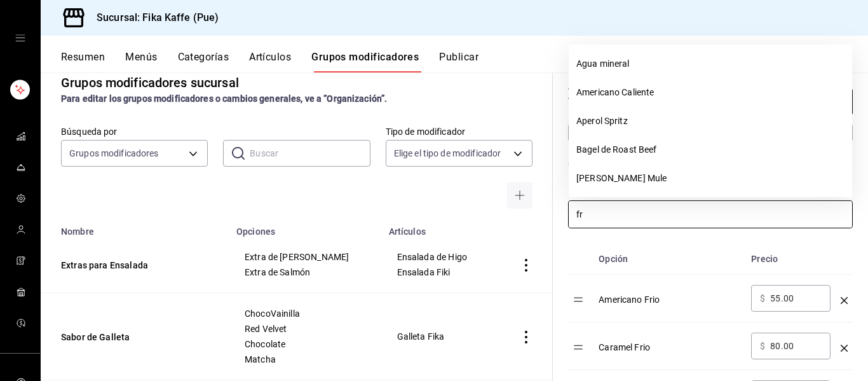
type input "f"
click at [706, 266] on th "Opción" at bounding box center [670, 258] width 153 height 31
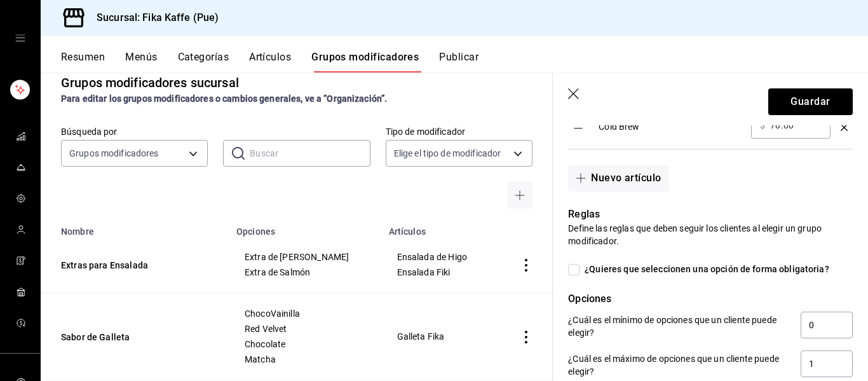
scroll to position [665, 0]
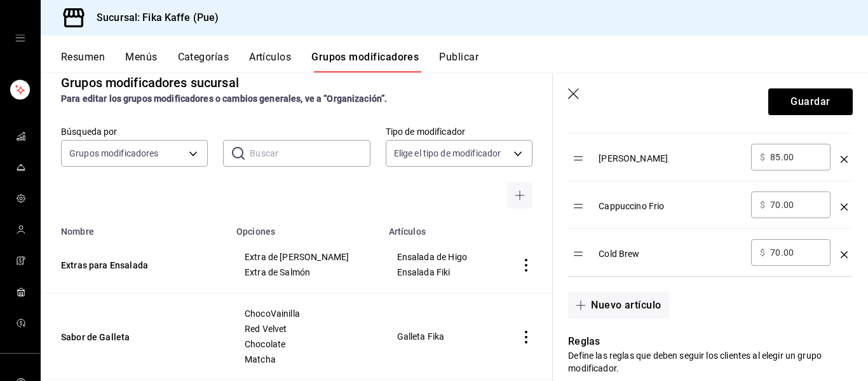
click at [842, 252] on icon "optionsTable" at bounding box center [844, 254] width 7 height 7
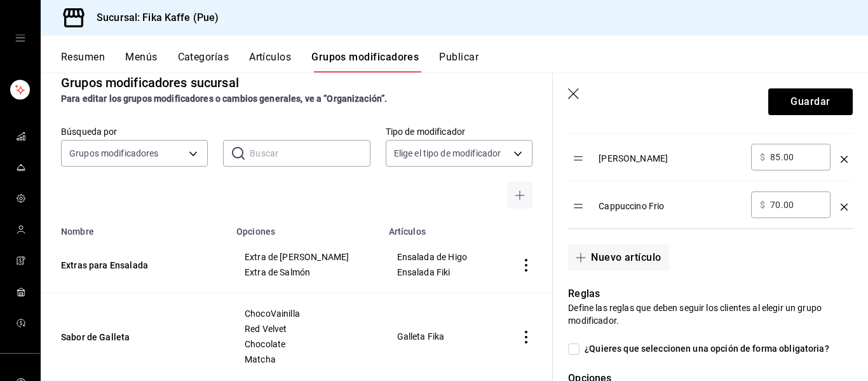
click at [844, 207] on icon "optionsTable" at bounding box center [844, 206] width 7 height 7
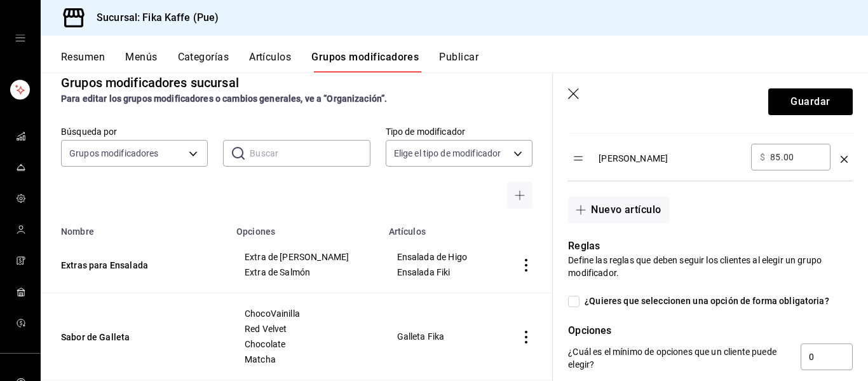
click at [843, 160] on icon "optionsTable" at bounding box center [844, 159] width 7 height 7
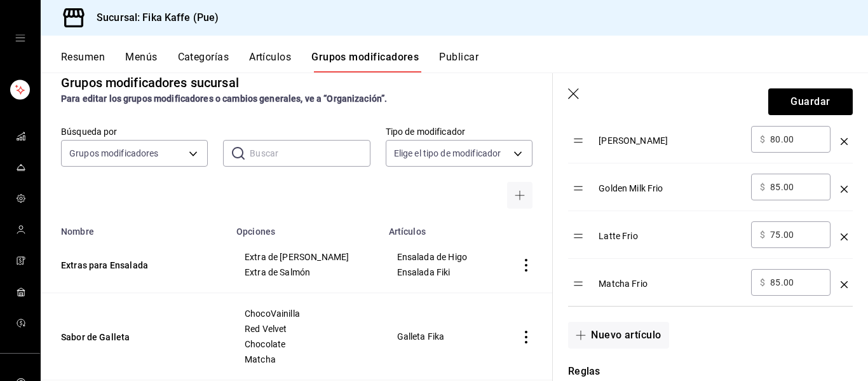
scroll to position [469, 0]
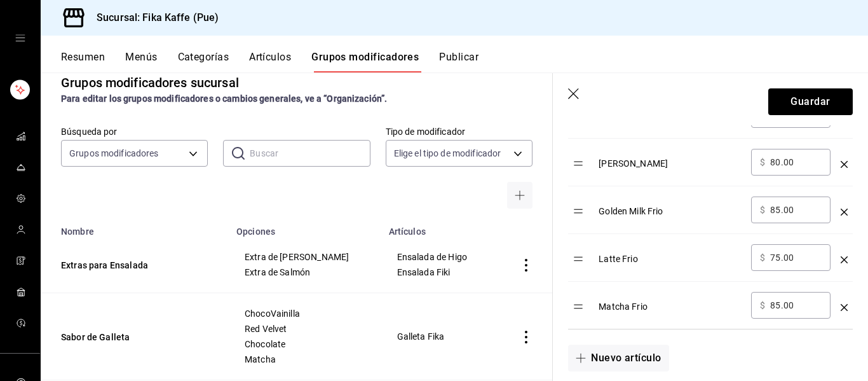
click at [844, 306] on icon "optionsTable" at bounding box center [844, 307] width 7 height 7
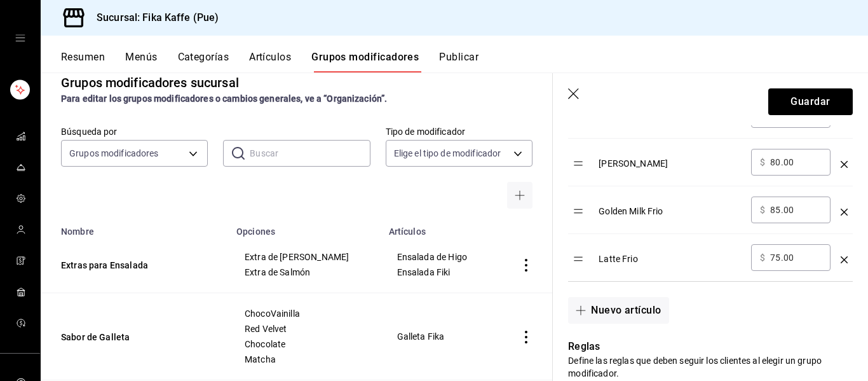
click at [845, 255] on div "optionsTable" at bounding box center [844, 254] width 7 height 21
click at [844, 259] on icon "optionsTable" at bounding box center [844, 259] width 7 height 7
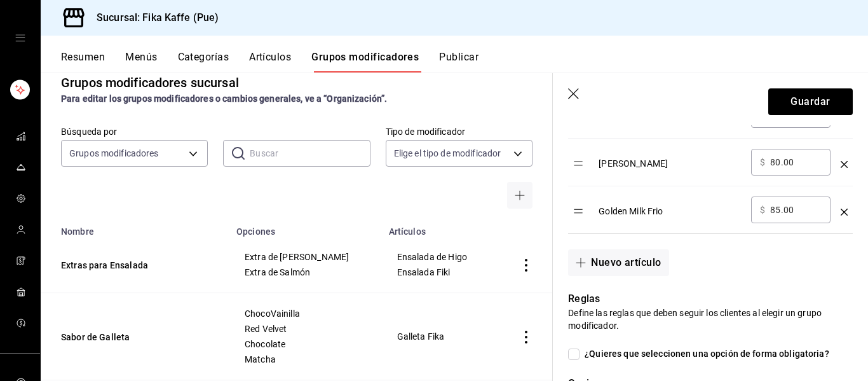
click at [841, 211] on icon "optionsTable" at bounding box center [844, 212] width 7 height 7
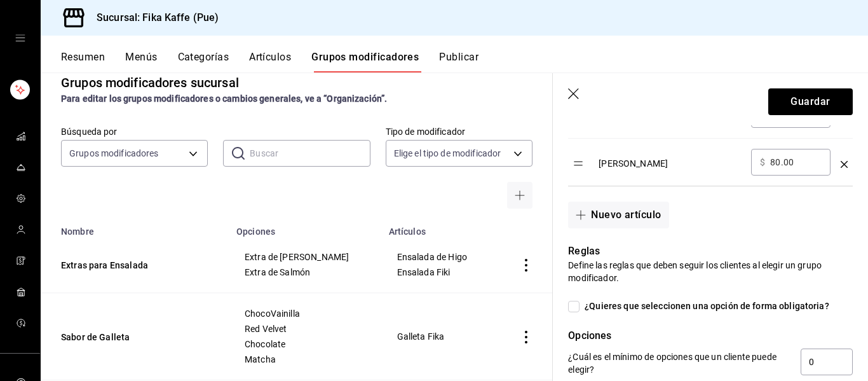
click at [847, 163] on td "optionsTable" at bounding box center [844, 163] width 17 height 48
click at [844, 168] on div "optionsTable" at bounding box center [844, 159] width 7 height 21
click at [844, 165] on icon "optionsTable" at bounding box center [844, 164] width 7 height 7
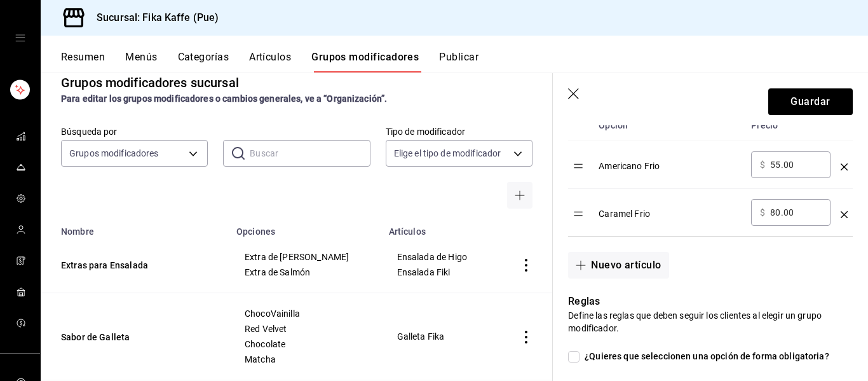
scroll to position [359, 0]
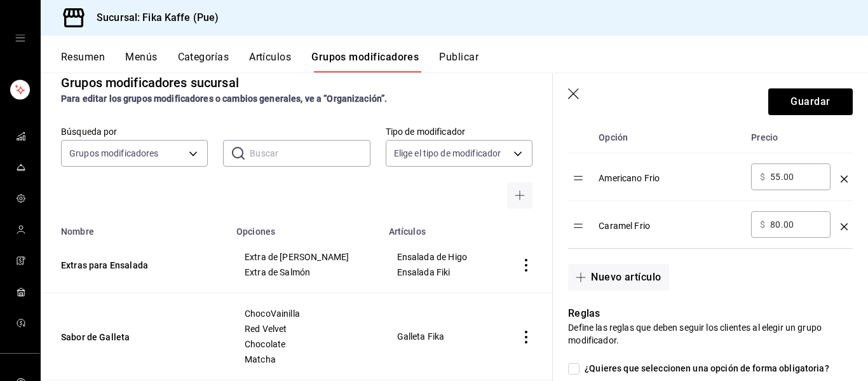
click at [846, 225] on icon "optionsTable" at bounding box center [844, 226] width 7 height 7
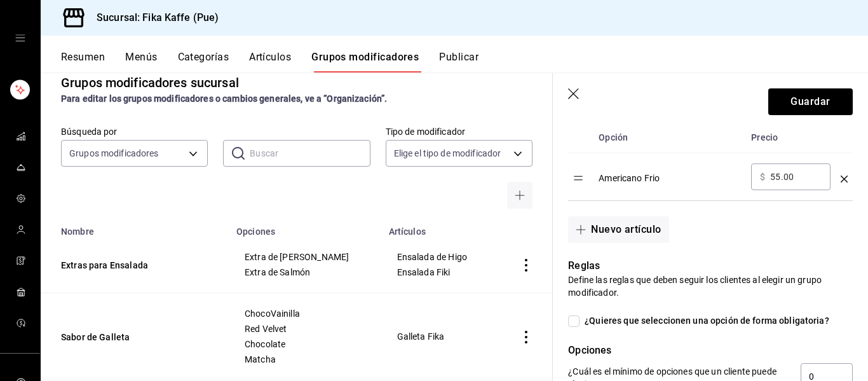
click at [842, 177] on icon "optionsTable" at bounding box center [844, 178] width 7 height 7
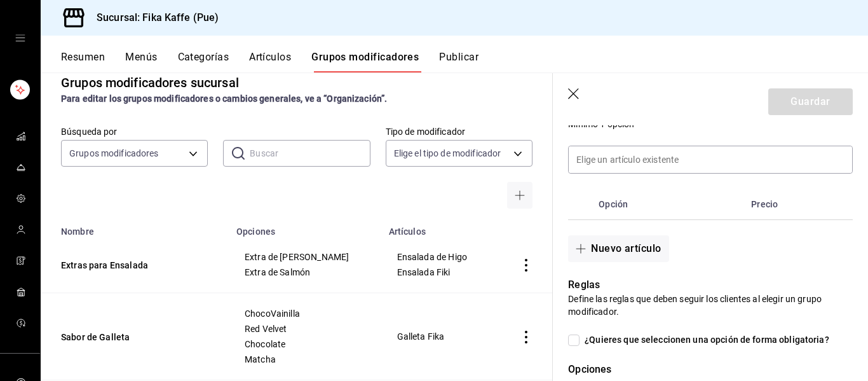
scroll to position [291, 0]
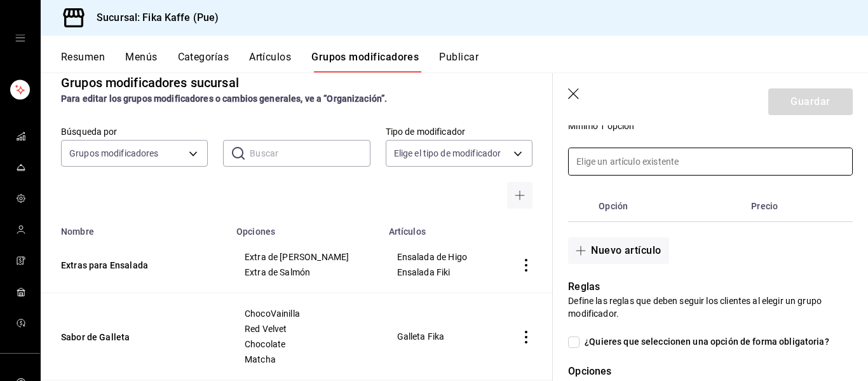
click at [647, 167] on input at bounding box center [711, 161] width 284 height 27
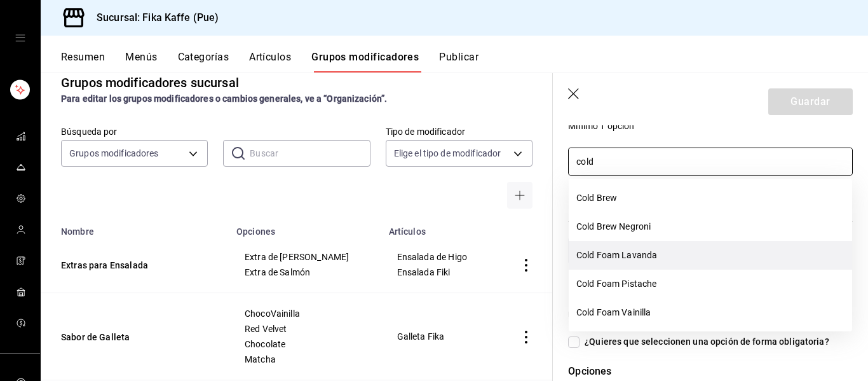
click at [683, 263] on li "Cold Foam Lavanda" at bounding box center [711, 255] width 284 height 29
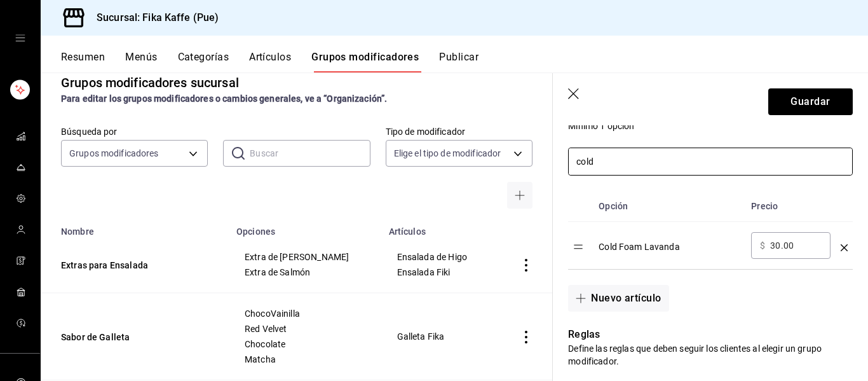
click at [678, 168] on input "cold" at bounding box center [711, 161] width 284 height 27
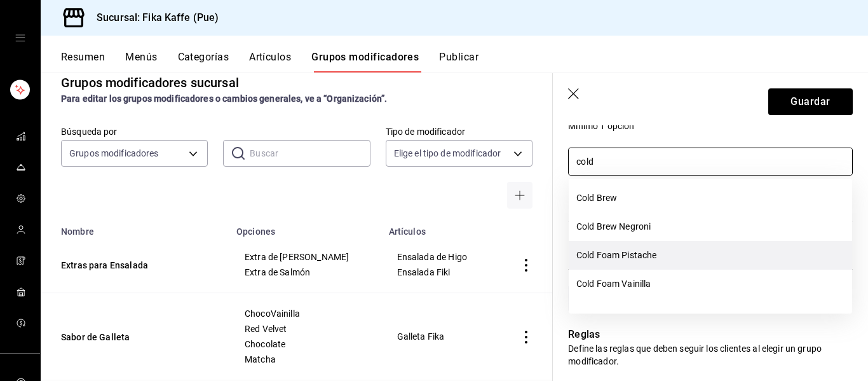
click at [672, 257] on li "Cold Foam Pistache" at bounding box center [711, 255] width 284 height 29
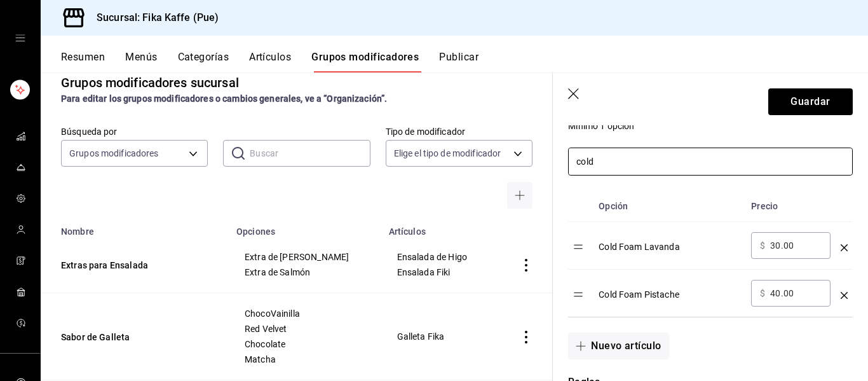
click at [659, 155] on input "cold" at bounding box center [711, 161] width 284 height 27
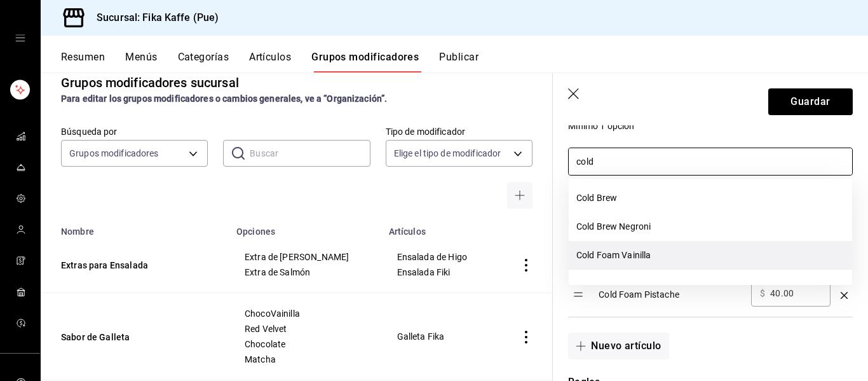
click at [657, 260] on li "Cold Foam Vainilla" at bounding box center [711, 255] width 284 height 29
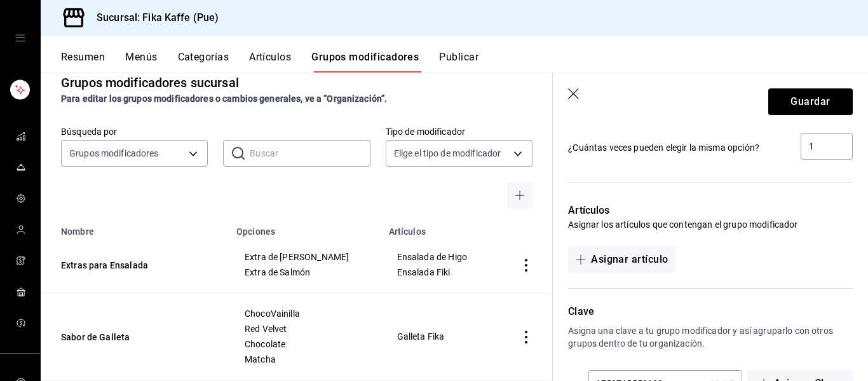
scroll to position [805, 0]
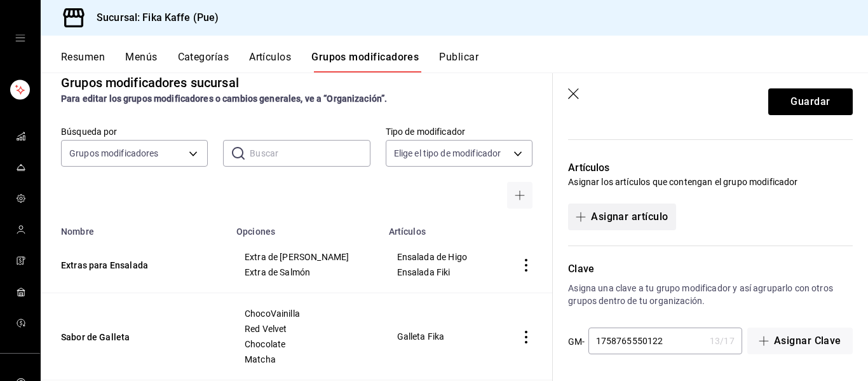
type input "cold"
click at [631, 211] on button "Asignar artículo" at bounding box center [621, 216] width 107 height 27
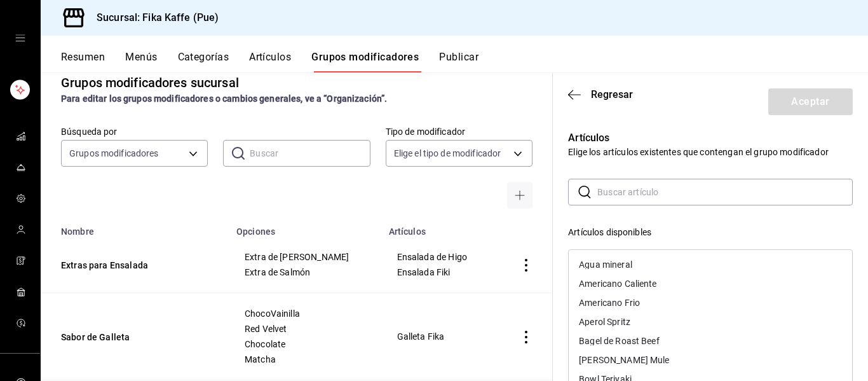
click at [634, 195] on input "text" at bounding box center [726, 191] width 256 height 25
click at [638, 268] on div "Americano Frio" at bounding box center [609, 264] width 61 height 9
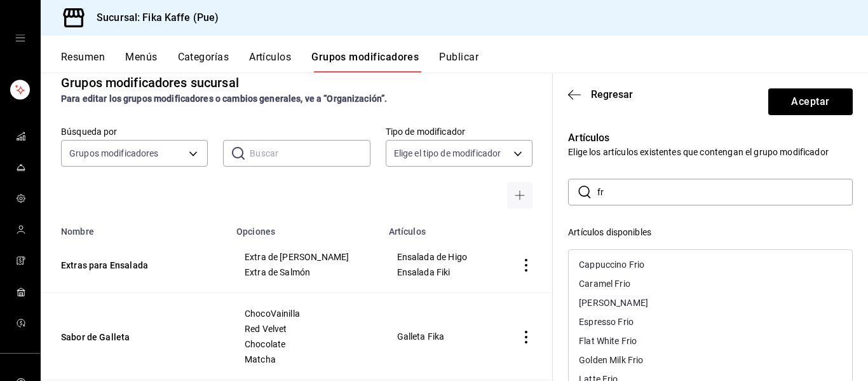
click at [638, 268] on div "Cappuccino Frio" at bounding box center [611, 264] width 65 height 9
click at [638, 268] on div "Caramel Frio" at bounding box center [711, 264] width 284 height 19
click at [638, 268] on div "[PERSON_NAME]" at bounding box center [711, 264] width 284 height 19
click at [647, 305] on div "Golden Milk Frio" at bounding box center [711, 302] width 284 height 19
click at [647, 305] on div "Latte Frio" at bounding box center [711, 302] width 284 height 19
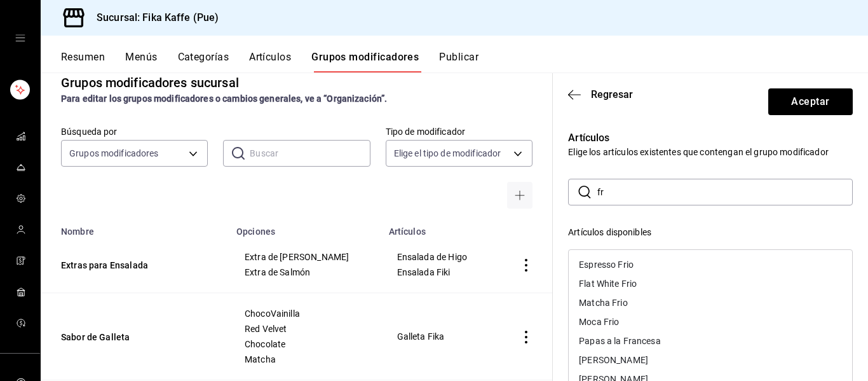
click at [647, 305] on div "Matcha Frio" at bounding box center [711, 302] width 284 height 19
click at [647, 305] on div "Moca Frio" at bounding box center [711, 302] width 284 height 19
click at [642, 320] on div "[PERSON_NAME]" at bounding box center [711, 321] width 284 height 19
click at [621, 200] on input "fr" at bounding box center [726, 191] width 256 height 25
type input "f"
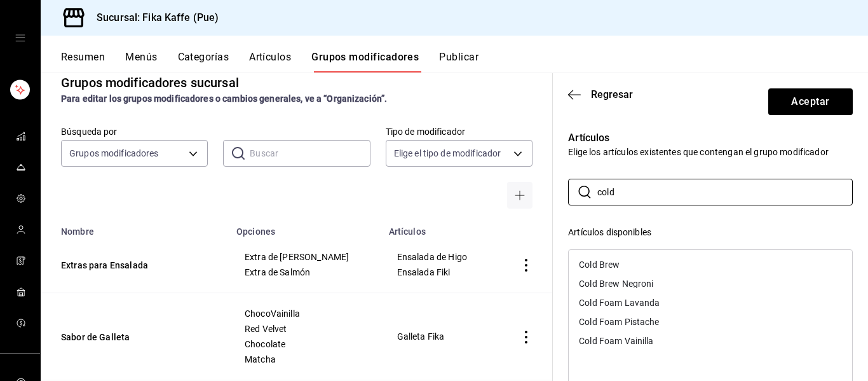
type input "cold"
click at [627, 263] on div "Cold Brew" at bounding box center [711, 264] width 284 height 19
click at [672, 229] on div "Artículos disponibles" at bounding box center [710, 232] width 285 height 13
click at [671, 226] on div "Artículos disponibles" at bounding box center [710, 232] width 285 height 13
click at [667, 191] on input "cold" at bounding box center [726, 191] width 256 height 25
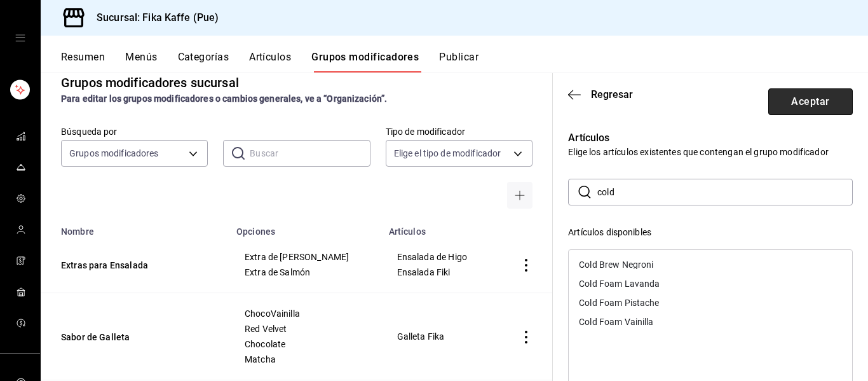
click at [813, 106] on button "Aceptar" at bounding box center [811, 101] width 85 height 27
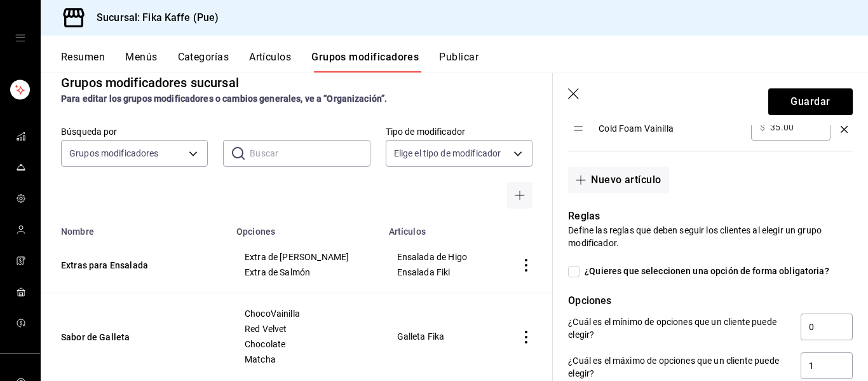
scroll to position [0, 0]
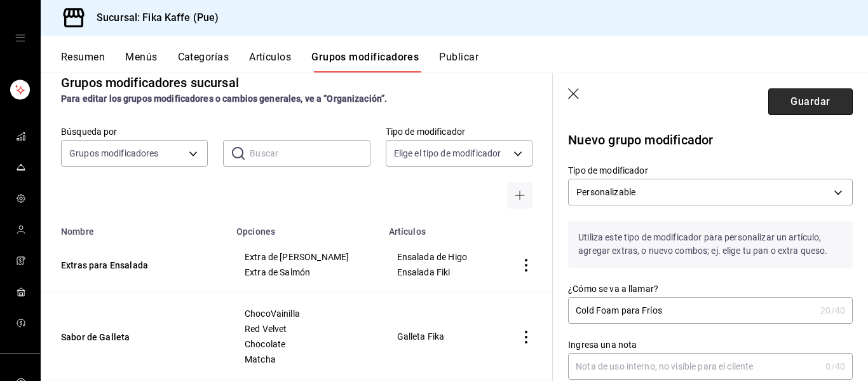
click at [790, 99] on button "Guardar" at bounding box center [811, 101] width 85 height 27
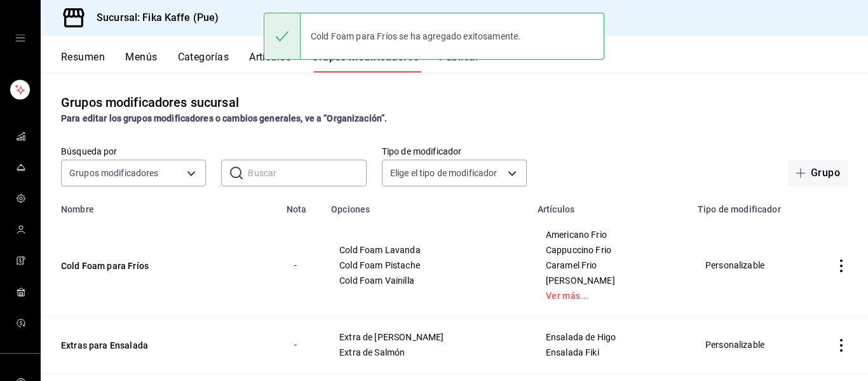
click at [591, 139] on div "Grupos modificadores sucursal Para editar los grupos modificadores o cambios ge…" at bounding box center [455, 226] width 828 height 308
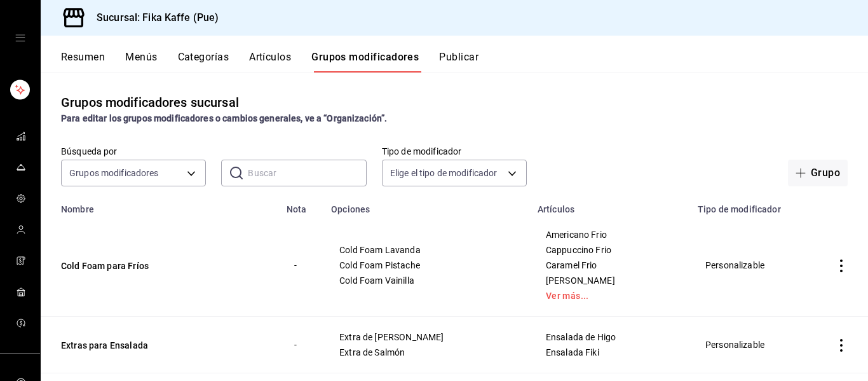
click at [222, 62] on button "Categorías" at bounding box center [203, 62] width 51 height 22
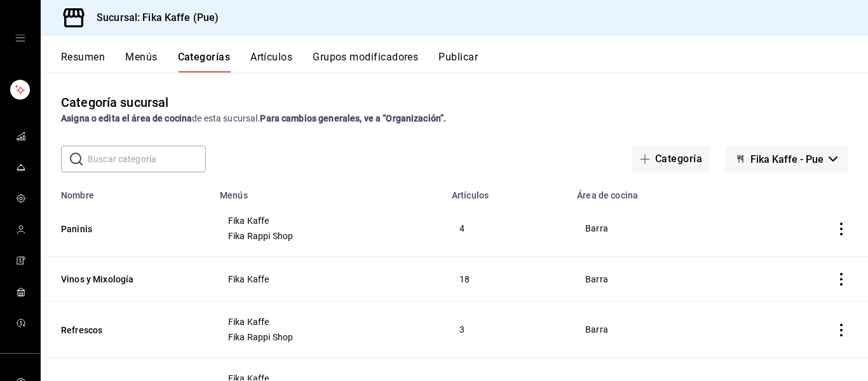
click at [167, 115] on strong "Asigna o edita el área de cocina" at bounding box center [126, 118] width 131 height 10
click at [373, 109] on div "Categoría sucursal Asigna o edita el área de cocina de esta sucursal. Para camb…" at bounding box center [455, 109] width 828 height 32
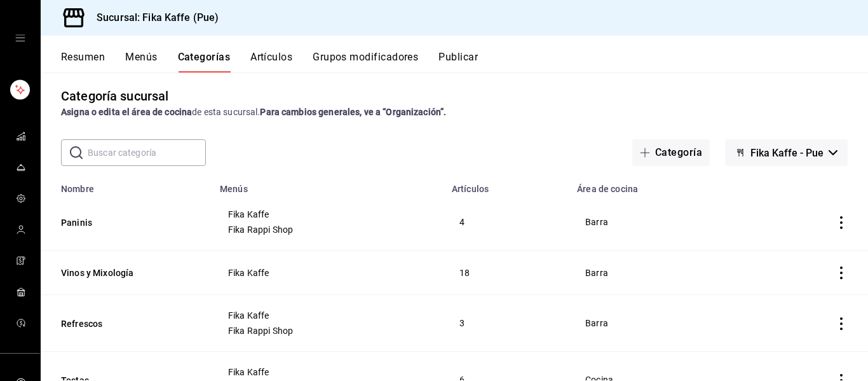
click at [758, 149] on span "Fika Kaffe - Pue" at bounding box center [787, 153] width 73 height 12
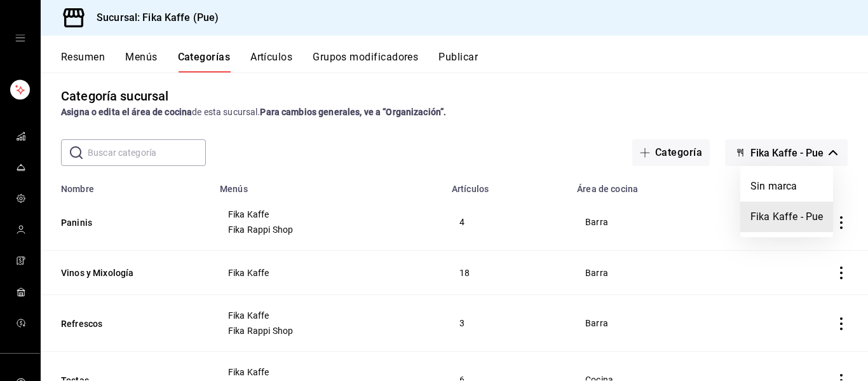
click at [474, 175] on div at bounding box center [434, 190] width 868 height 381
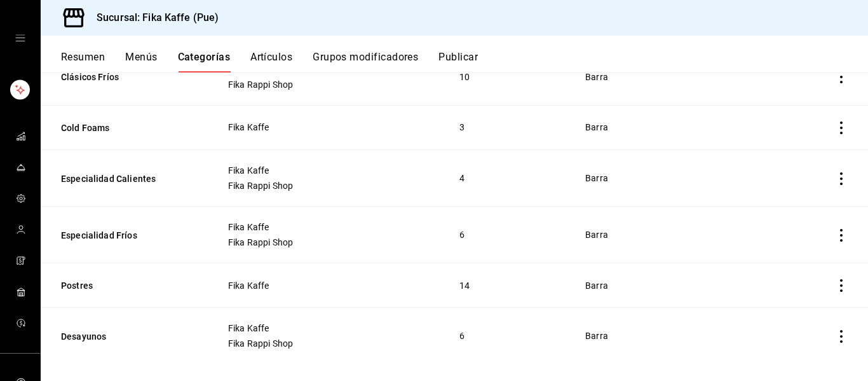
scroll to position [708, 0]
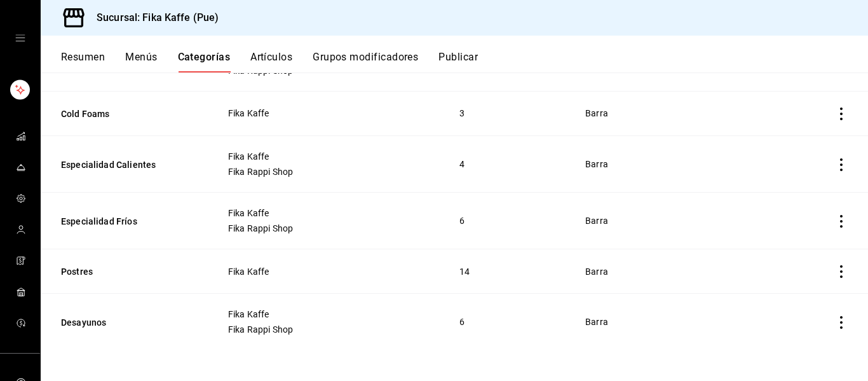
click at [839, 324] on icon "actions" at bounding box center [841, 322] width 13 height 13
click at [553, 294] on div at bounding box center [434, 190] width 868 height 381
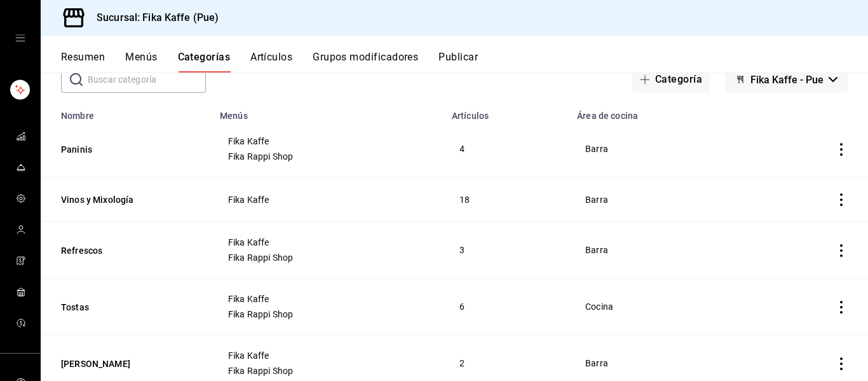
scroll to position [0, 0]
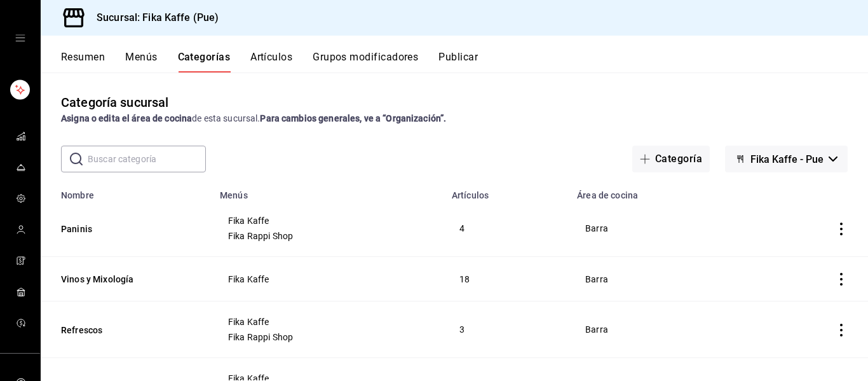
click at [565, 101] on div "Sucursal: Fika Kaffe (Pue) Resumen Menús Categorías Artículos Grupos modificado…" at bounding box center [455, 190] width 828 height 381
click at [147, 55] on button "Menús" at bounding box center [141, 62] width 32 height 22
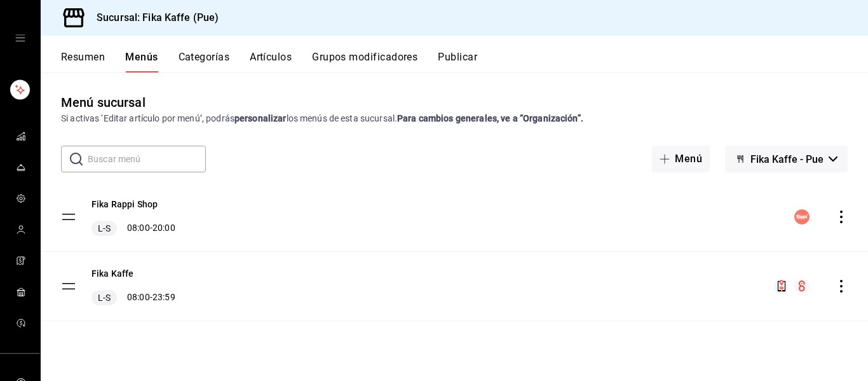
click at [97, 62] on button "Resumen" at bounding box center [83, 62] width 44 height 22
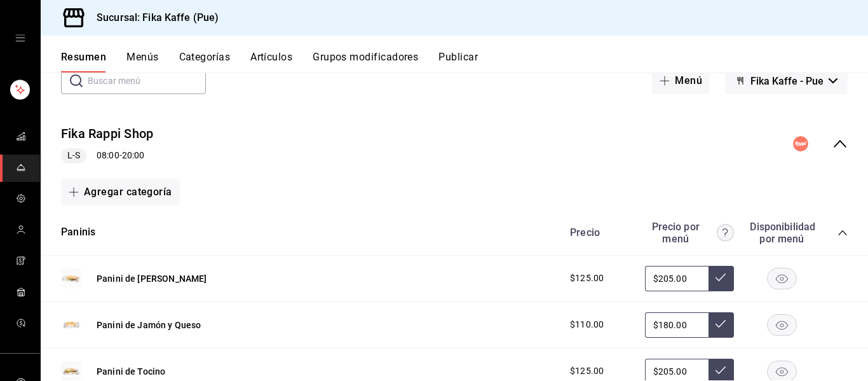
scroll to position [80, 0]
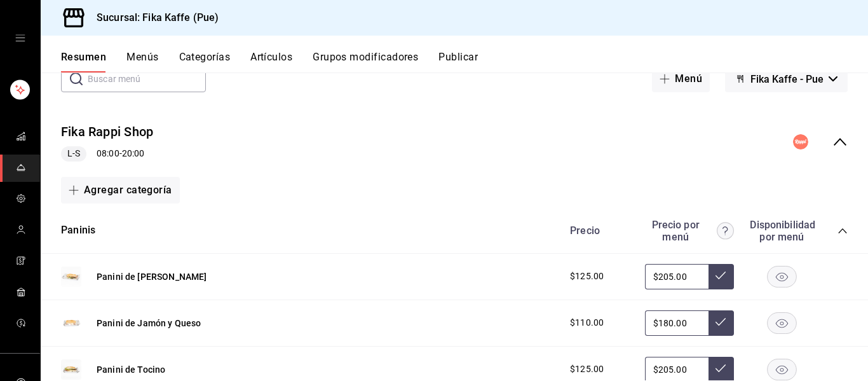
click at [397, 195] on div "Agregar categoría" at bounding box center [454, 190] width 787 height 27
click at [294, 137] on div "Fika Rappi Shop L-S 08:00 - 20:00" at bounding box center [455, 142] width 828 height 59
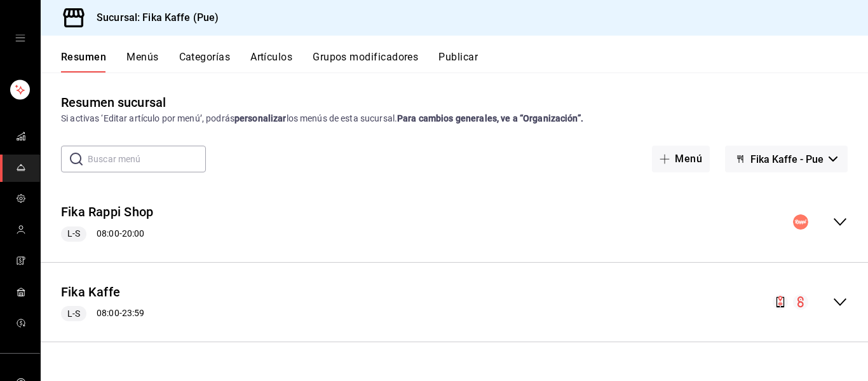
scroll to position [0, 0]
click at [844, 304] on icon "collapse-menu-row" at bounding box center [840, 301] width 15 height 15
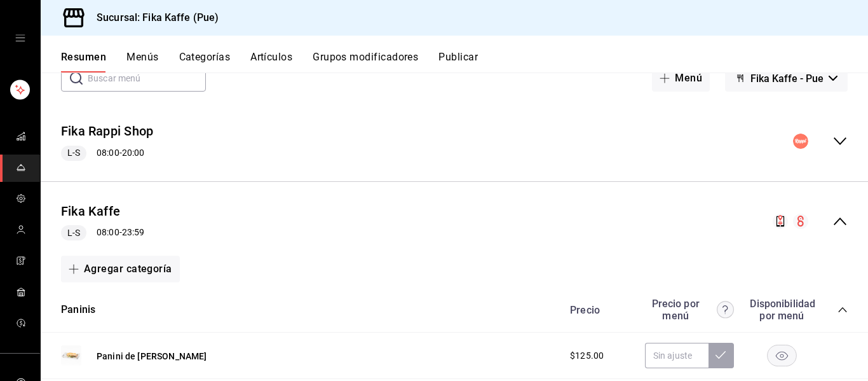
scroll to position [47, 0]
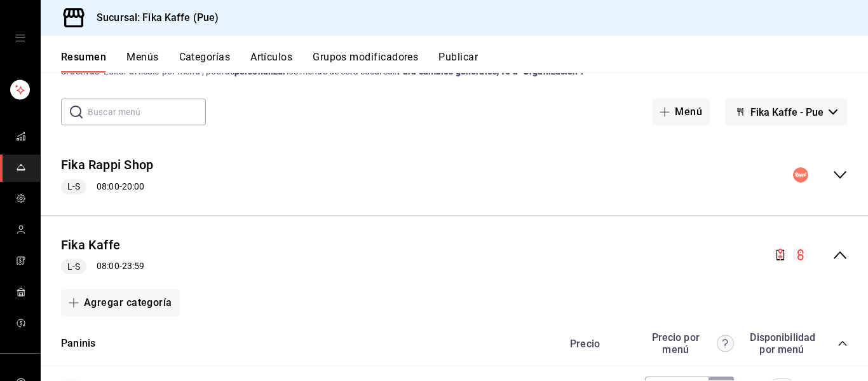
click at [842, 257] on icon "collapse-menu-row" at bounding box center [840, 254] width 15 height 15
click at [819, 101] on button "Fika Kaffe - Pue" at bounding box center [786, 112] width 123 height 27
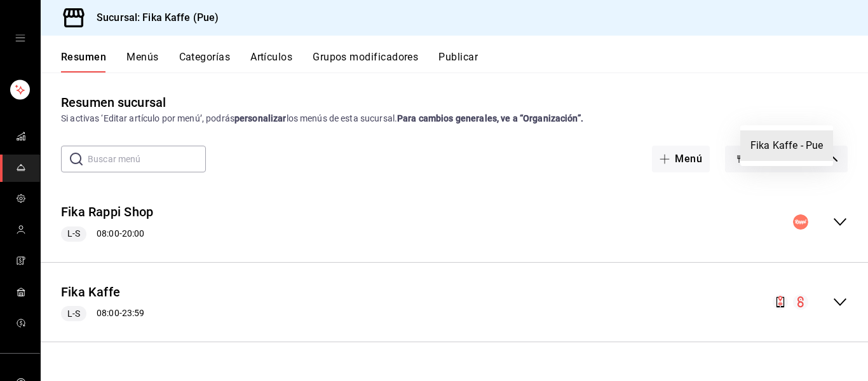
scroll to position [0, 0]
click at [712, 189] on div at bounding box center [434, 190] width 868 height 381
click at [466, 60] on button "Publicar" at bounding box center [458, 62] width 39 height 22
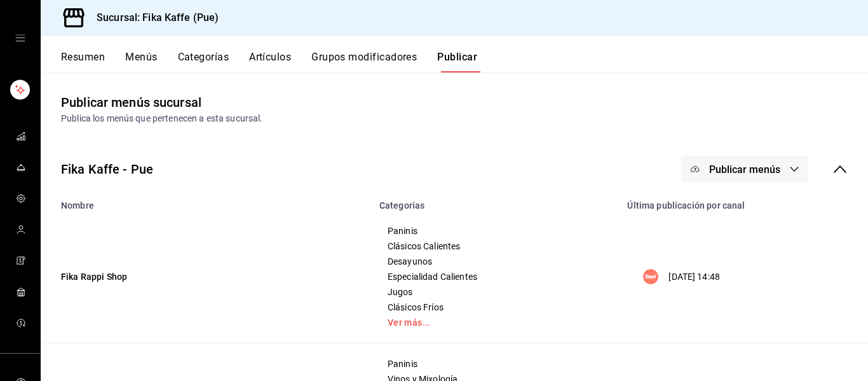
click at [761, 171] on span "Publicar menús" at bounding box center [744, 169] width 71 height 12
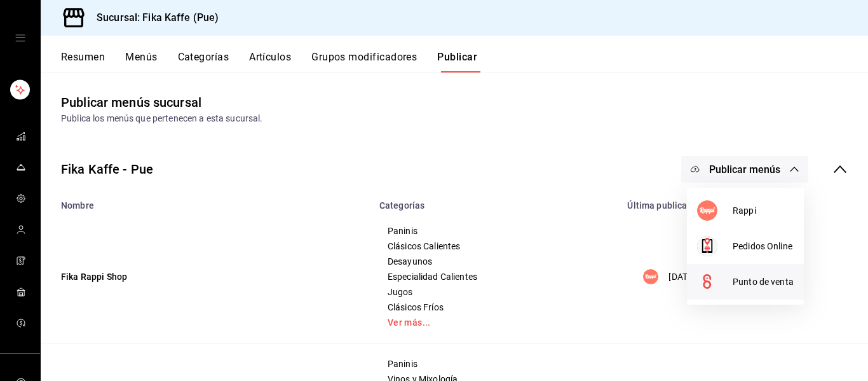
click at [754, 280] on span "Punto de venta" at bounding box center [763, 281] width 61 height 13
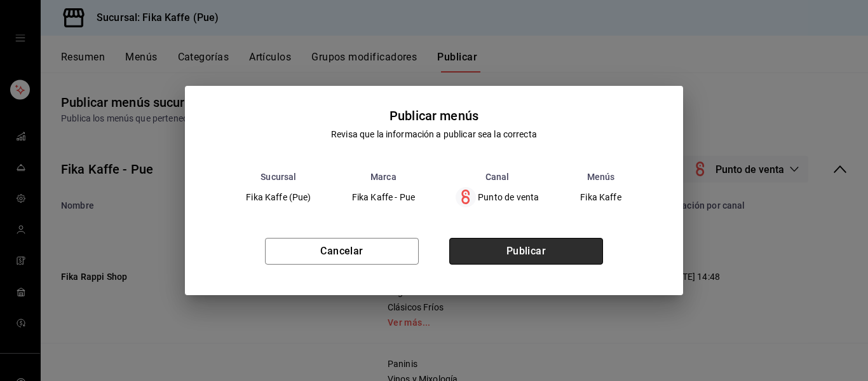
click at [542, 252] on button "Publicar" at bounding box center [526, 251] width 154 height 27
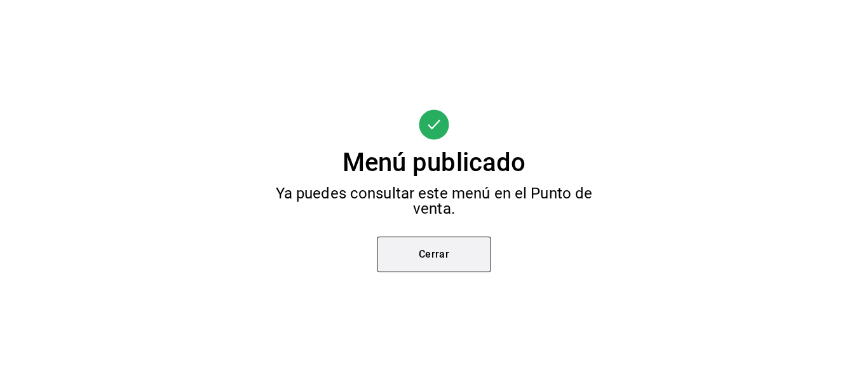
click at [427, 254] on button "Cerrar" at bounding box center [434, 254] width 114 height 36
